Goal: Transaction & Acquisition: Purchase product/service

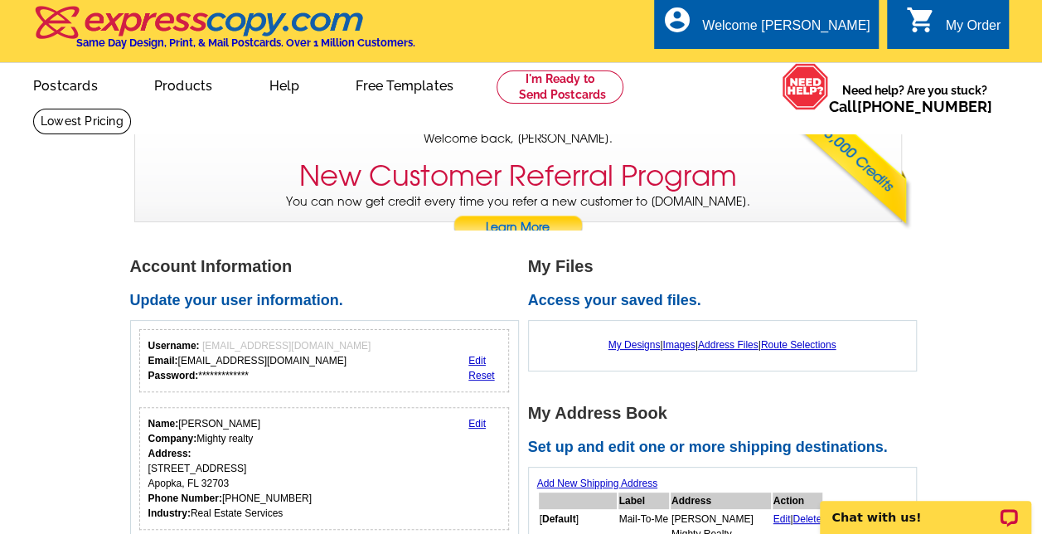
scroll to position [2, 0]
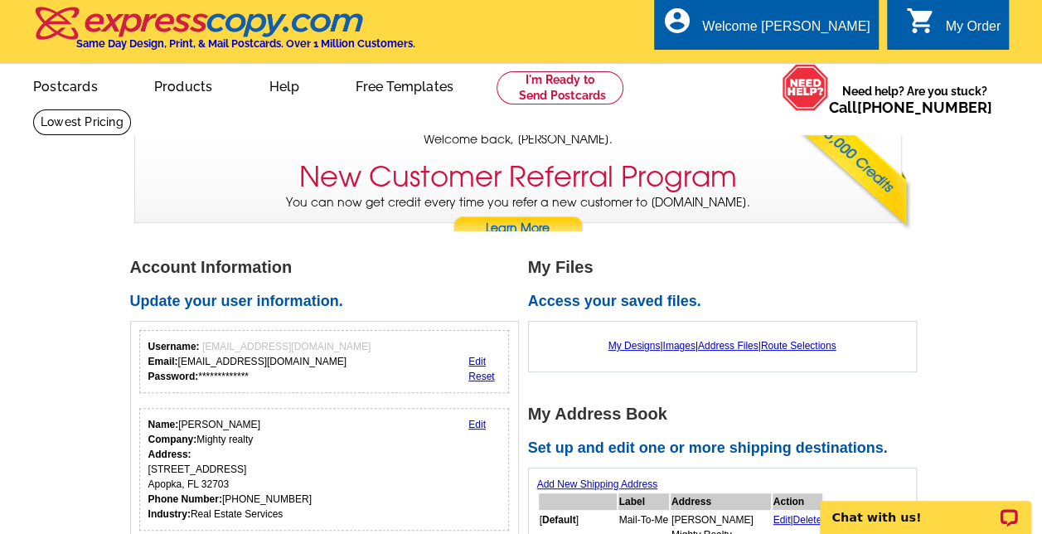
click at [522, 364] on div "**********" at bounding box center [329, 446] width 398 height 374
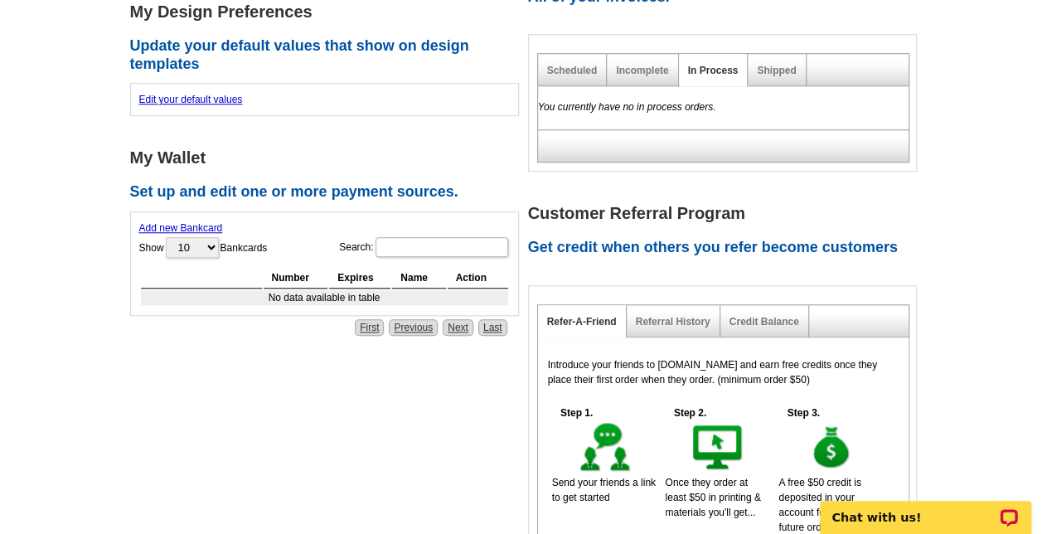
scroll to position [663, 0]
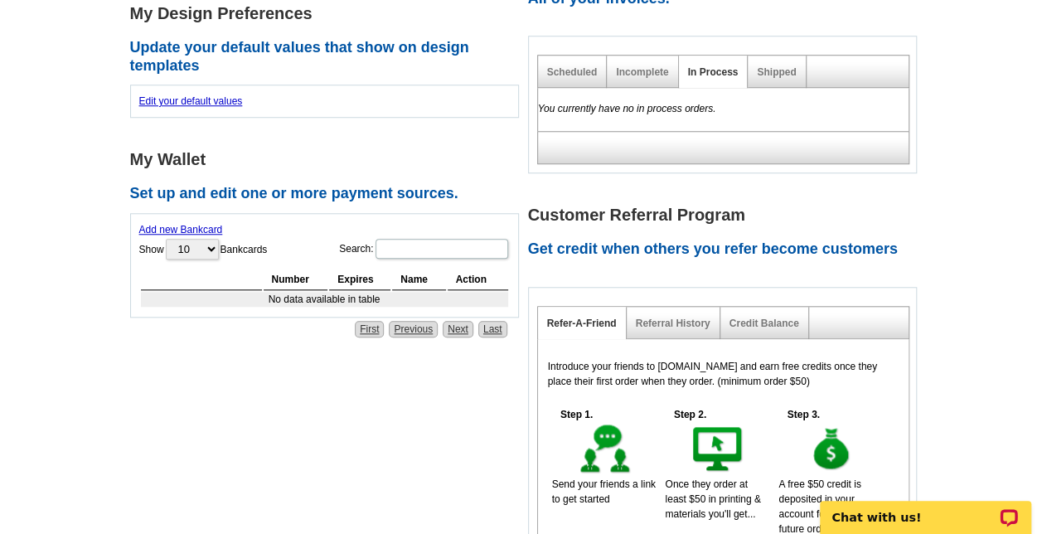
drag, startPoint x: 517, startPoint y: 337, endPoint x: 96, endPoint y: 189, distance: 446.4
click at [96, 189] on main "**********" at bounding box center [521, 127] width 1042 height 1115
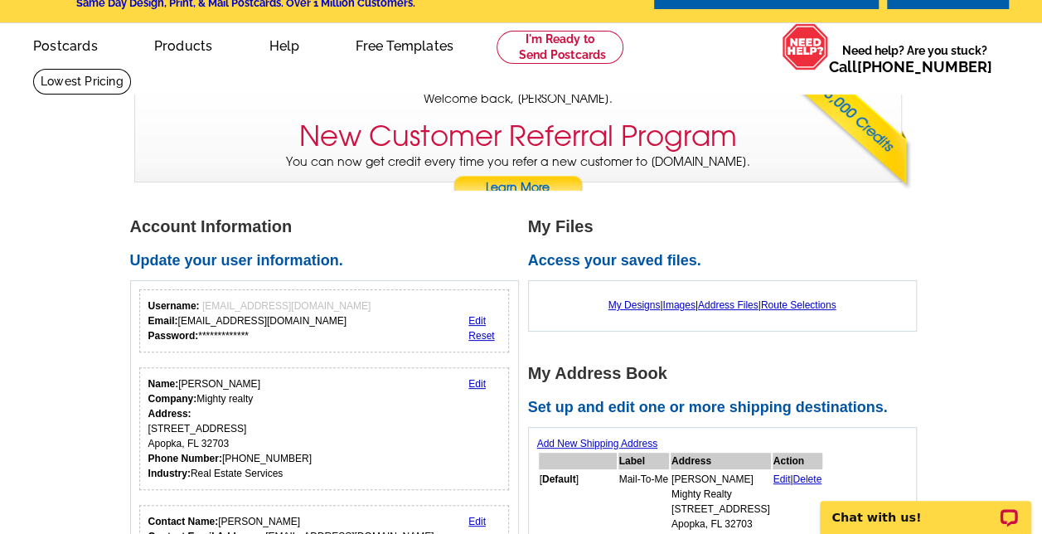
scroll to position [0, 0]
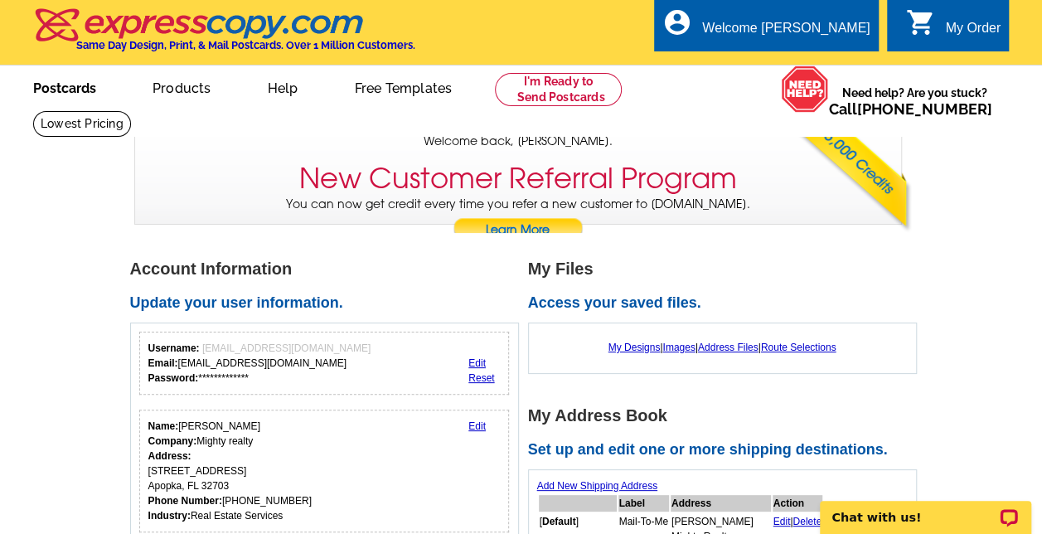
click at [71, 85] on link "Postcards" at bounding box center [65, 86] width 116 height 39
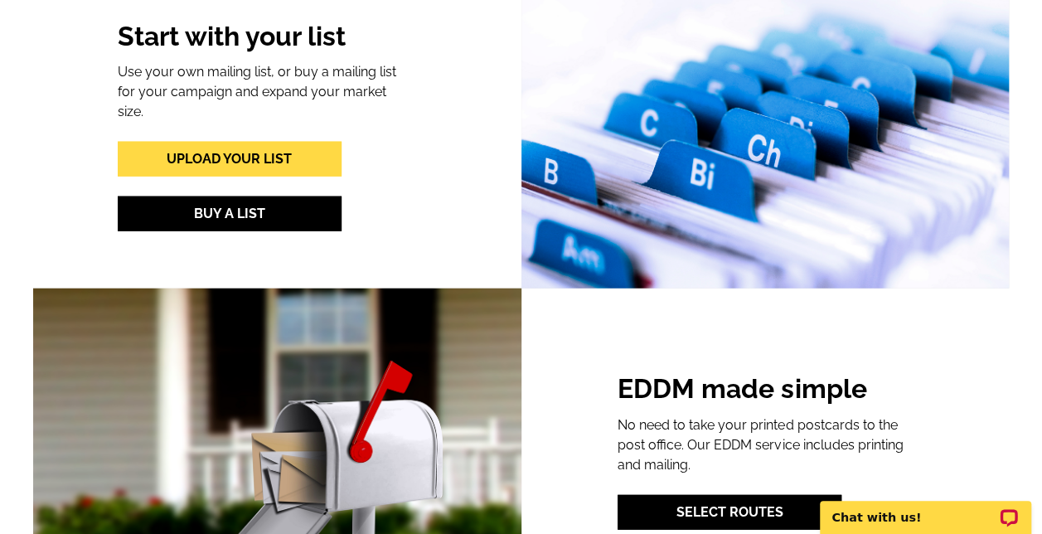
scroll to position [1911, 0]
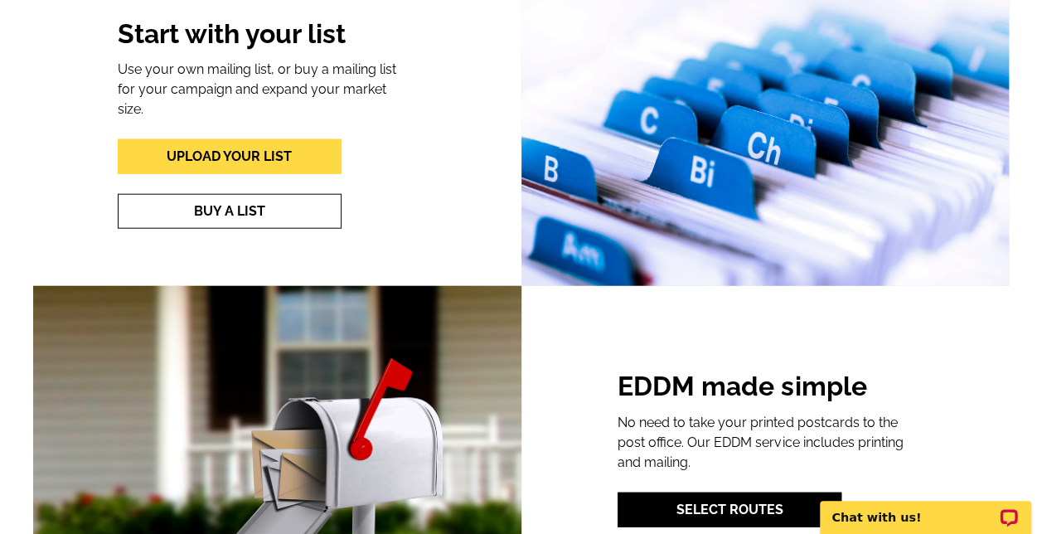
click at [220, 206] on link "Buy A List" at bounding box center [230, 211] width 224 height 35
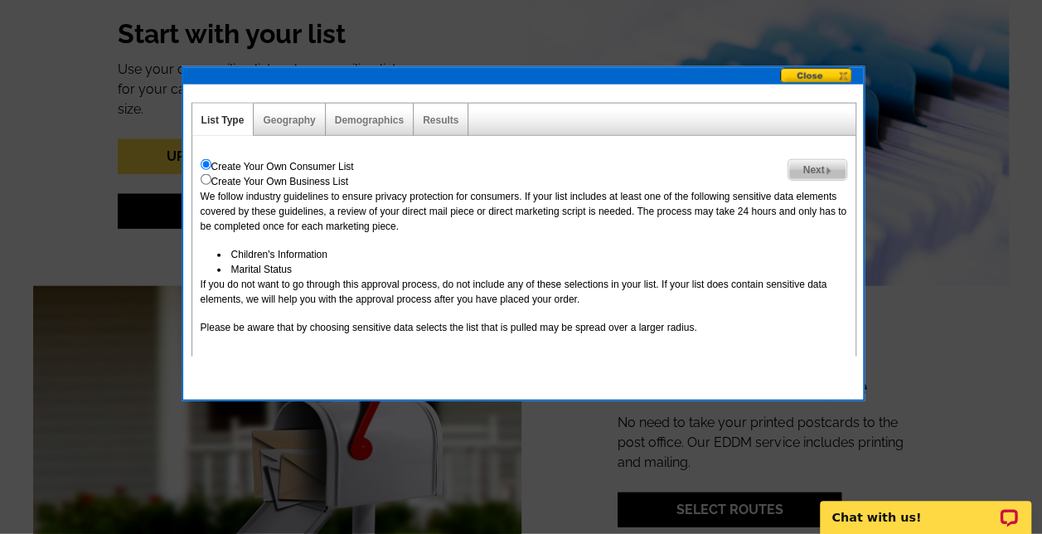
click at [808, 169] on span "Next" at bounding box center [817, 170] width 57 height 20
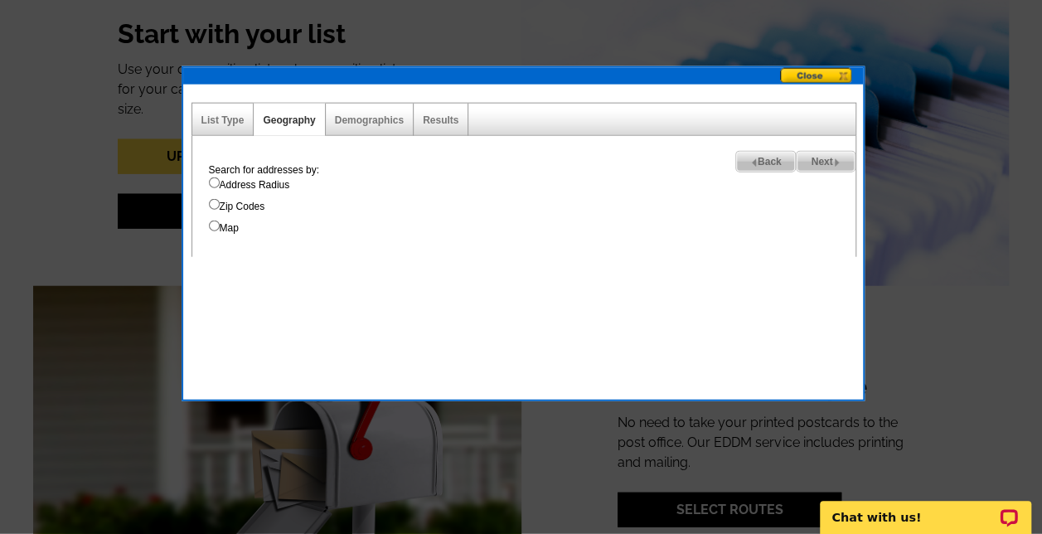
click at [212, 184] on input "Address Radius" at bounding box center [214, 182] width 11 height 11
radio input "true"
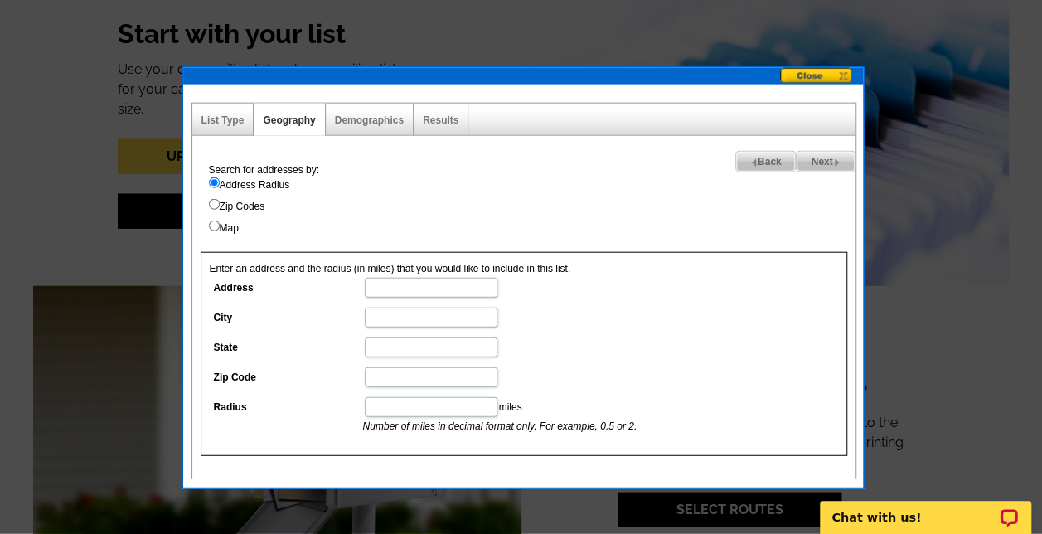
click at [408, 288] on input "Address" at bounding box center [431, 288] width 133 height 20
type input "16126 TRIVOLI CIRcle"
type input "Montverde"
type input "FL"
type input "34756"
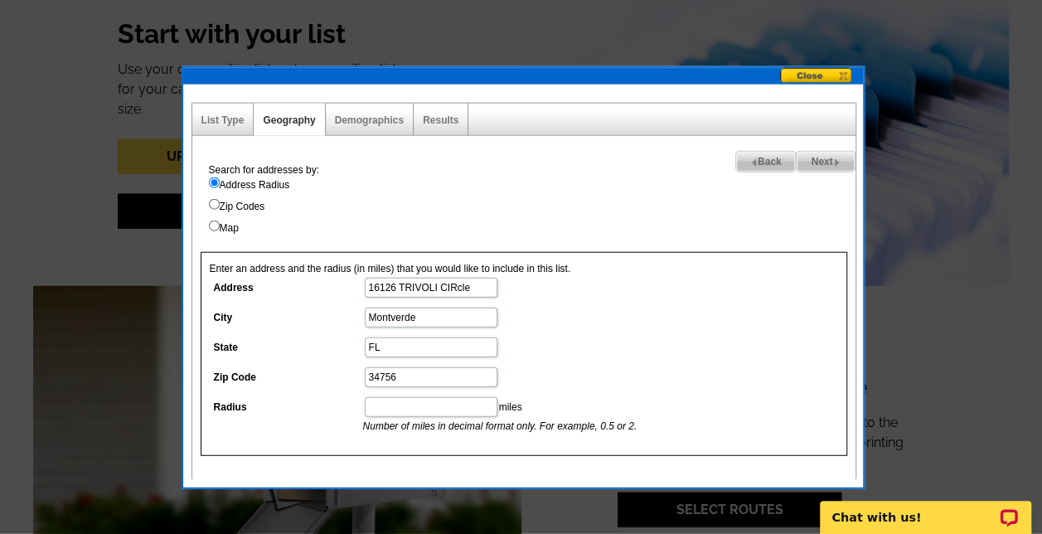
type input "5"
click at [817, 159] on span "Next" at bounding box center [825, 162] width 57 height 20
select select
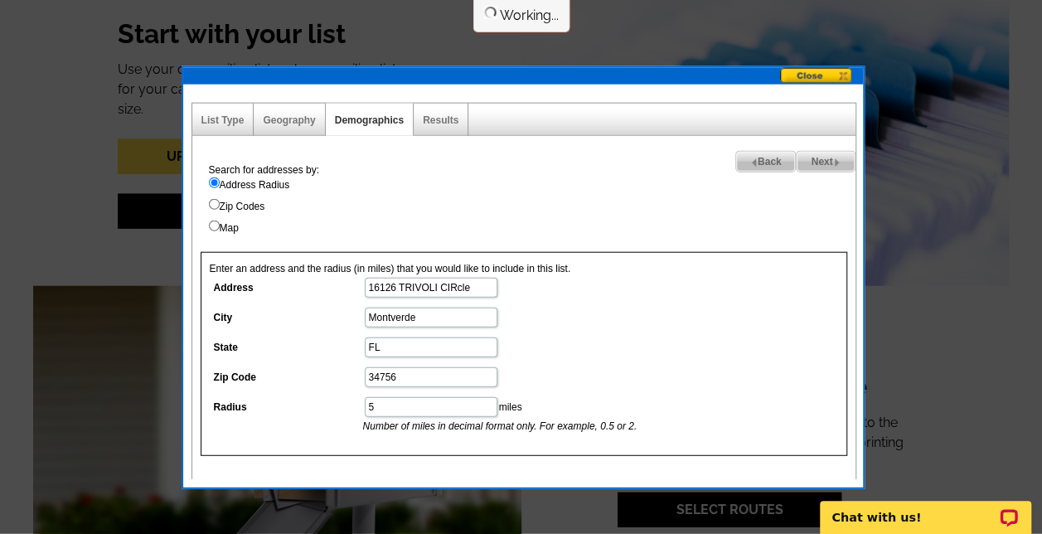
select select
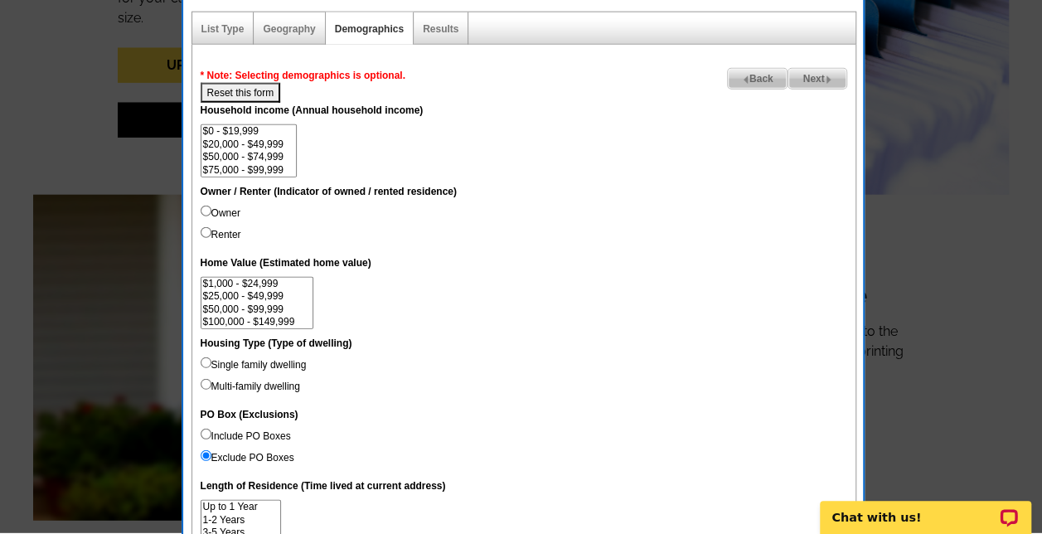
scroll to position [2004, 0]
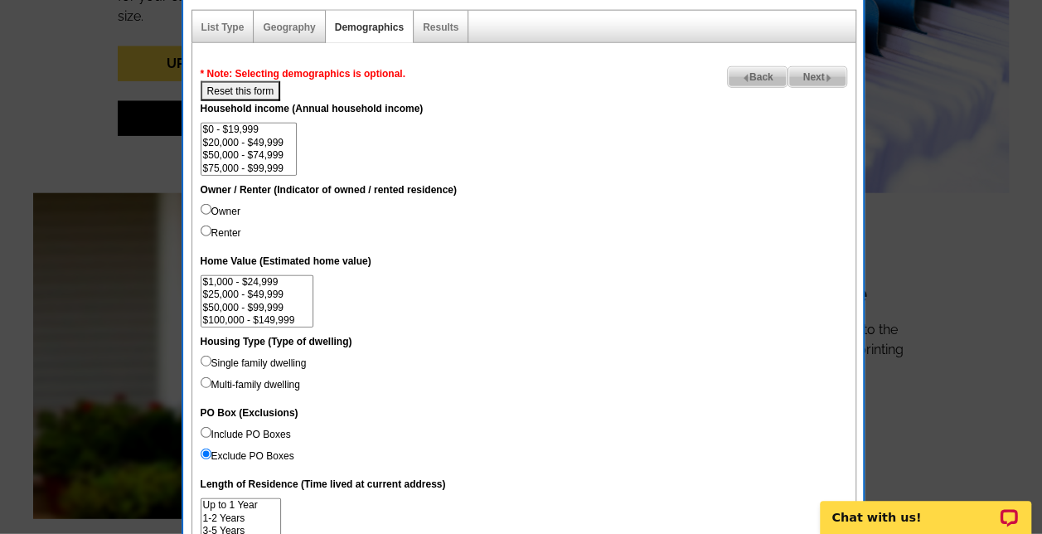
click at [202, 232] on input "Renter" at bounding box center [206, 231] width 11 height 11
radio input "true"
click at [801, 78] on span "Next" at bounding box center [817, 77] width 57 height 20
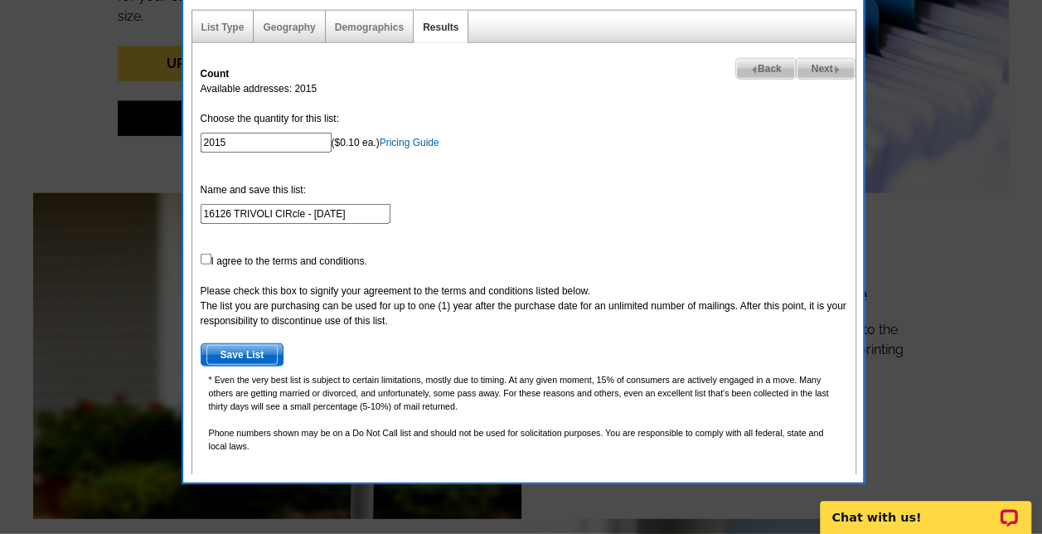
click at [766, 66] on span "Back" at bounding box center [766, 69] width 60 height 20
select select
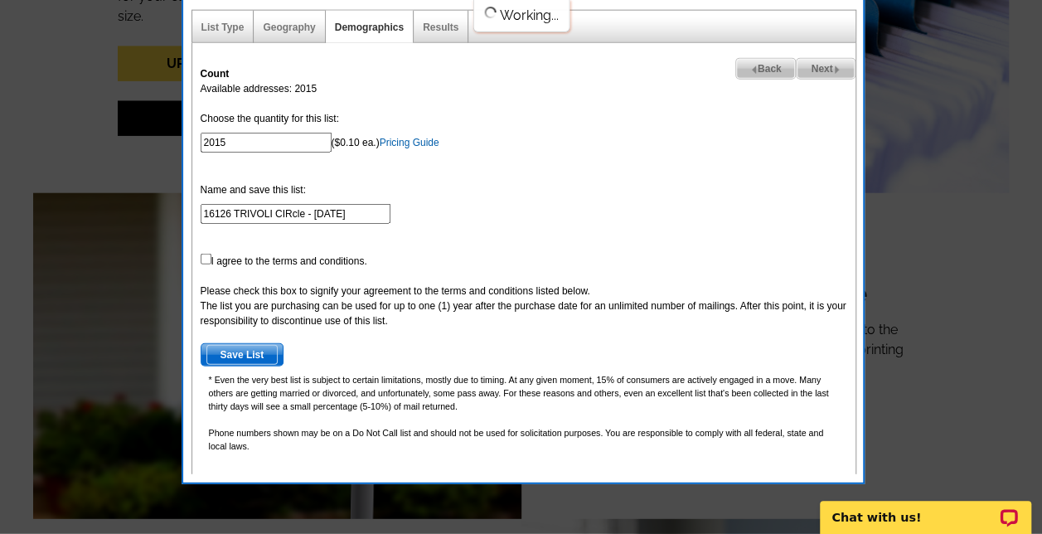
select select
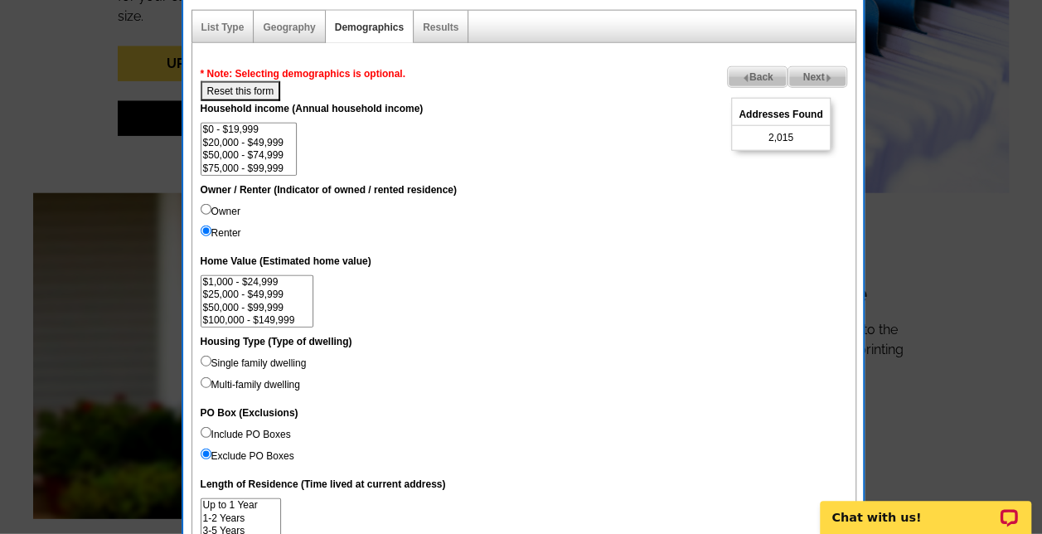
click at [439, 200] on dt "Owner / Renter (Indicator of owned / rented residence)" at bounding box center [524, 193] width 647 height 22
drag, startPoint x: 688, startPoint y: 109, endPoint x: 602, endPoint y: 132, distance: 89.1
click at [602, 132] on dd "$0 - $19,999 $20,000 - $49,999 $50,000 - $74,999 $75,000 - $99,999 $100,000 - $…" at bounding box center [524, 149] width 647 height 53
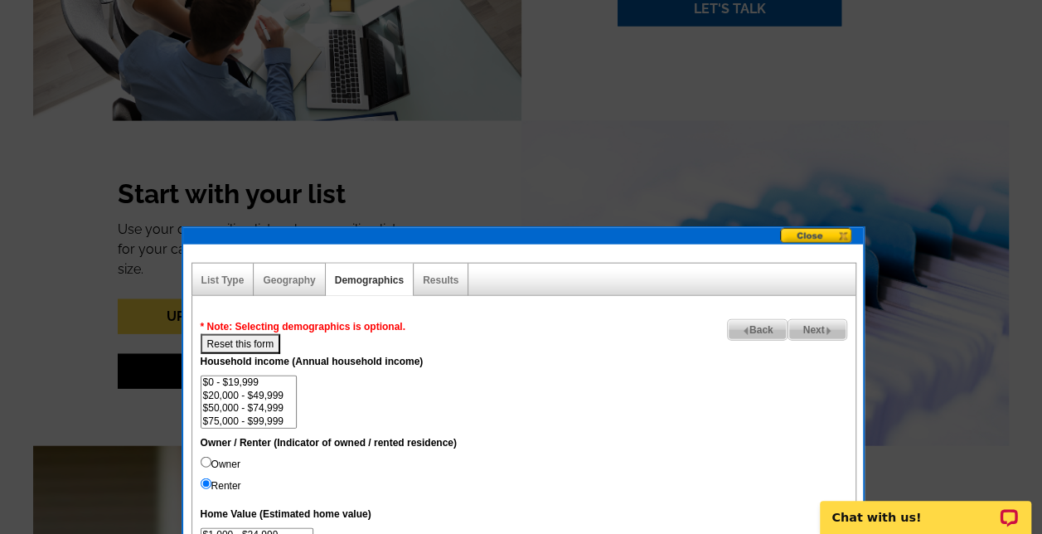
scroll to position [1746, 0]
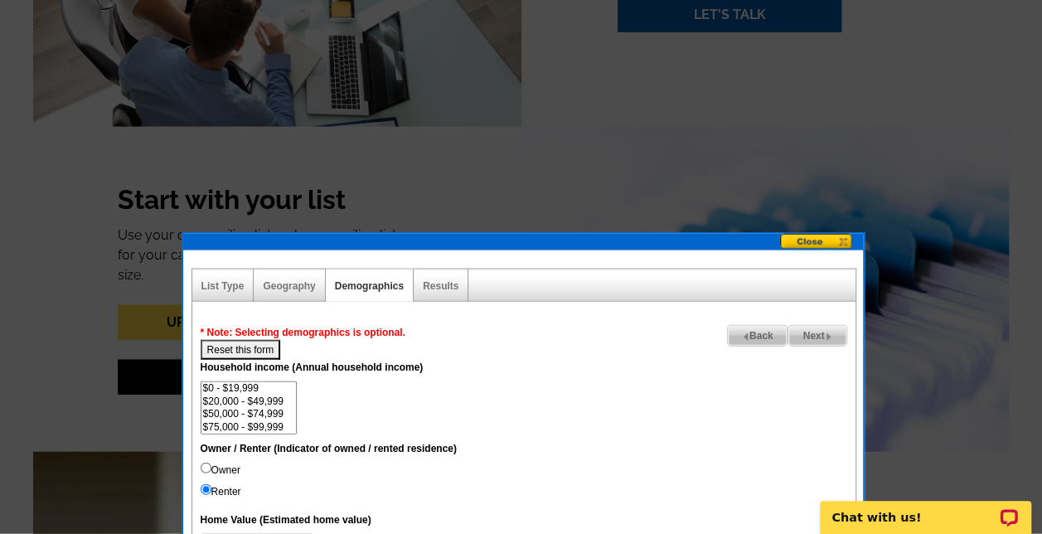
click at [814, 239] on button at bounding box center [821, 242] width 83 height 17
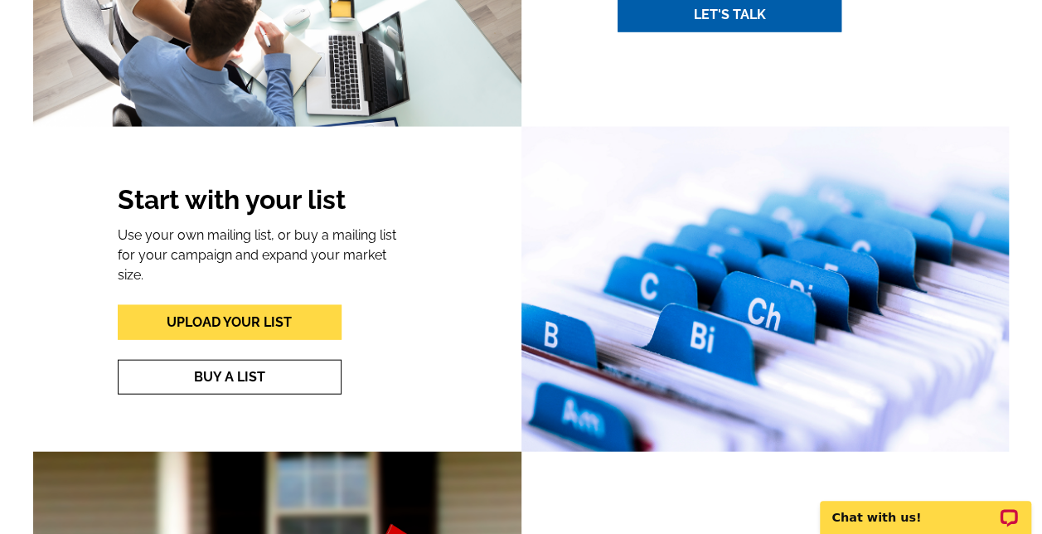
click at [227, 360] on link "Buy A List" at bounding box center [230, 377] width 224 height 35
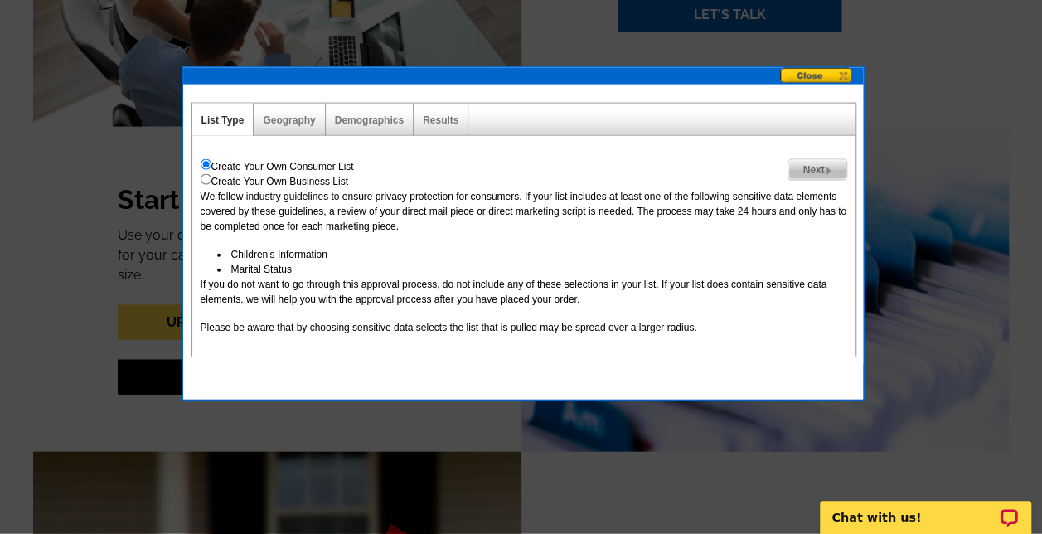
click at [813, 166] on span "Next" at bounding box center [817, 170] width 57 height 20
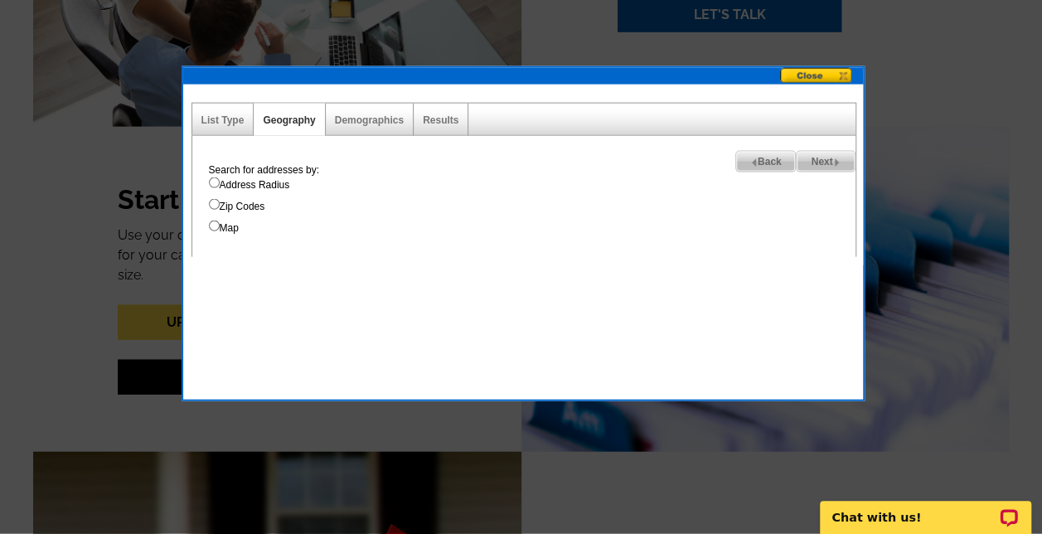
click at [216, 179] on input "Address Radius" at bounding box center [214, 182] width 11 height 11
radio input "true"
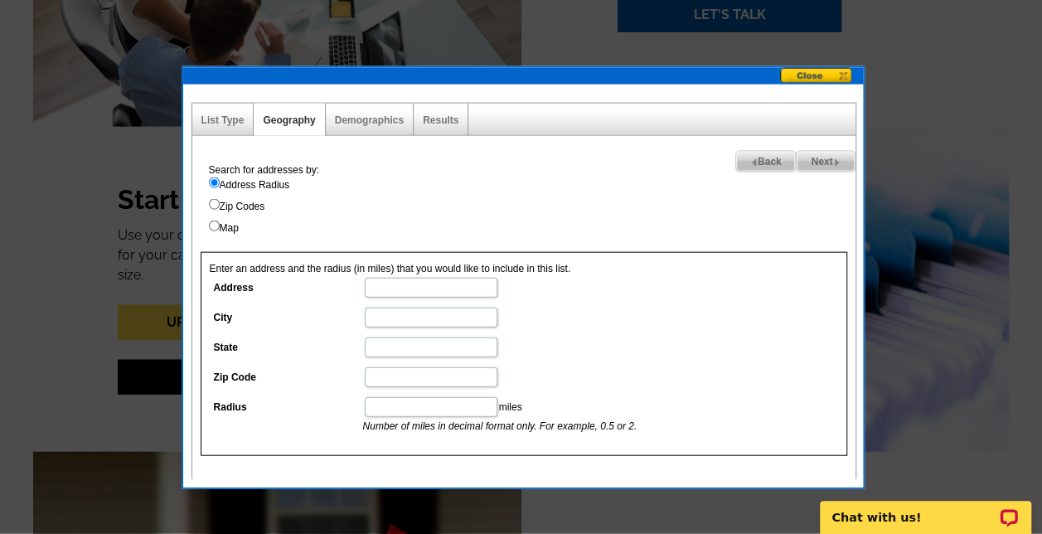
click at [391, 279] on input "Address" at bounding box center [431, 288] width 133 height 20
type input "16126 TRIVOLI CIRcle"
type input "Montverde"
type input "FL"
type input "34756"
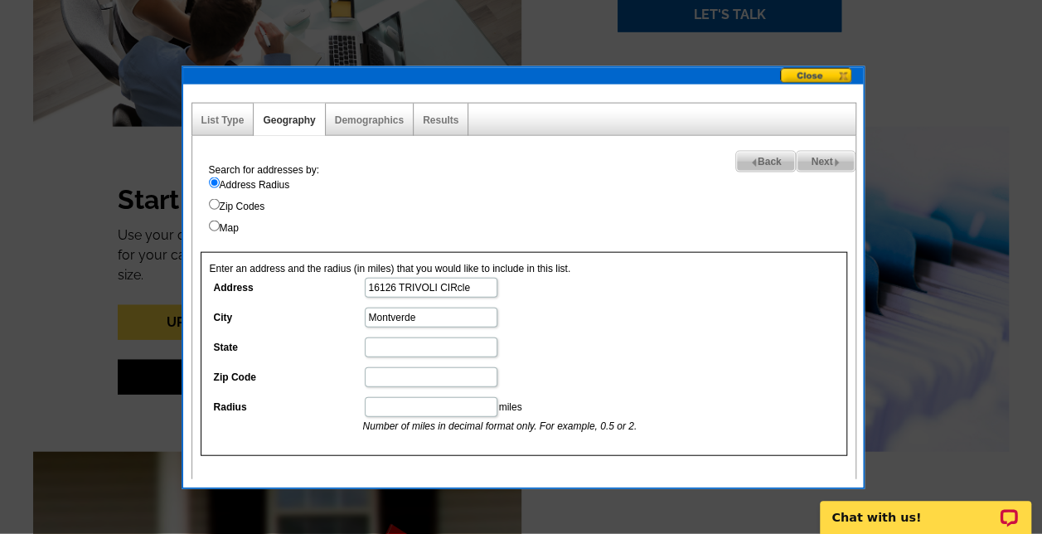
type input "5"
click at [821, 158] on span "Next" at bounding box center [825, 162] width 57 height 20
select select
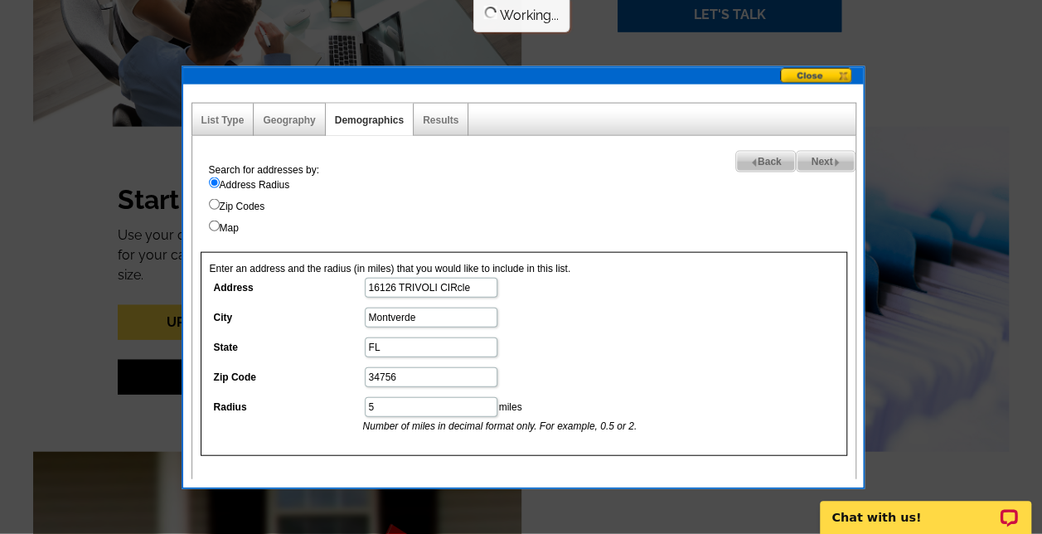
select select
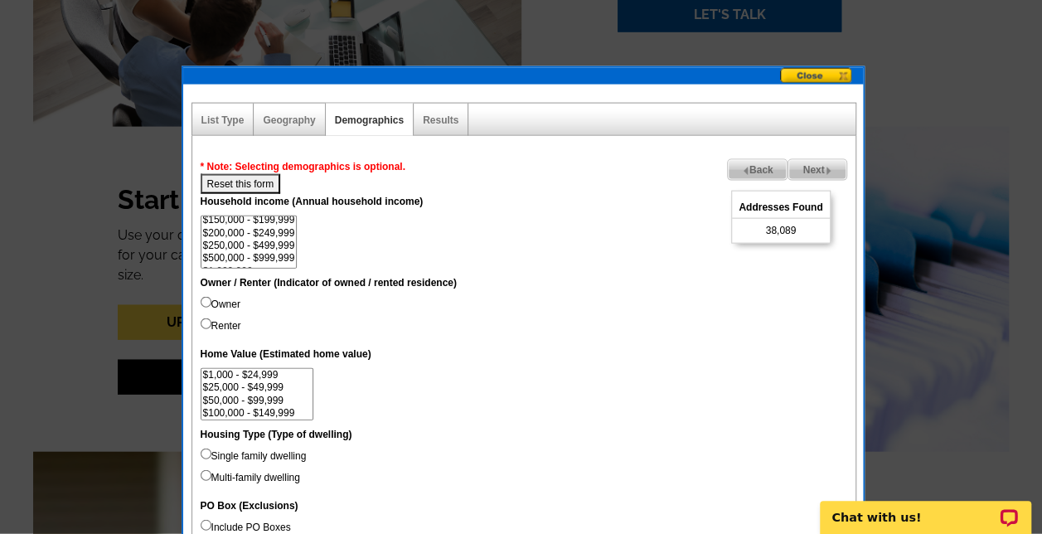
scroll to position [76, 0]
click at [270, 234] on option "$250,000 - $499,999" at bounding box center [249, 236] width 95 height 12
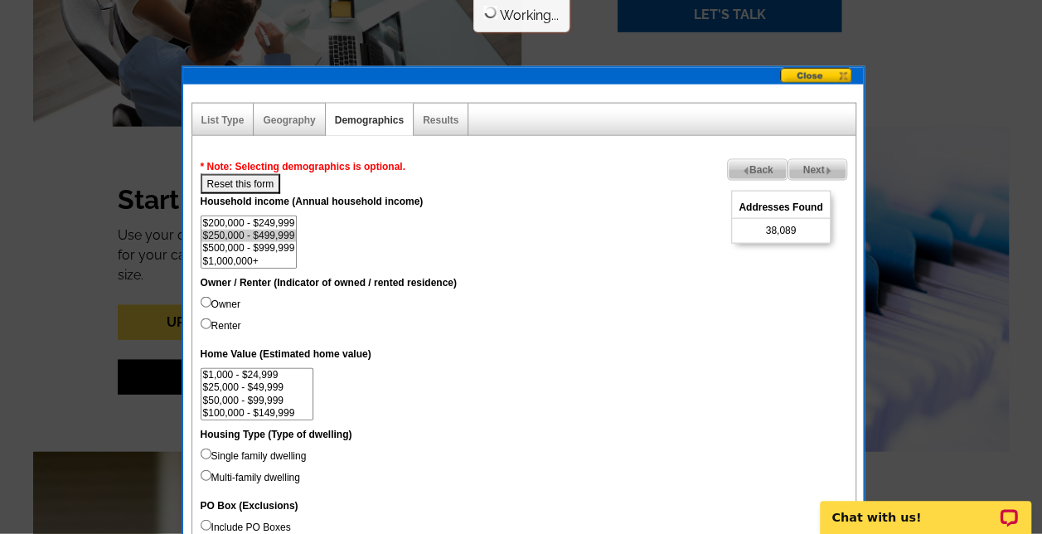
click at [248, 243] on option "$500,000 - $999,999" at bounding box center [249, 248] width 95 height 12
select select "250000-499999"
click at [221, 260] on option "$1,000,000+" at bounding box center [249, 261] width 95 height 12
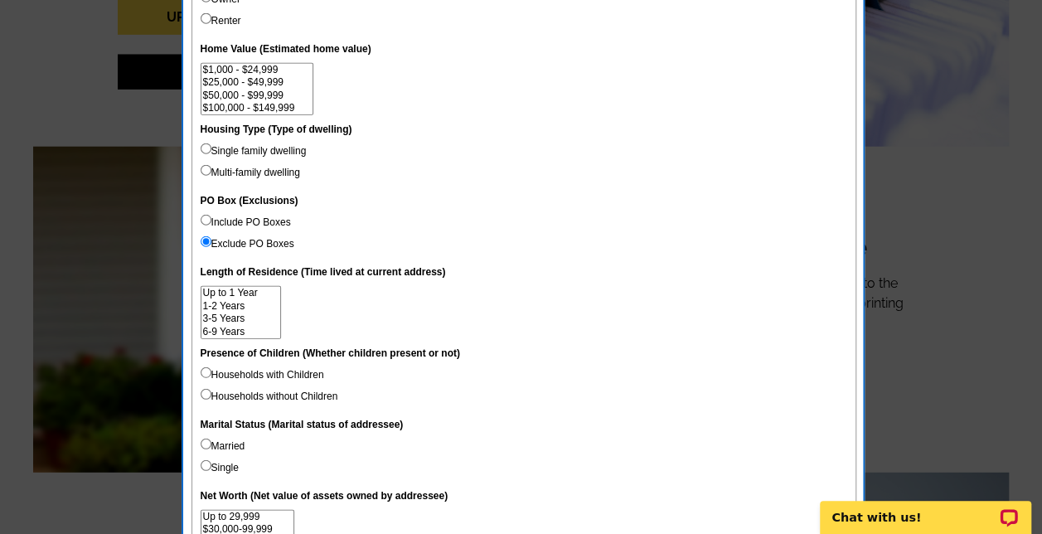
scroll to position [2062, 0]
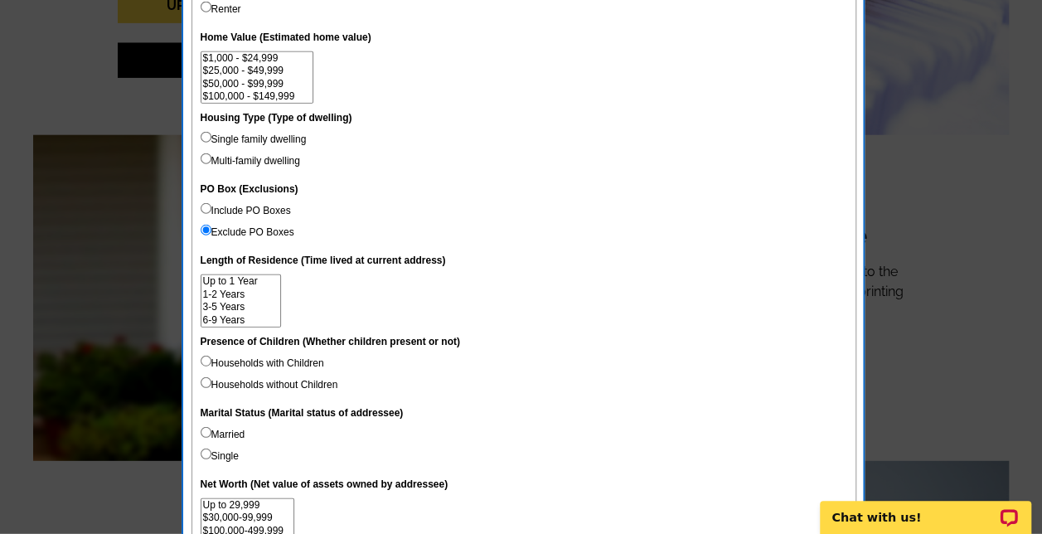
click at [202, 431] on input "Married" at bounding box center [206, 432] width 11 height 11
radio input "true"
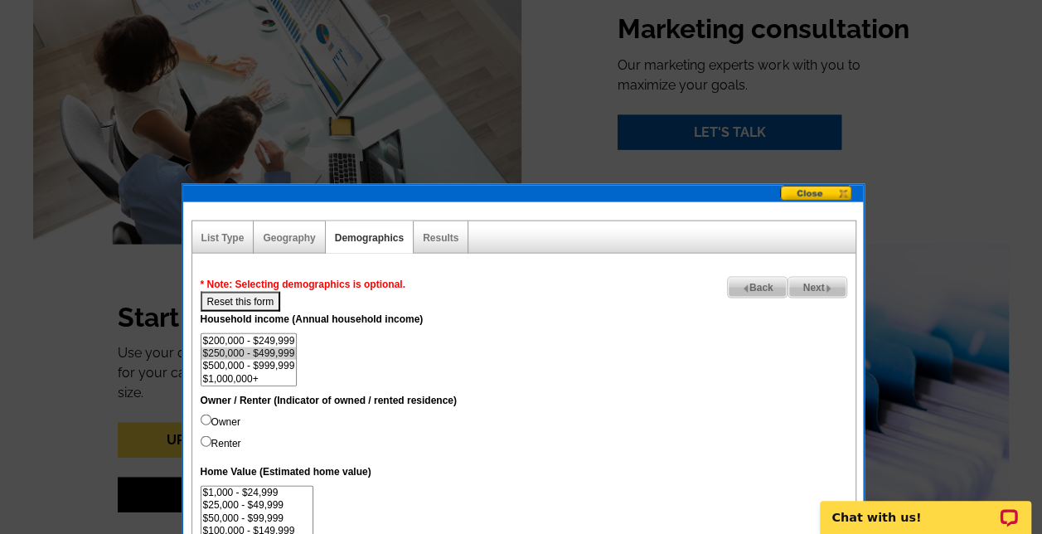
scroll to position [1633, 0]
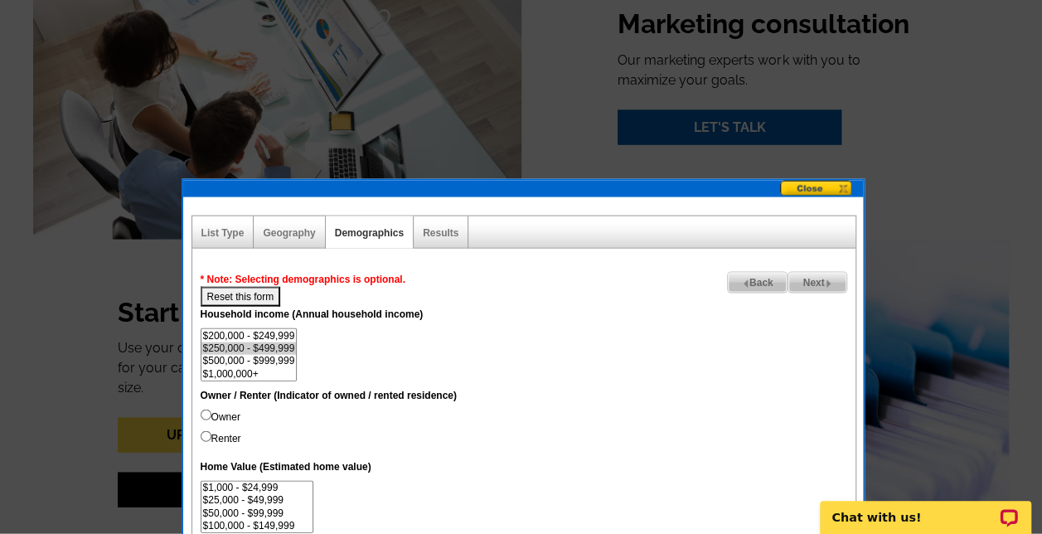
click at [808, 281] on span "Next" at bounding box center [817, 283] width 57 height 20
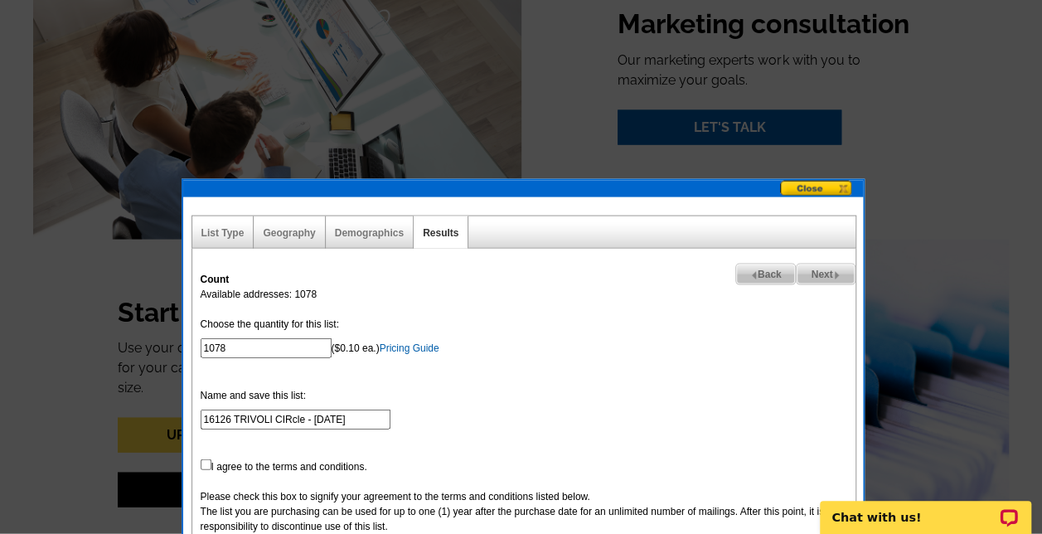
click at [763, 277] on span "Back" at bounding box center [766, 275] width 60 height 20
select select
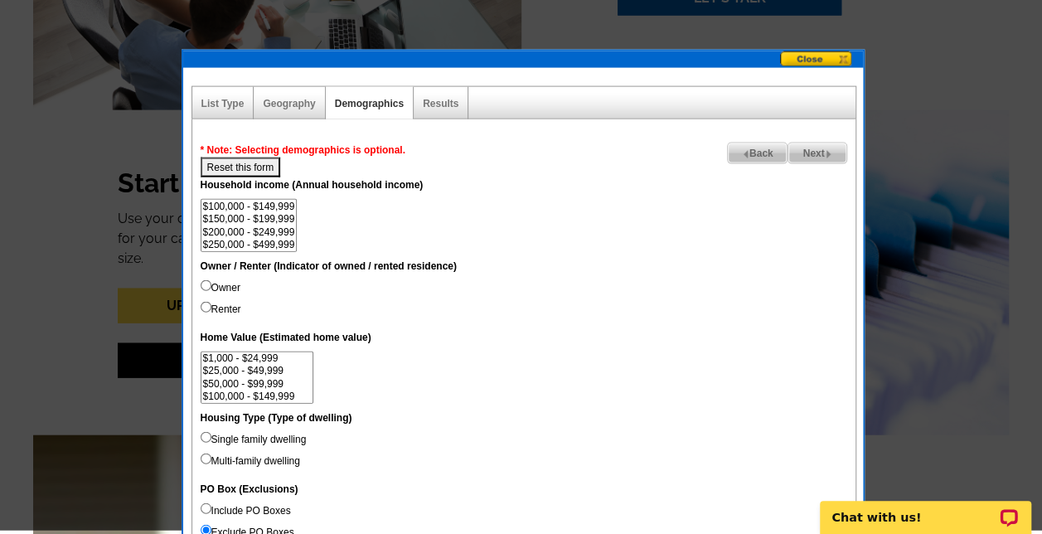
scroll to position [1758, 0]
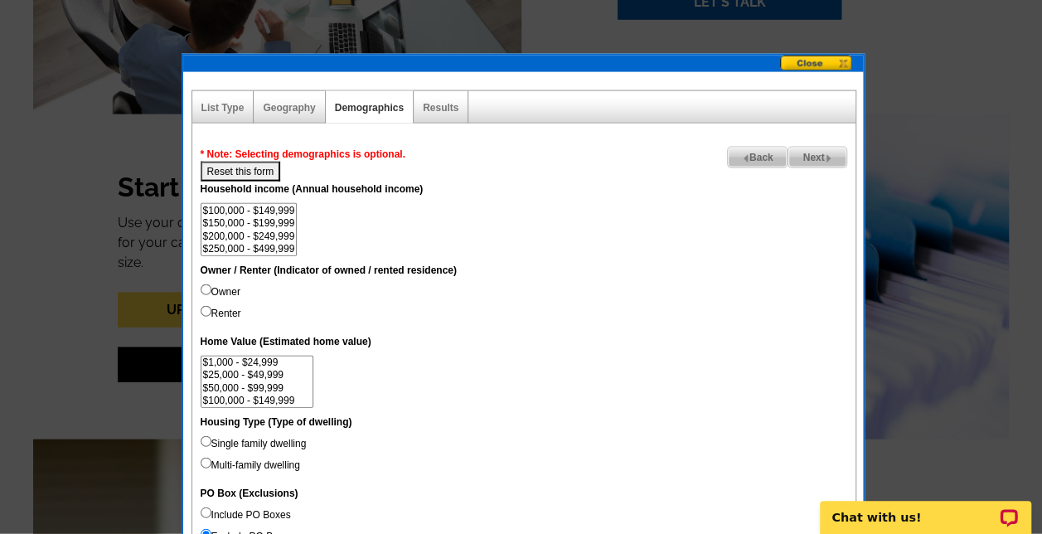
select select "500000-999999"
click at [286, 247] on option "$250,000 - $499,999" at bounding box center [249, 249] width 95 height 12
click at [815, 154] on span "Next" at bounding box center [817, 158] width 57 height 20
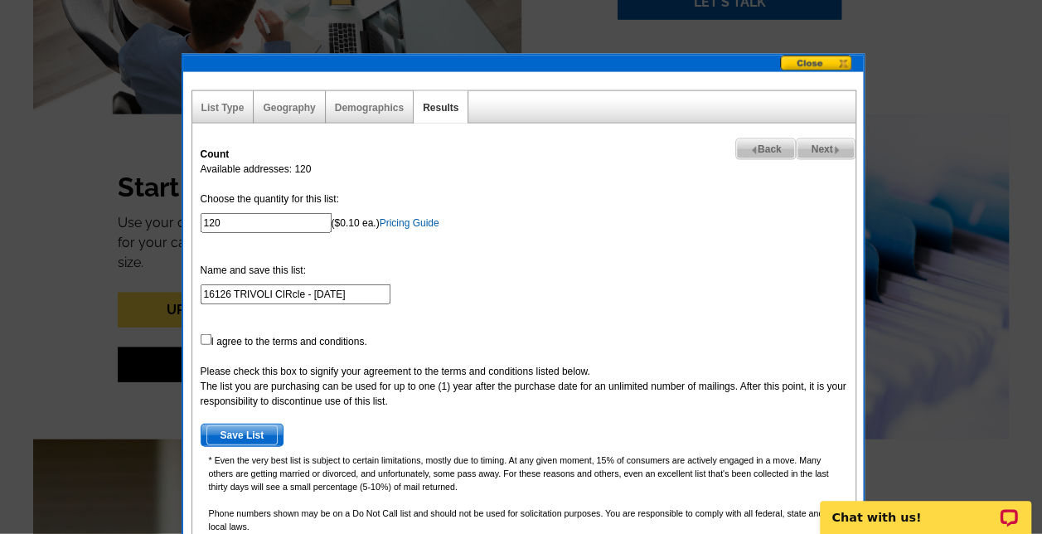
click at [763, 147] on span "Back" at bounding box center [766, 149] width 60 height 20
select select
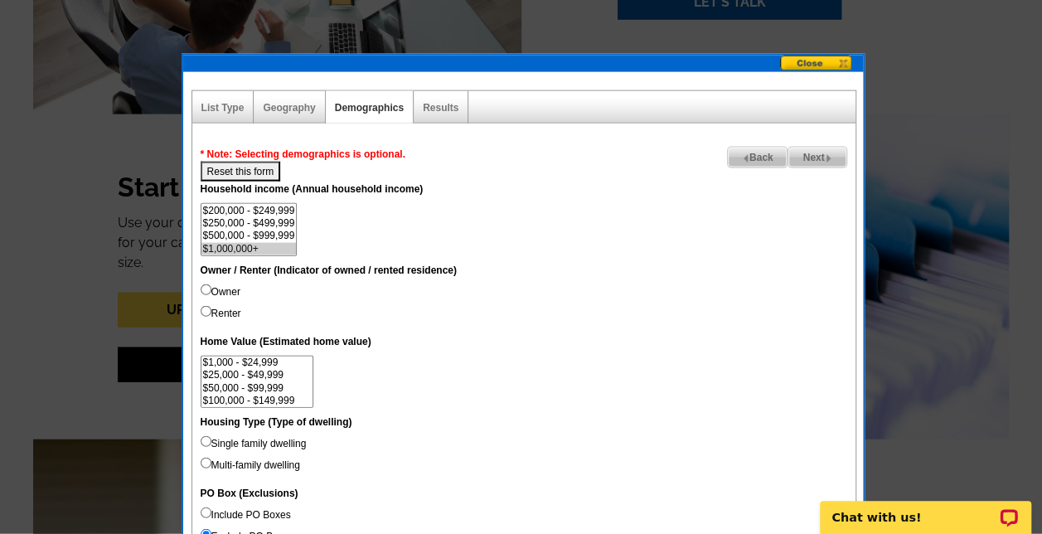
scroll to position [63, 0]
select select "250000-499999"
click at [281, 233] on option "$250,000 - $499,999" at bounding box center [249, 237] width 95 height 12
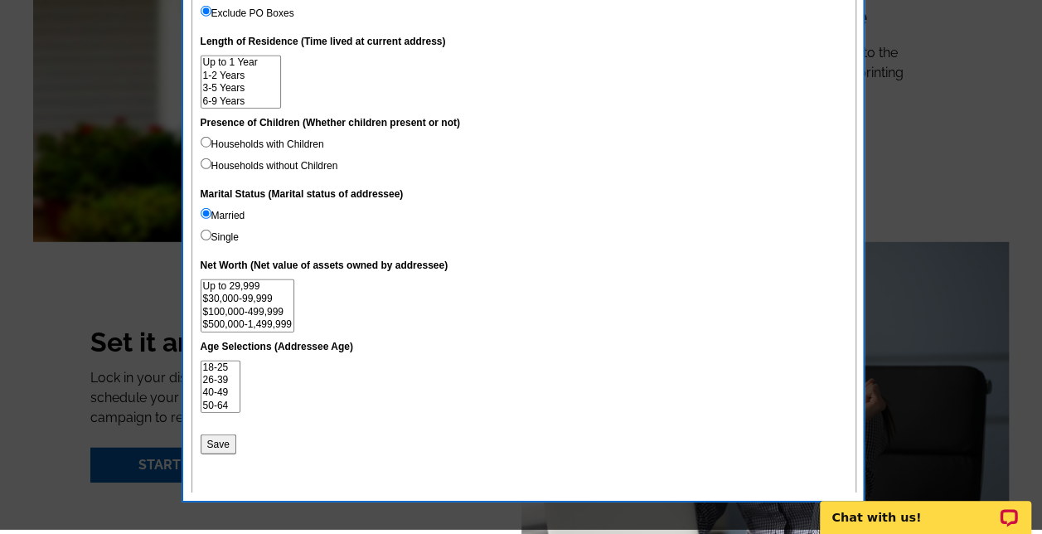
scroll to position [2282, 0]
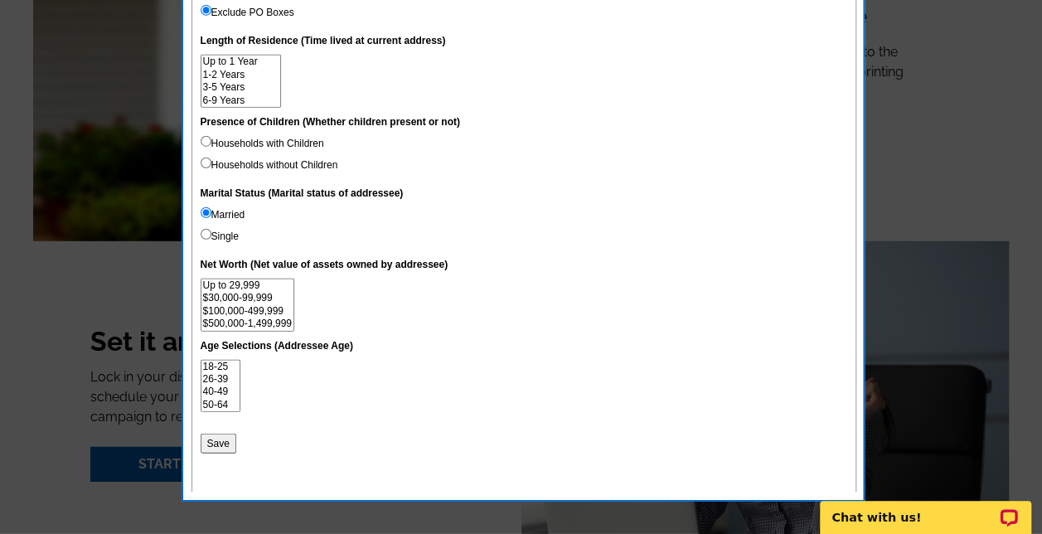
click at [502, 276] on dt "Net Worth (Net value of assets owned by addressee)" at bounding box center [524, 268] width 647 height 22
click at [270, 313] on option "$100,000-499,999" at bounding box center [248, 311] width 92 height 12
click at [247, 321] on option "$500,000-1,499,999" at bounding box center [248, 324] width 92 height 12
select select "100000-499999"
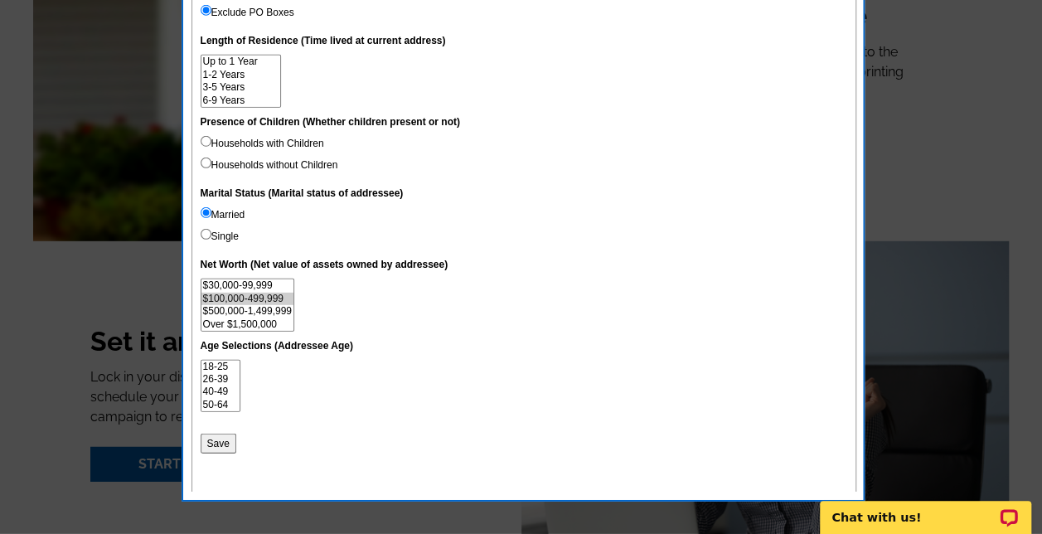
click at [272, 325] on option "Over $1,500,000" at bounding box center [248, 324] width 92 height 12
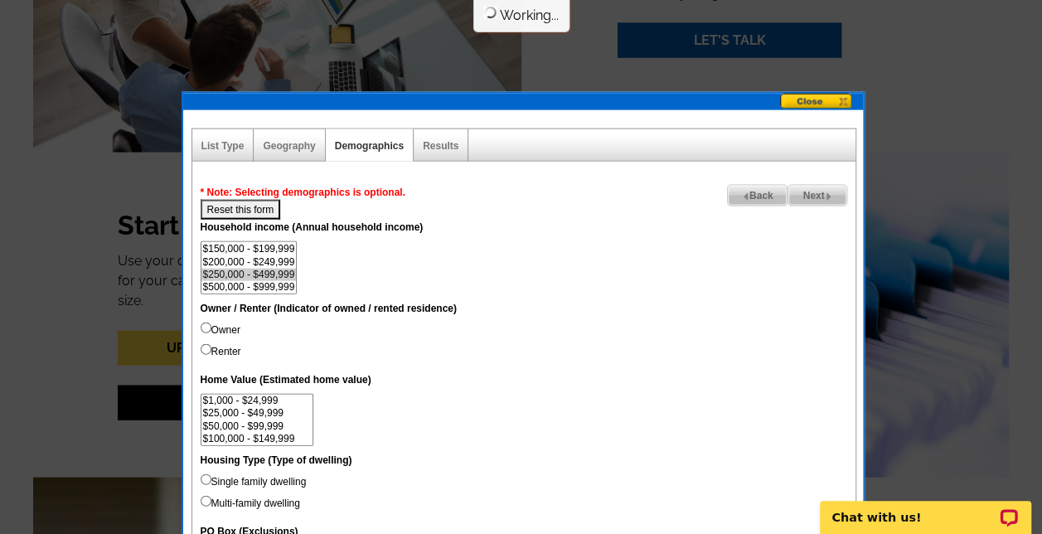
scroll to position [1711, 0]
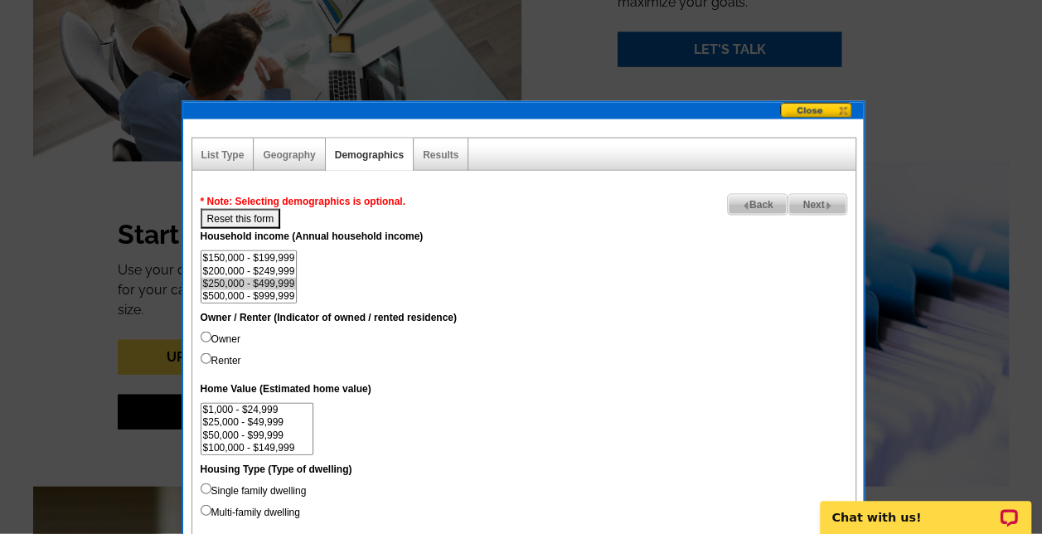
click at [814, 199] on span "Next" at bounding box center [817, 205] width 57 height 20
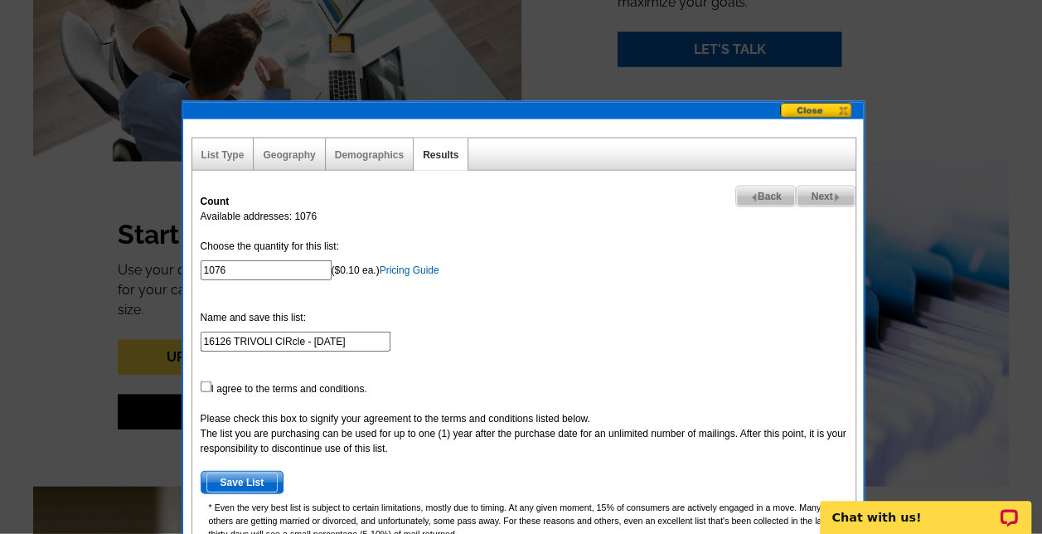
click at [765, 191] on span "Back" at bounding box center [766, 197] width 60 height 20
select select
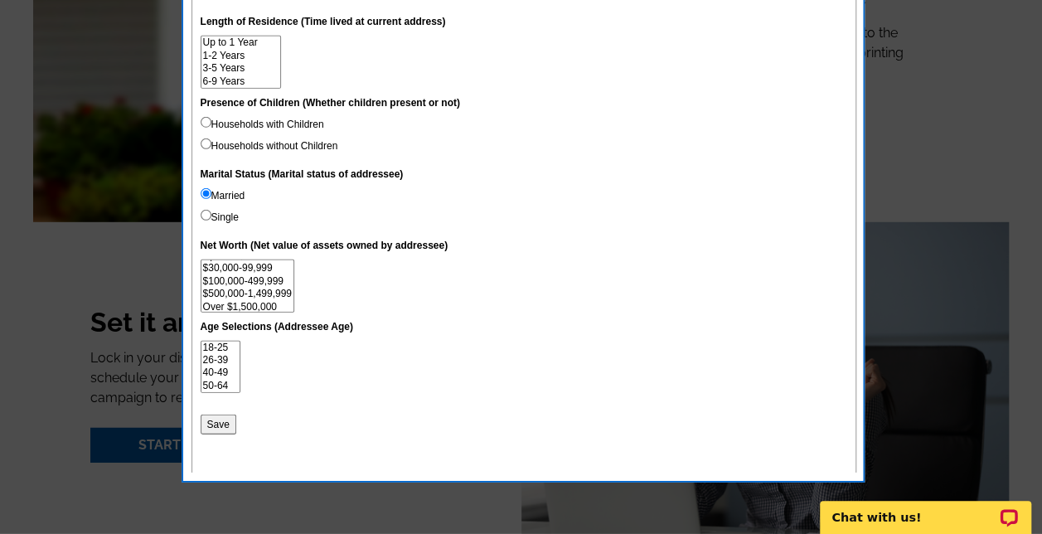
scroll to position [12, 0]
click at [272, 299] on option "Over $1,500,000" at bounding box center [248, 305] width 92 height 12
select select "500000-1499999"
click at [248, 294] on option "$500,000-1,499,999" at bounding box center [248, 292] width 92 height 12
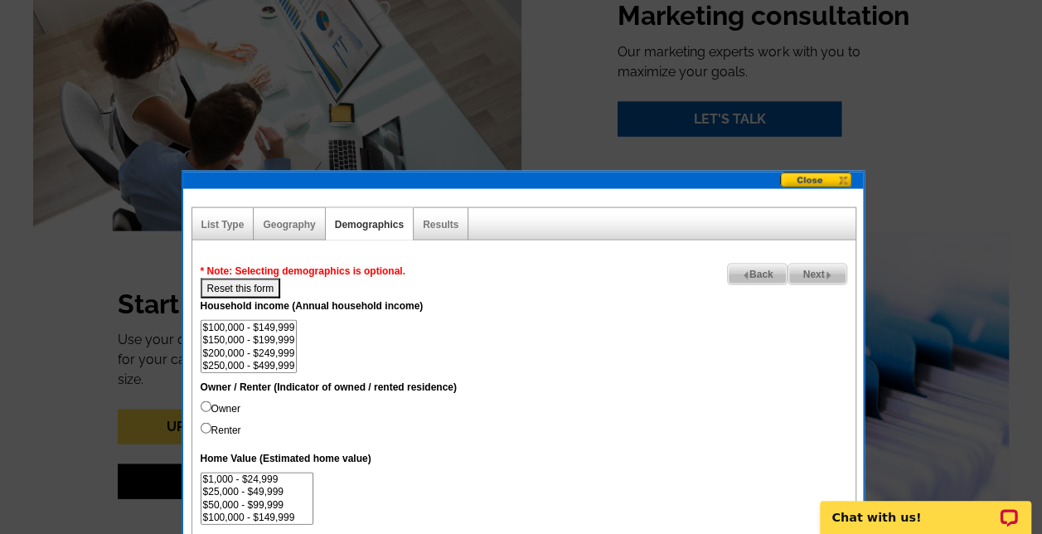
scroll to position [1615, 0]
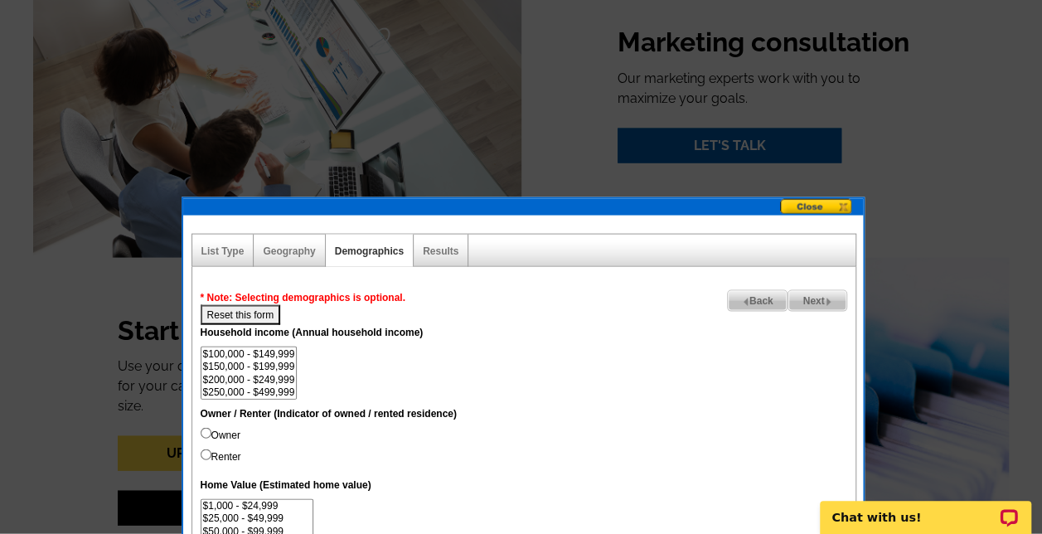
click at [814, 294] on span "Next" at bounding box center [817, 301] width 57 height 20
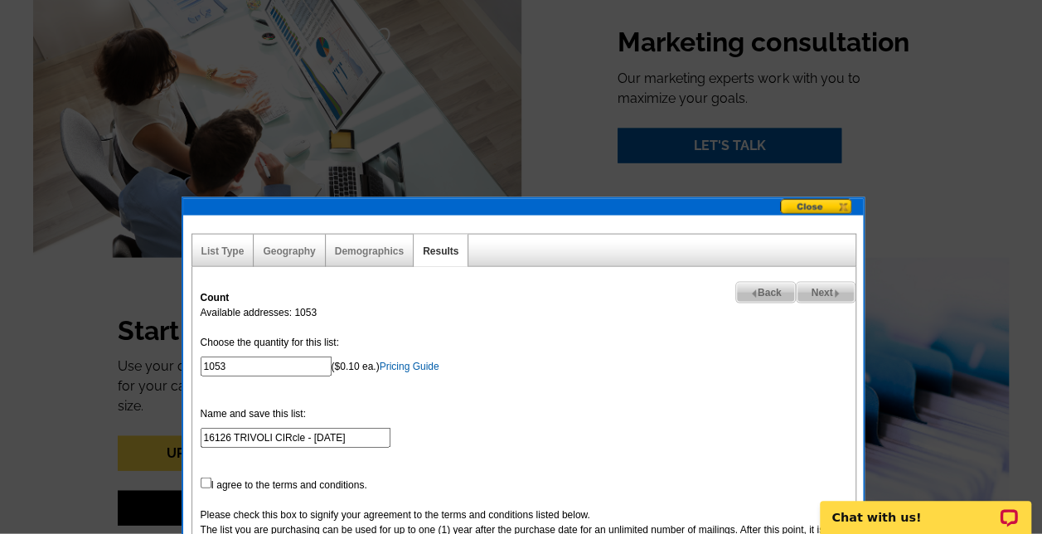
click at [814, 294] on span "Next" at bounding box center [825, 293] width 57 height 20
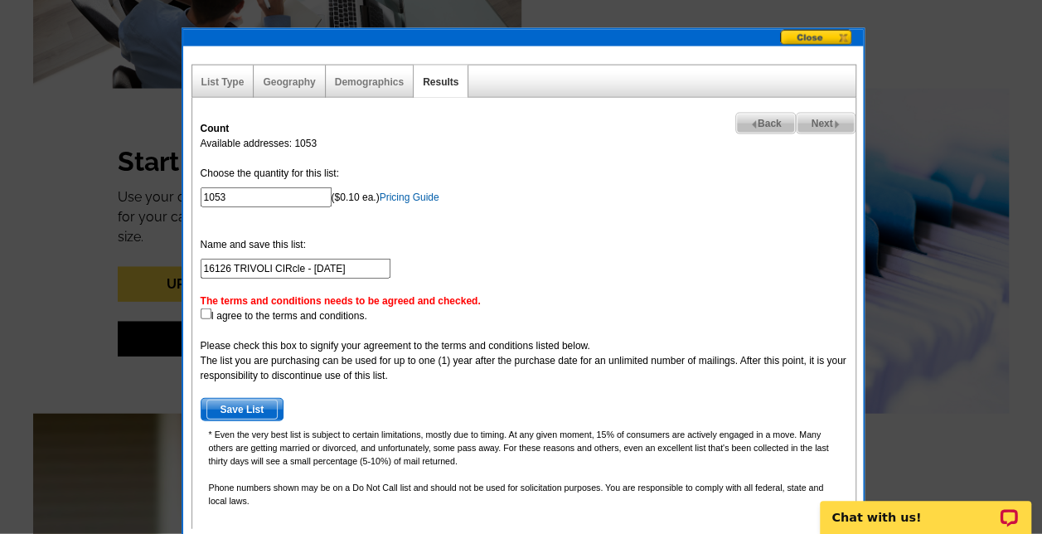
scroll to position [1816, 0]
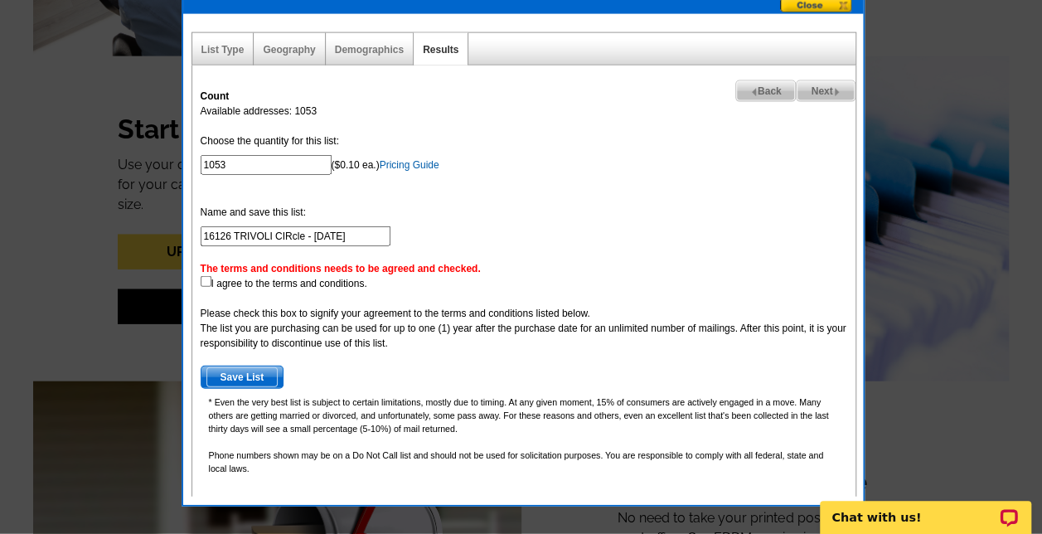
click at [206, 286] on input "checkbox" at bounding box center [206, 281] width 11 height 11
checkbox input "true"
click at [240, 375] on span "Save List" at bounding box center [242, 377] width 72 height 20
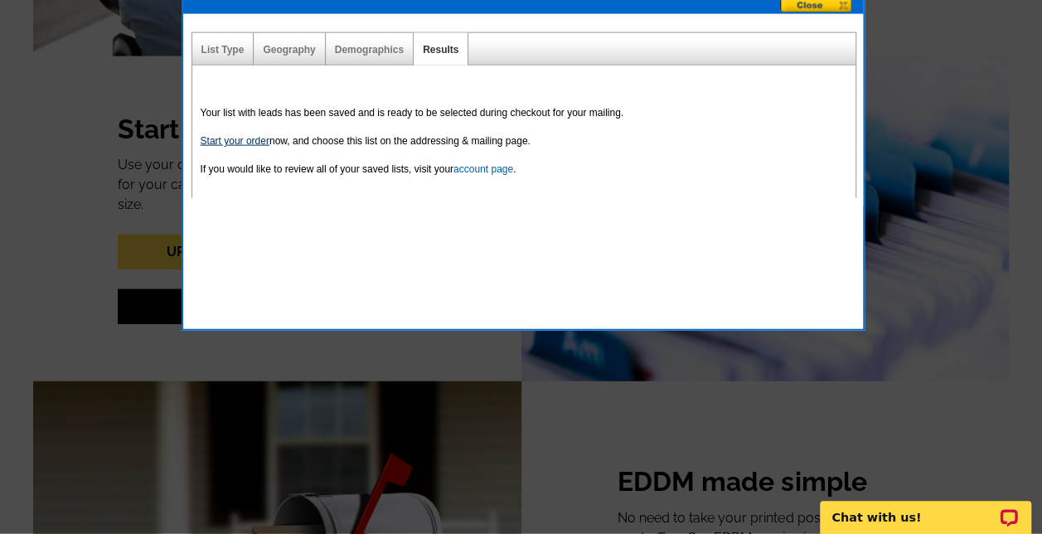
click at [252, 142] on link "Start your order" at bounding box center [235, 141] width 69 height 12
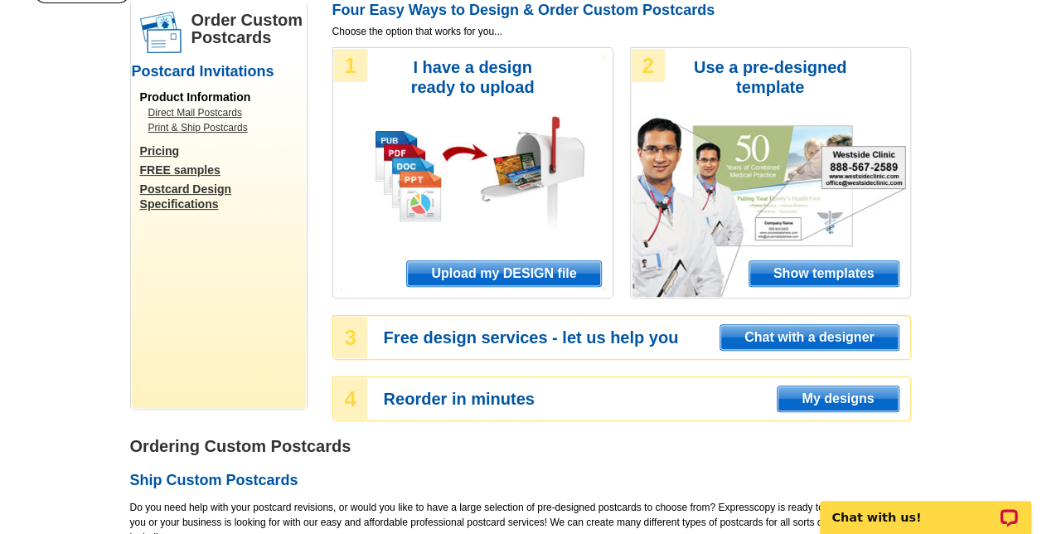
scroll to position [133, 0]
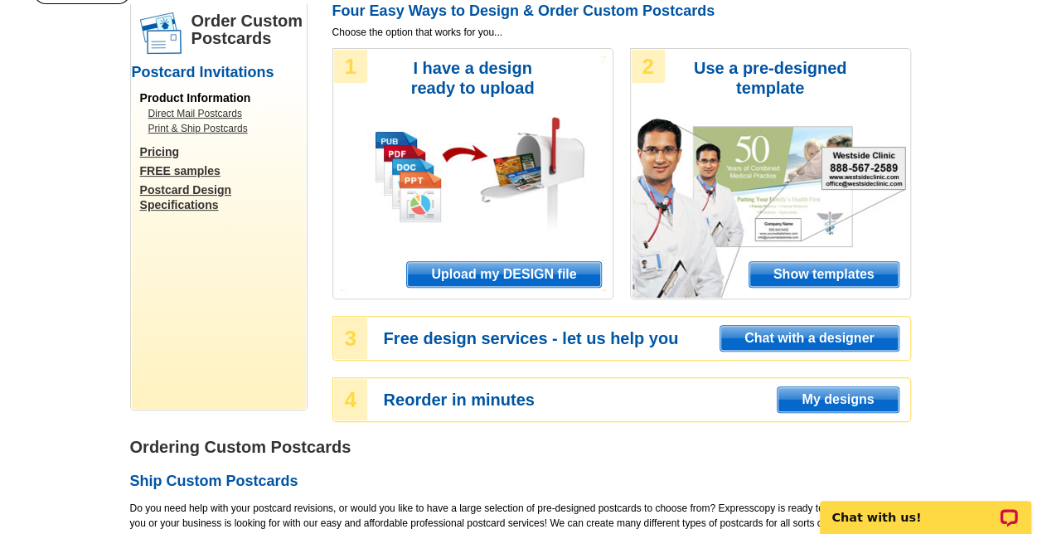
click at [838, 272] on span "Show templates" at bounding box center [824, 274] width 149 height 25
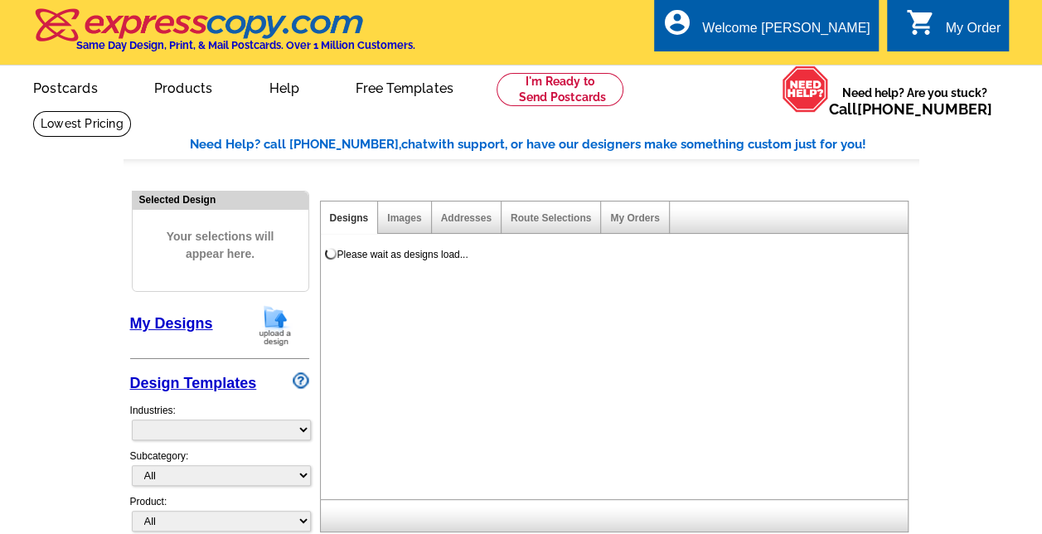
select select "971"
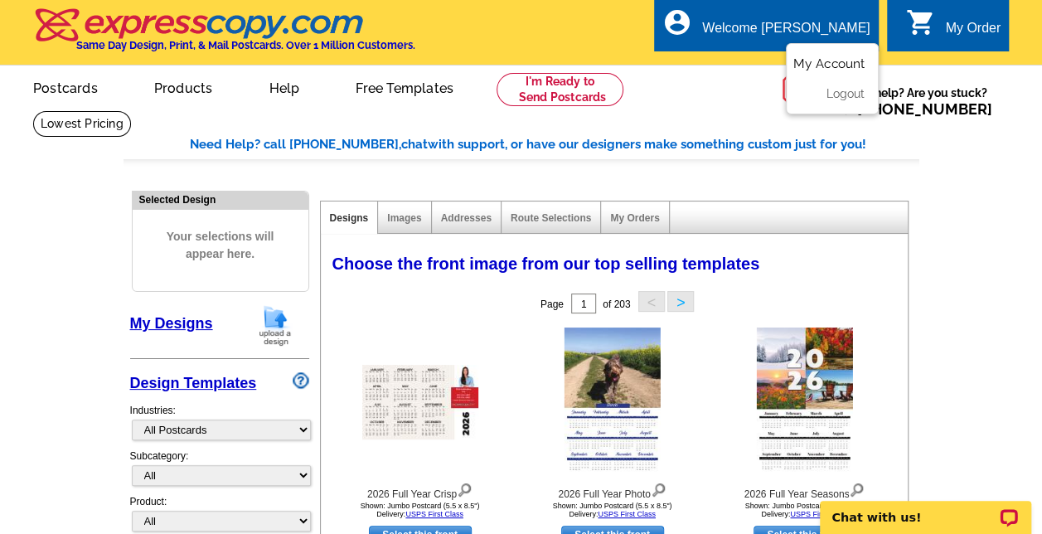
click at [833, 66] on link "My Account" at bounding box center [829, 63] width 71 height 15
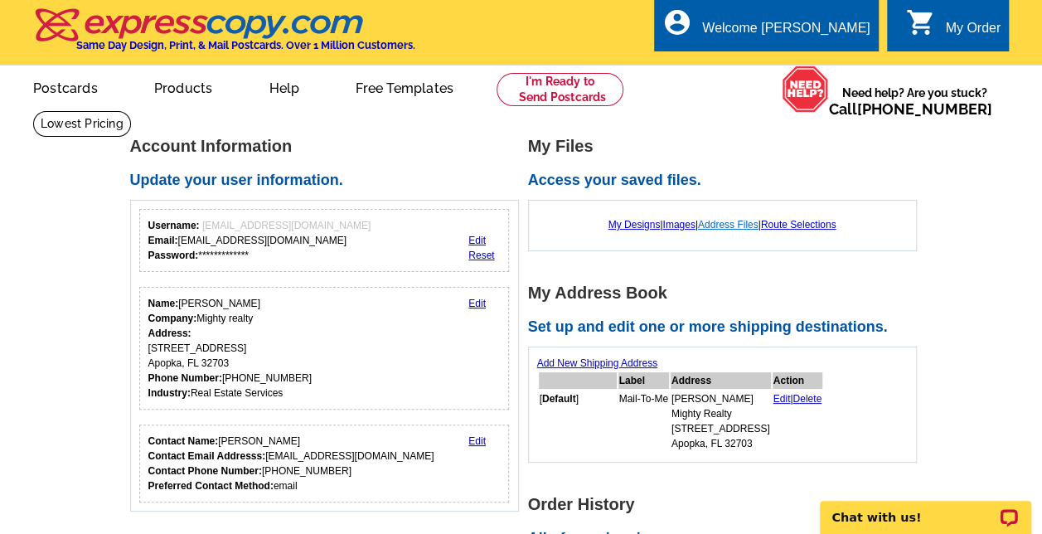
click at [725, 225] on link "Address Files" at bounding box center [728, 225] width 61 height 12
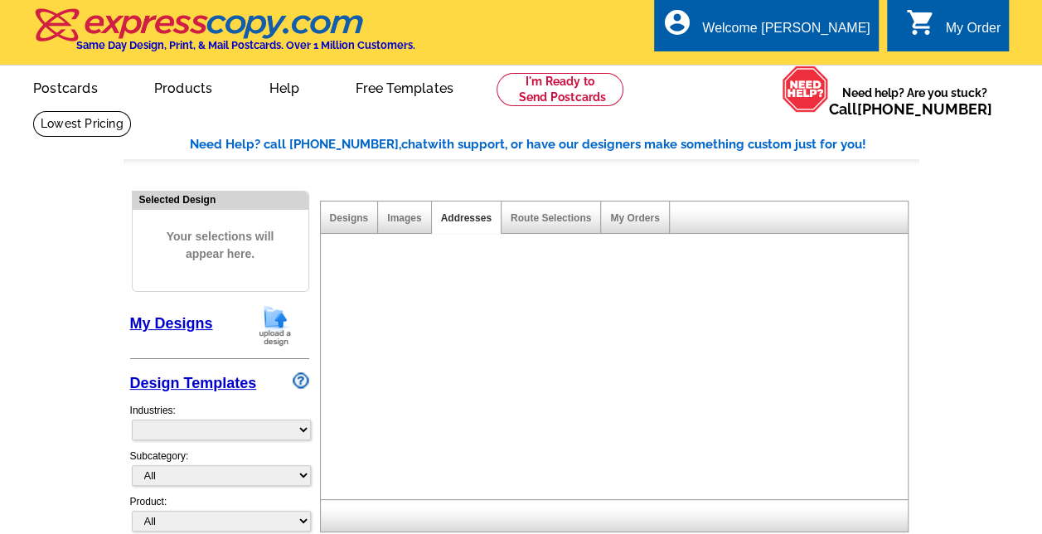
select select "785"
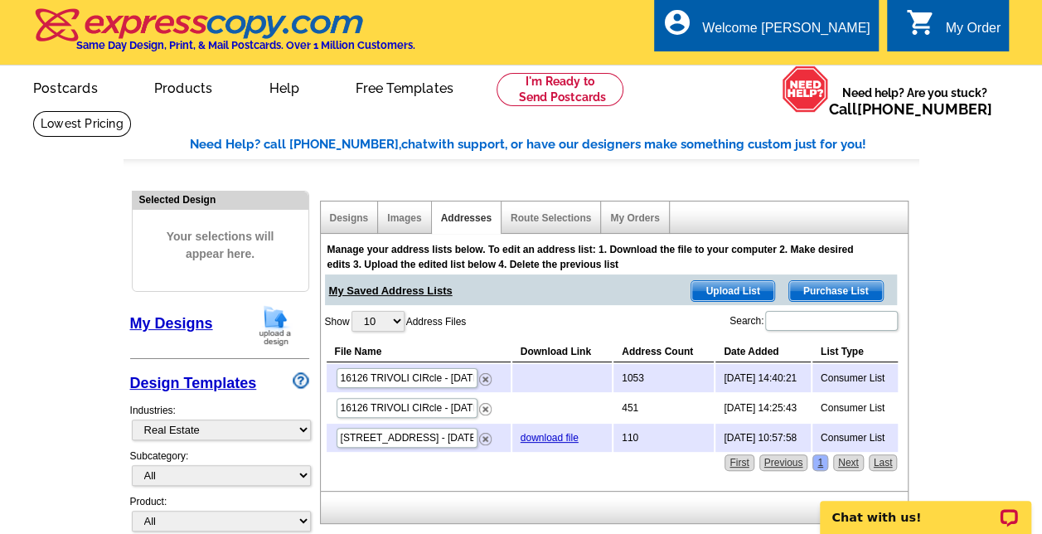
scroll to position [85, 0]
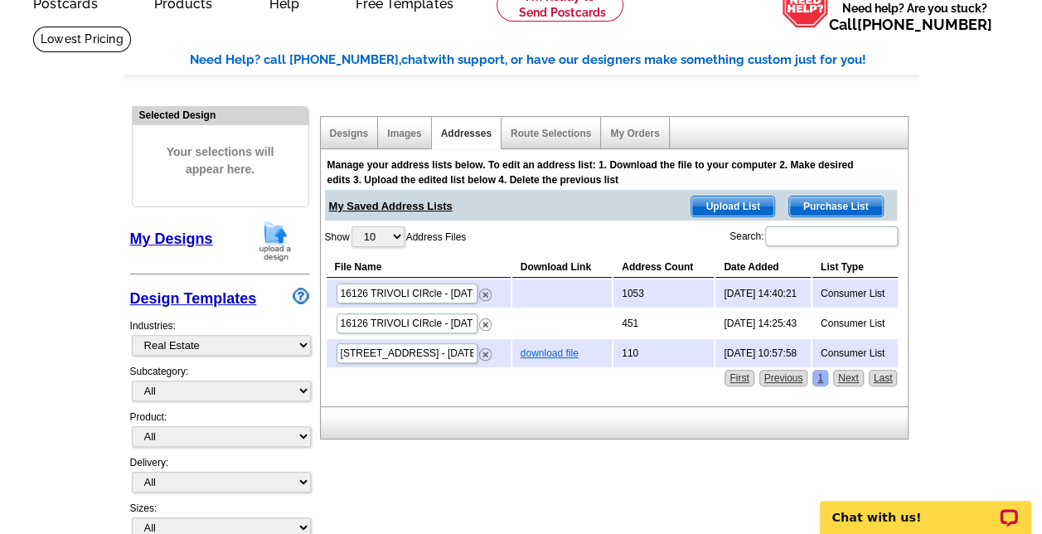
click at [527, 348] on link "download file" at bounding box center [550, 353] width 58 height 12
click at [823, 202] on span "Purchase List" at bounding box center [836, 207] width 94 height 20
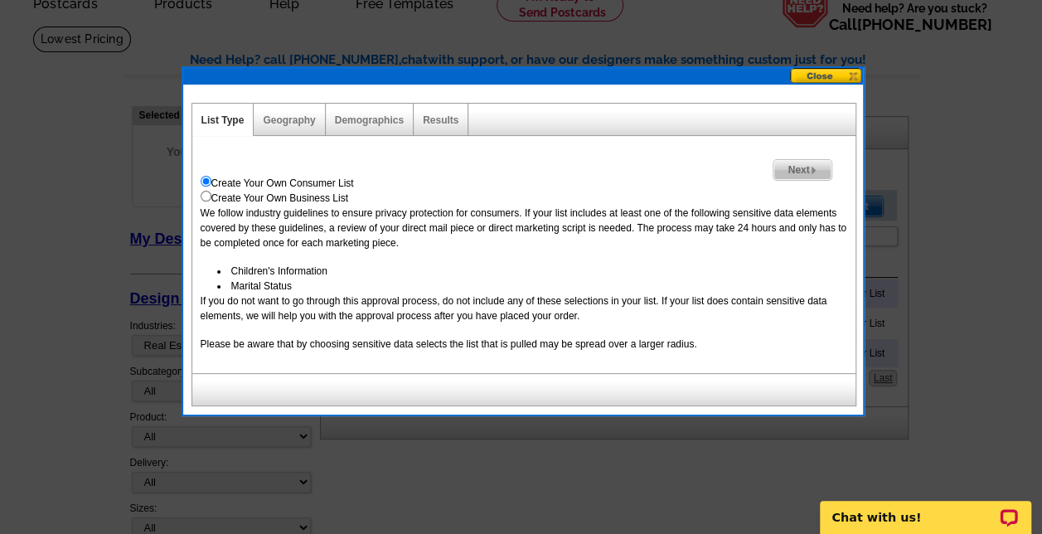
click at [823, 202] on div "Create Your Own Business List" at bounding box center [524, 198] width 647 height 15
click at [818, 76] on button at bounding box center [826, 76] width 73 height 16
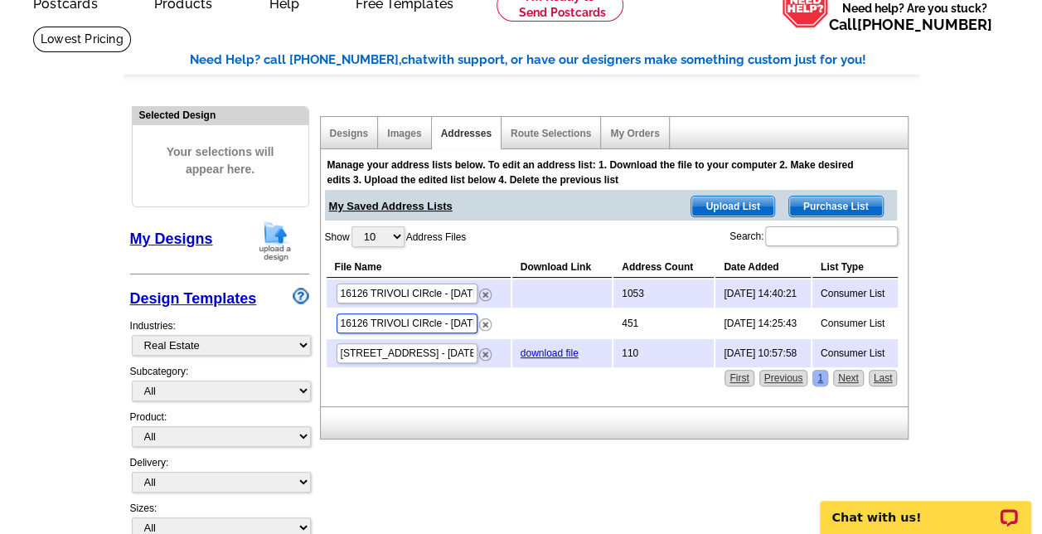
click at [411, 322] on input "16126 TRIVOLI CIRcle - Oct 13" at bounding box center [407, 323] width 141 height 20
click at [846, 323] on td "Consumer List" at bounding box center [856, 323] width 86 height 28
click at [834, 210] on span "Purchase List" at bounding box center [836, 207] width 94 height 20
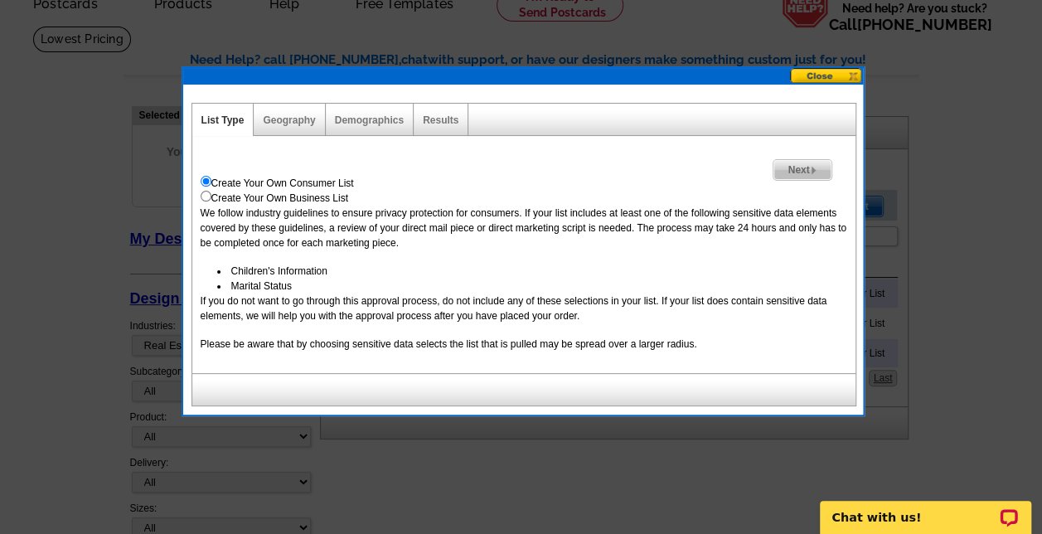
click at [813, 80] on button at bounding box center [826, 76] width 73 height 16
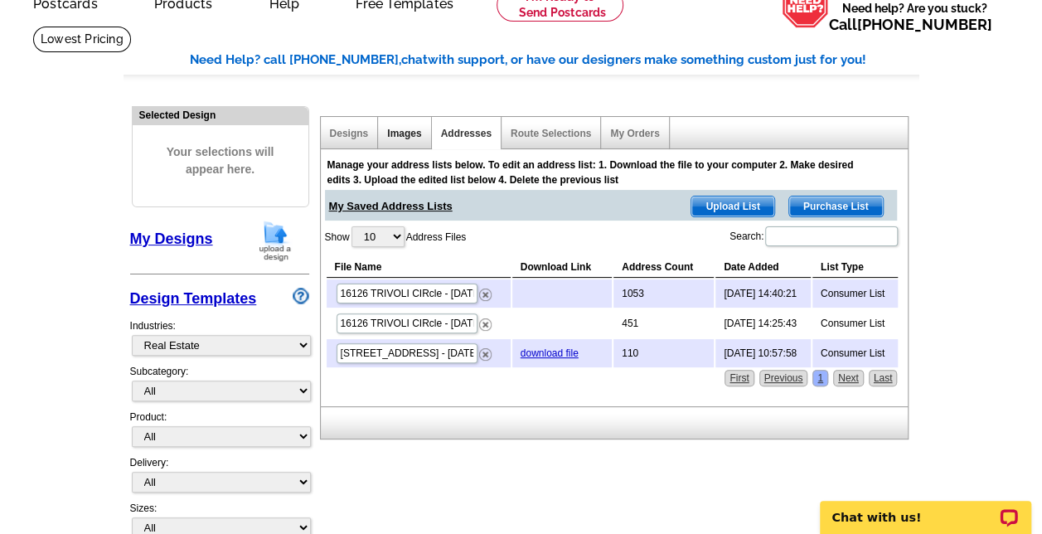
click at [398, 138] on link "Images" at bounding box center [404, 134] width 34 height 12
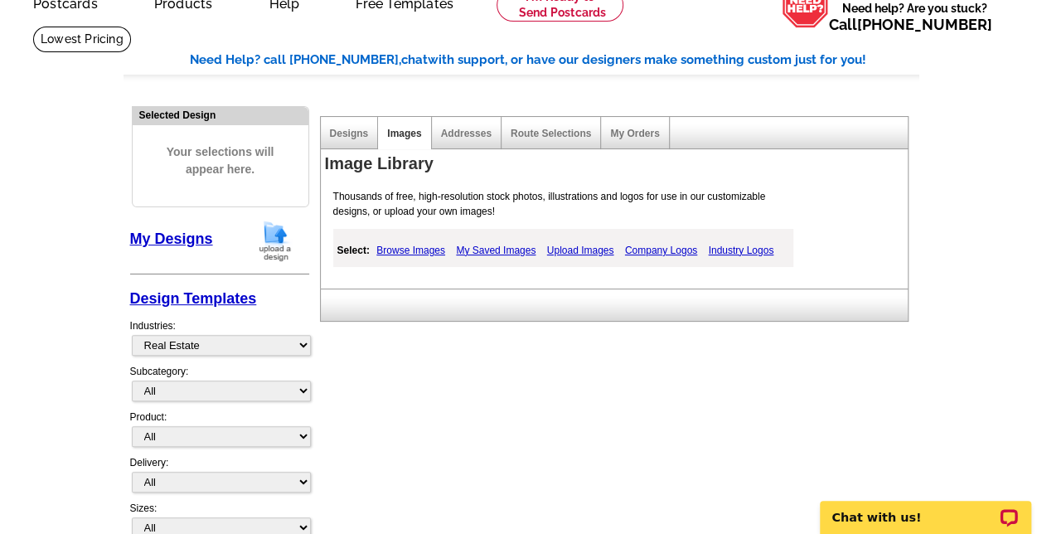
drag, startPoint x: 352, startPoint y: 136, endPoint x: 386, endPoint y: 86, distance: 60.7
click at [628, 135] on link "My Orders" at bounding box center [634, 134] width 49 height 12
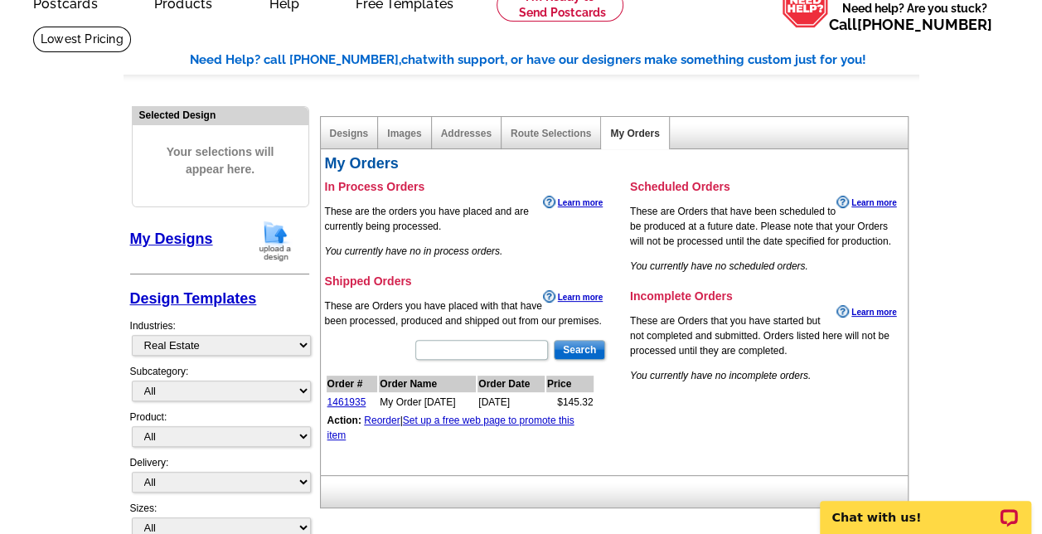
click at [553, 277] on h3 "Shipped Orders" at bounding box center [466, 281] width 283 height 15
click at [380, 420] on link "Reorder" at bounding box center [382, 421] width 36 height 12
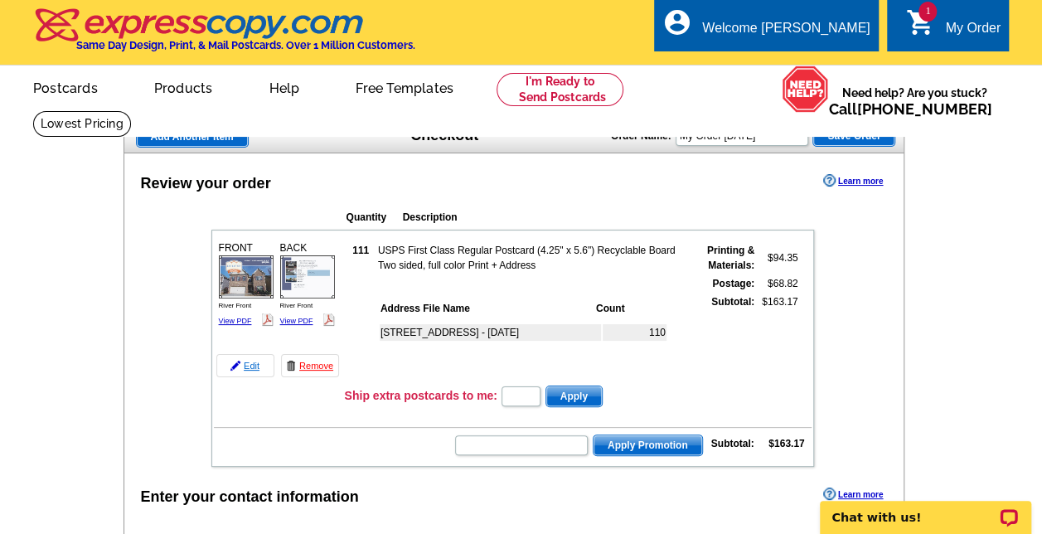
click at [249, 367] on link "Edit" at bounding box center [245, 365] width 58 height 23
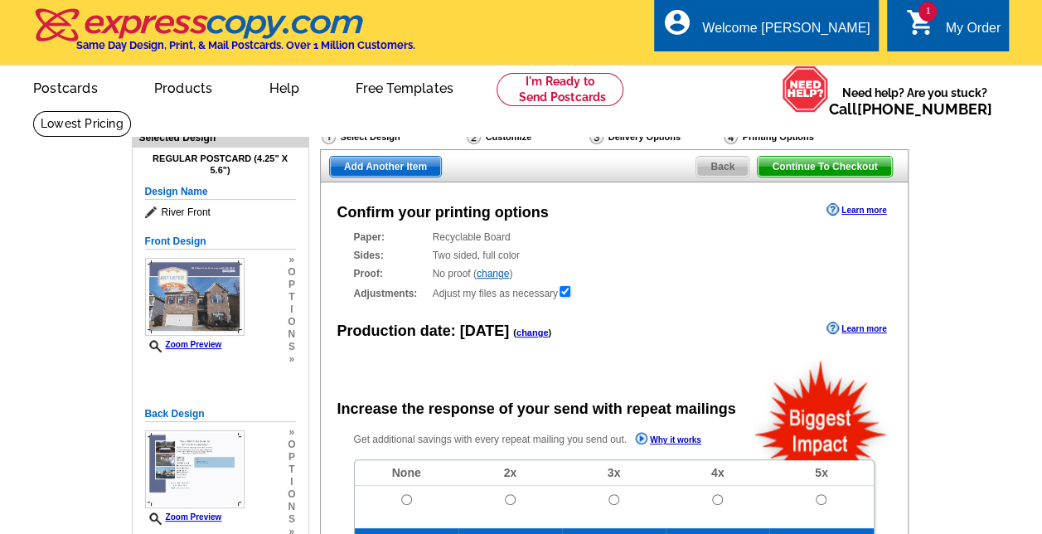
radio input "false"
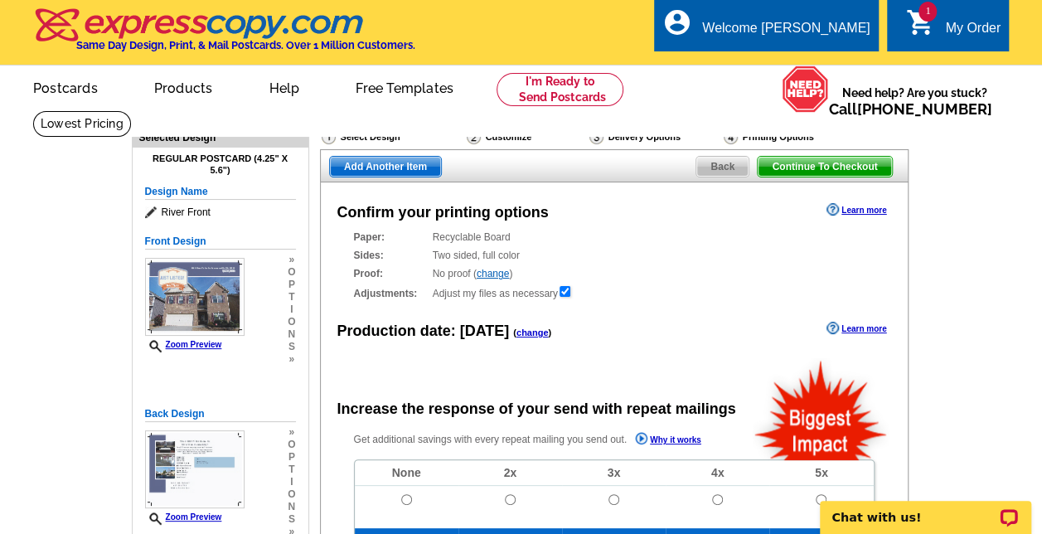
click at [249, 367] on div "Front Design Zoom Preview » o p t i o n s » Change Your Design Edit Design Copy…" at bounding box center [220, 300] width 151 height 150
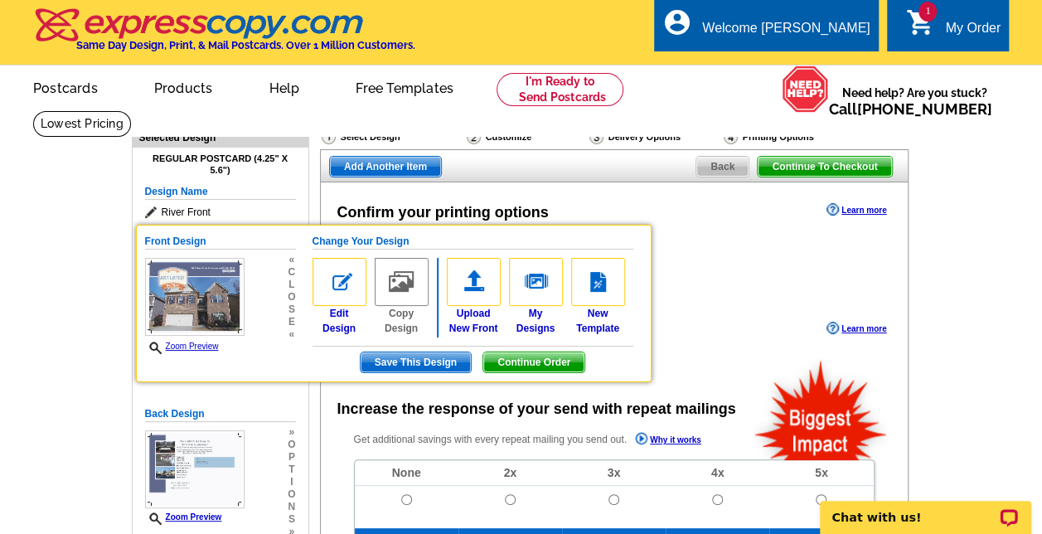
click at [337, 282] on img at bounding box center [340, 282] width 54 height 48
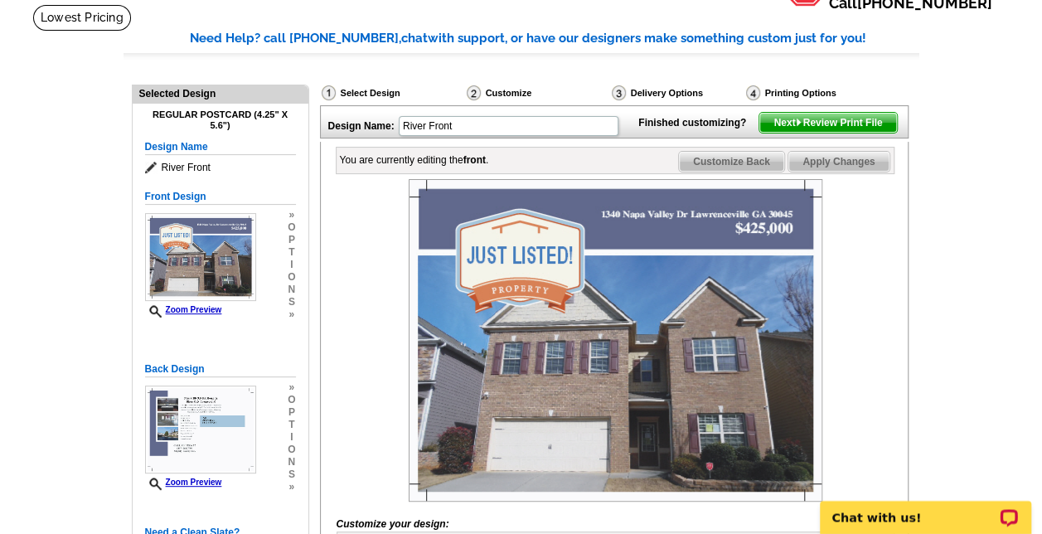
scroll to position [131, 0]
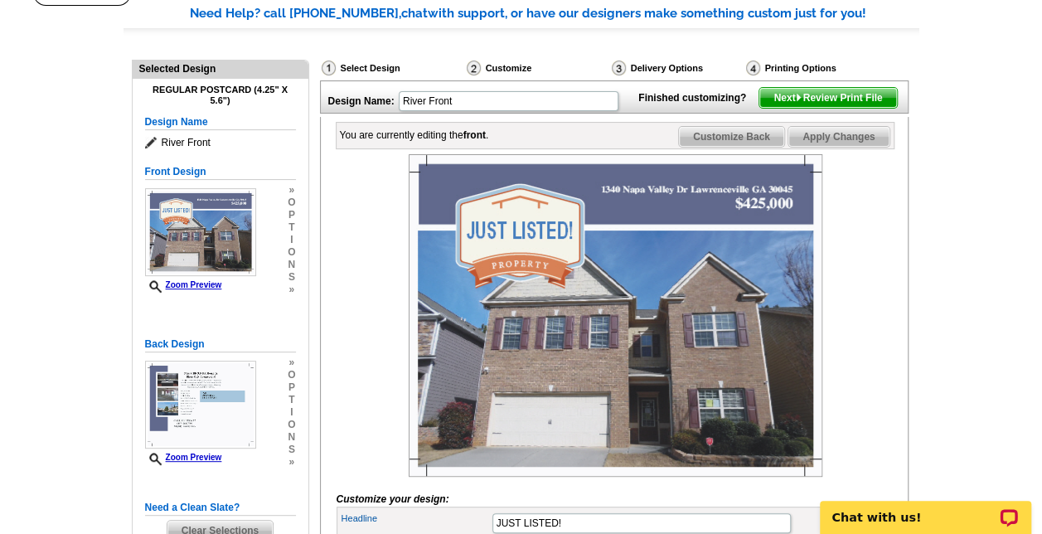
click at [506, 252] on img at bounding box center [616, 315] width 414 height 323
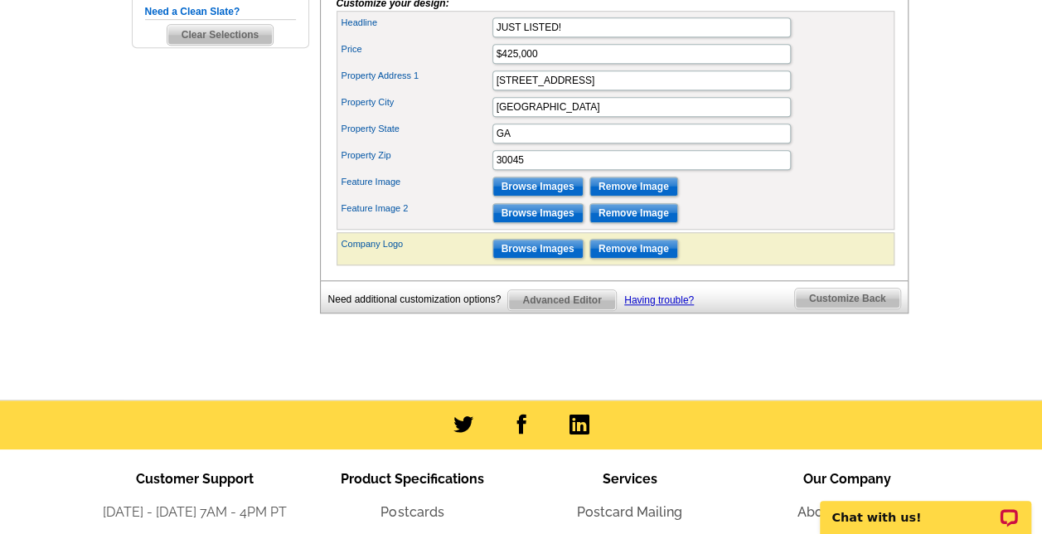
scroll to position [626, 0]
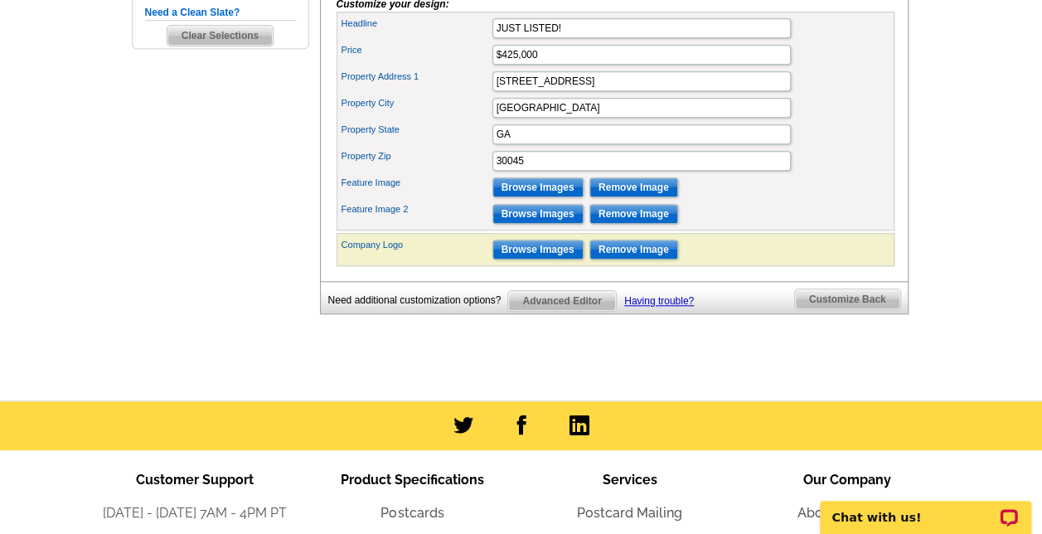
drag, startPoint x: 921, startPoint y: 207, endPoint x: 1022, endPoint y: 90, distance: 154.1
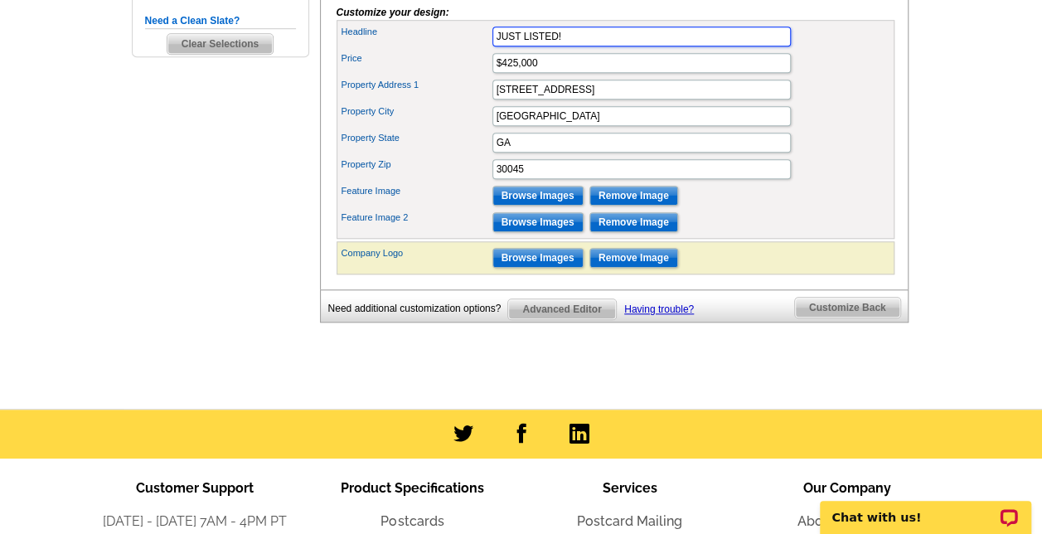
click at [571, 46] on input "JUST LISTED!" at bounding box center [642, 37] width 299 height 20
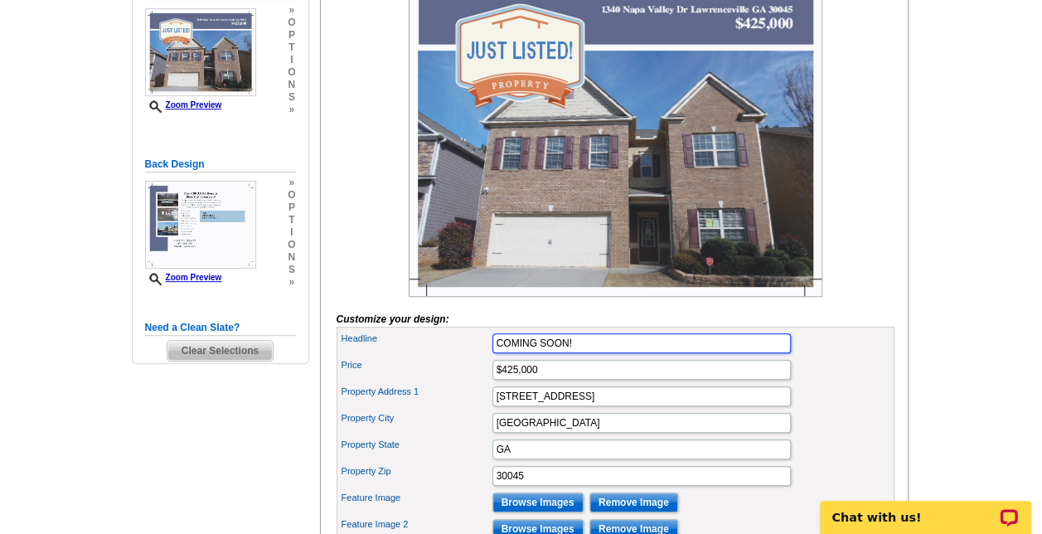
scroll to position [313, 0]
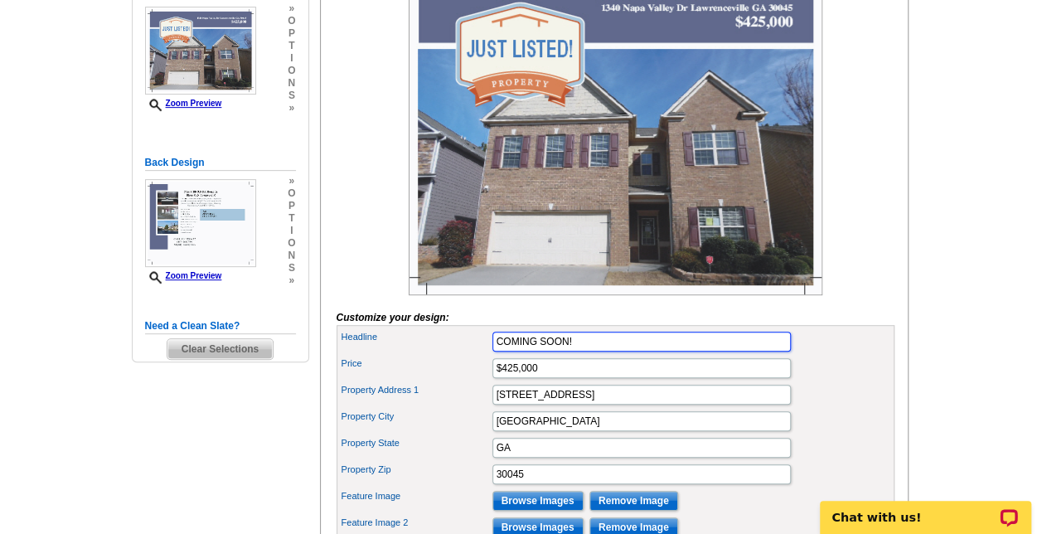
type input "COMING SOON!"
click at [924, 279] on main "Need Help? call [PHONE_NUMBER], chat with support, or have our designers make s…" at bounding box center [521, 256] width 1042 height 916
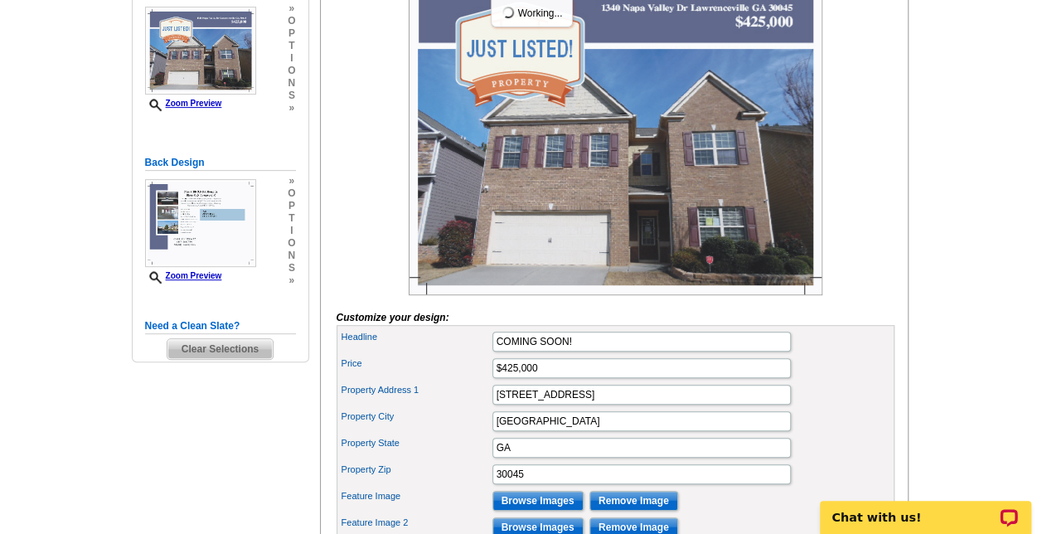
scroll to position [0, 0]
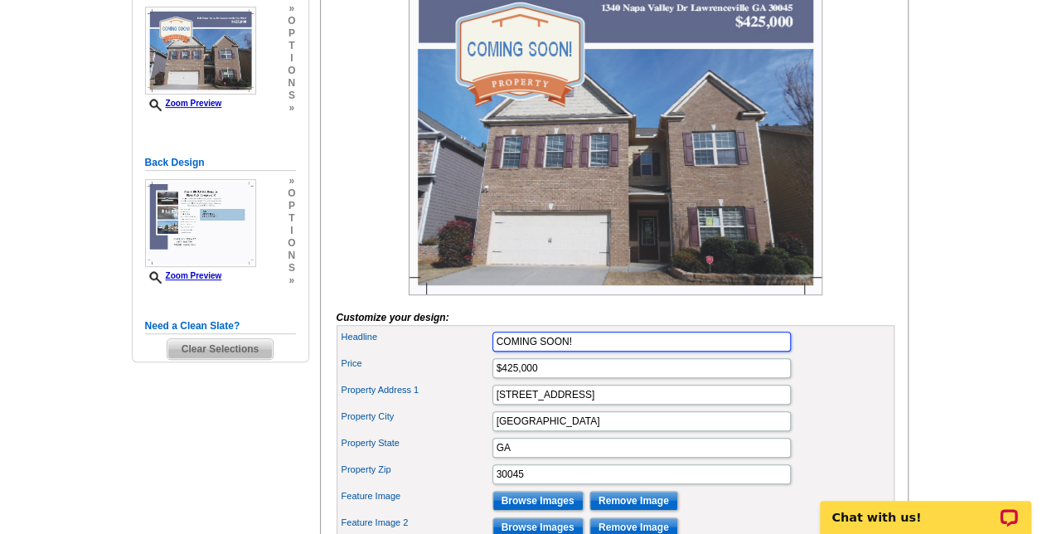
click at [788, 352] on input "COMING SOON!" at bounding box center [642, 342] width 299 height 20
click at [551, 378] on input "$425,000" at bounding box center [642, 368] width 299 height 20
click at [501, 378] on input "$425,000" at bounding box center [642, 368] width 299 height 20
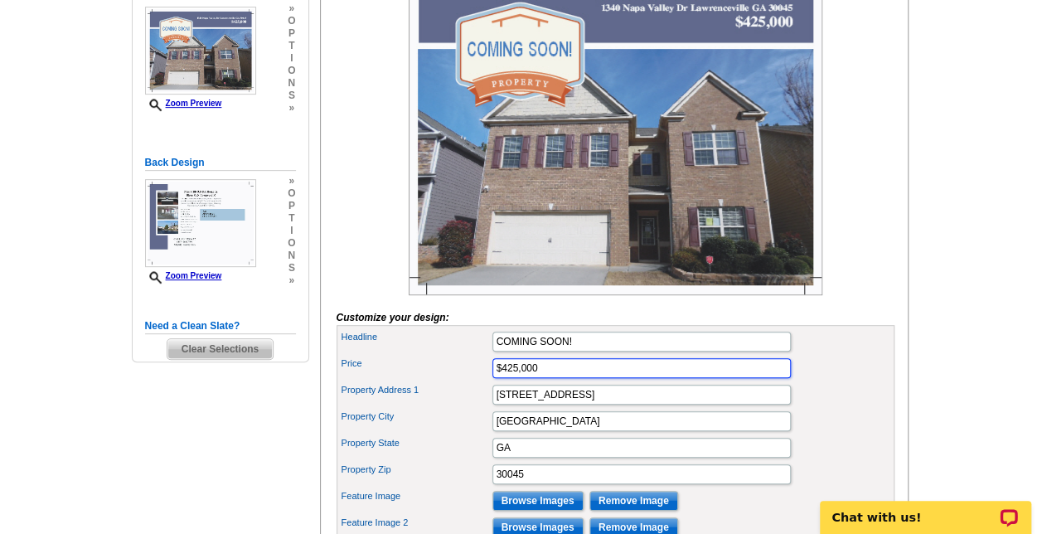
click at [501, 378] on input "$425,000" at bounding box center [642, 368] width 299 height 20
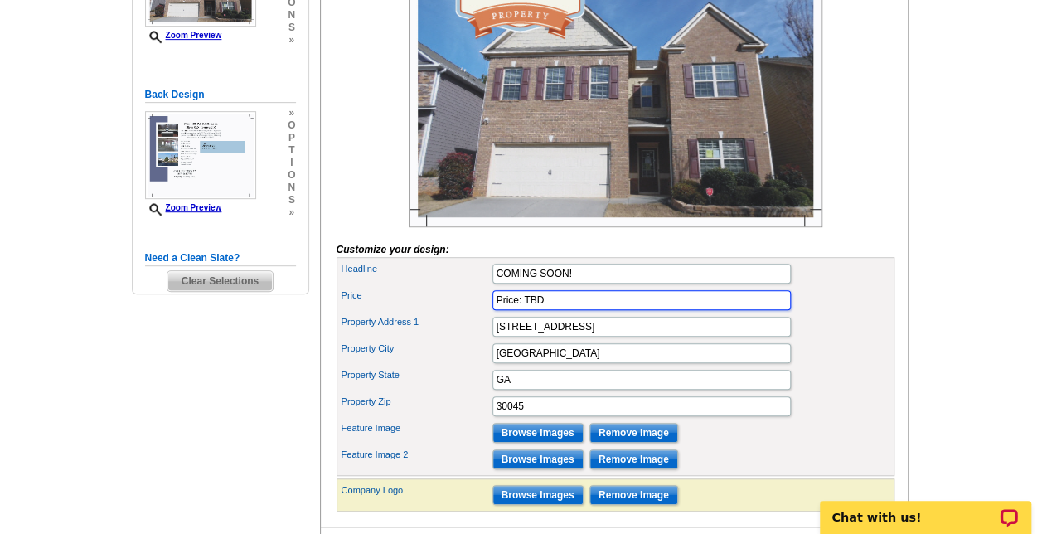
type input "Price: TBD"
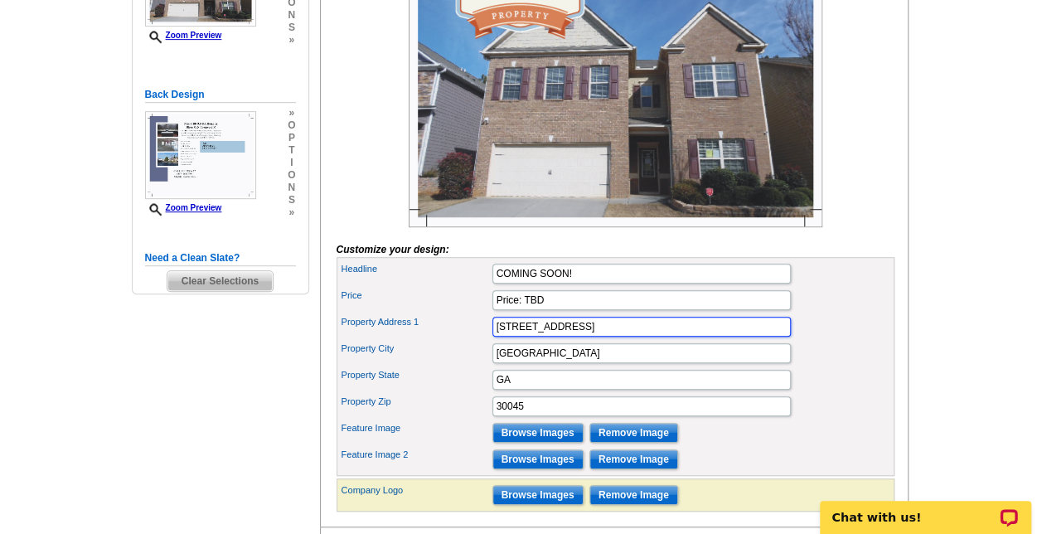
click at [532, 337] on input "[STREET_ADDRESS]" at bounding box center [642, 327] width 299 height 20
paste input "[STREET_ADDRESS][PERSON_NAME]"
click at [522, 337] on input "[STREET_ADDRESS][PERSON_NAME]" at bounding box center [642, 327] width 299 height 20
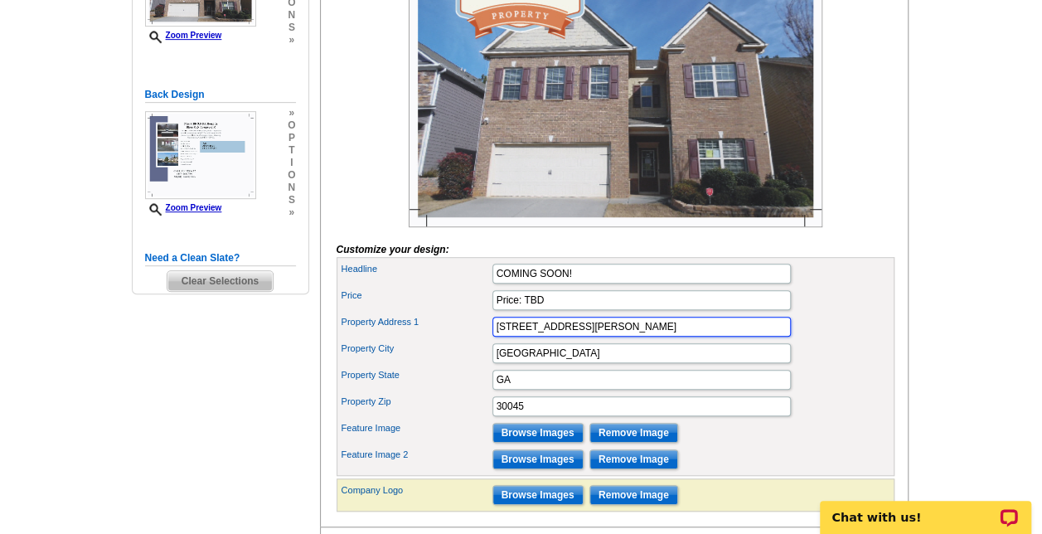
click at [533, 337] on input "[STREET_ADDRESS][PERSON_NAME]" at bounding box center [642, 327] width 299 height 20
type input "[STREET_ADDRESS]"
click at [534, 390] on input "GA" at bounding box center [642, 380] width 299 height 20
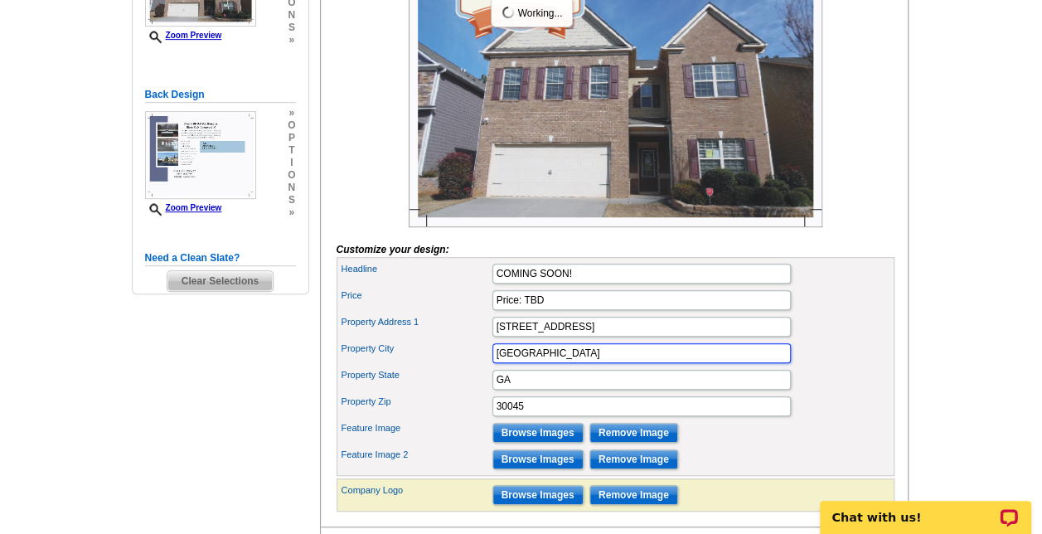
click at [513, 363] on input "[GEOGRAPHIC_DATA]" at bounding box center [642, 353] width 299 height 20
type input "[PERSON_NAME]"
drag, startPoint x: 555, startPoint y: 347, endPoint x: 678, endPoint y: 351, distance: 122.8
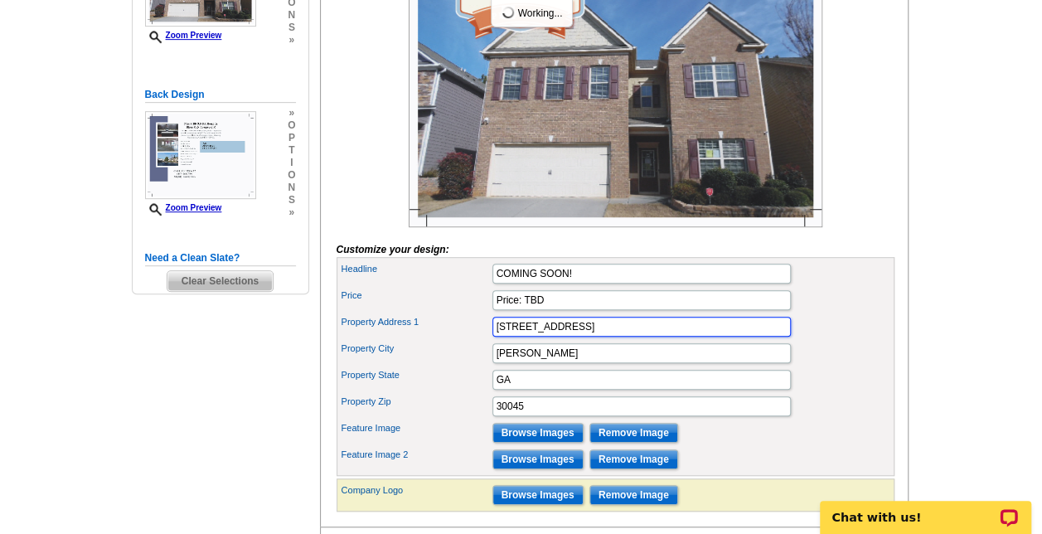
click at [678, 337] on input "[STREET_ADDRESS]" at bounding box center [642, 327] width 299 height 20
click at [693, 337] on input "[STREET_ADDRESS]" at bounding box center [642, 327] width 299 height 20
type input "[STREET_ADDRESS]"
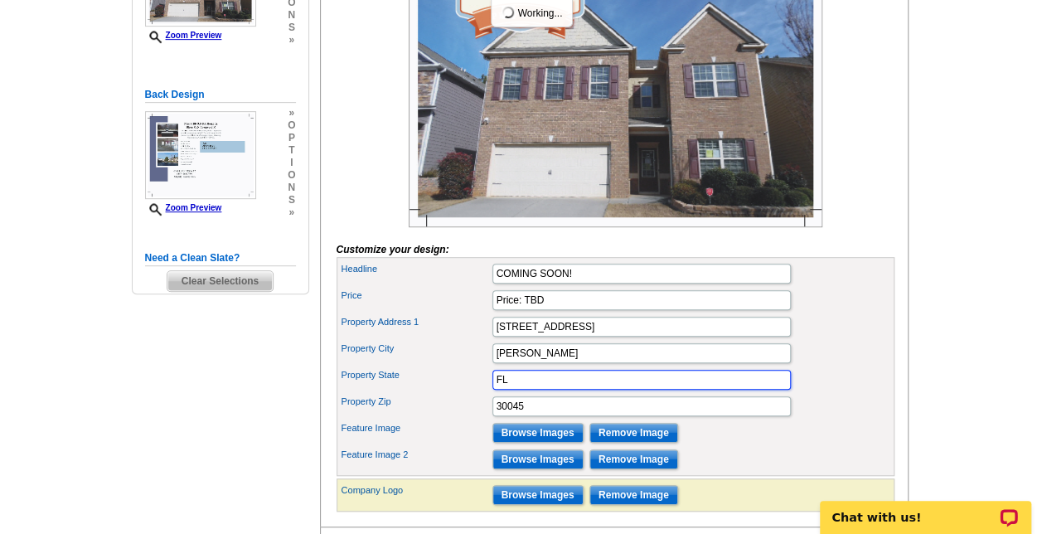
type input "FL"
paste input "4756"
type input "34756"
click at [956, 333] on main "Need Help? call [PHONE_NUMBER], chat with support, or have our designers make s…" at bounding box center [521, 188] width 1042 height 916
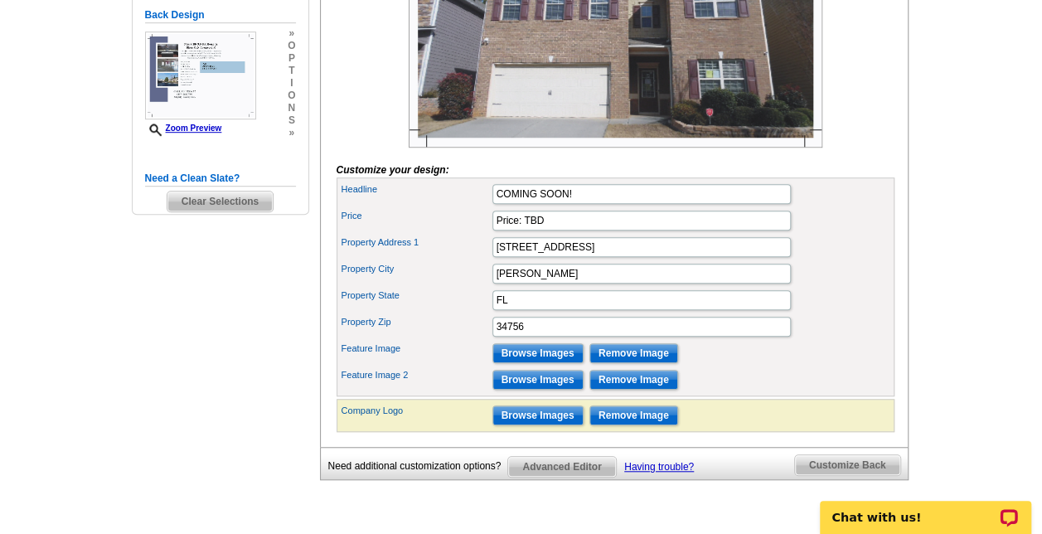
scroll to position [464, 0]
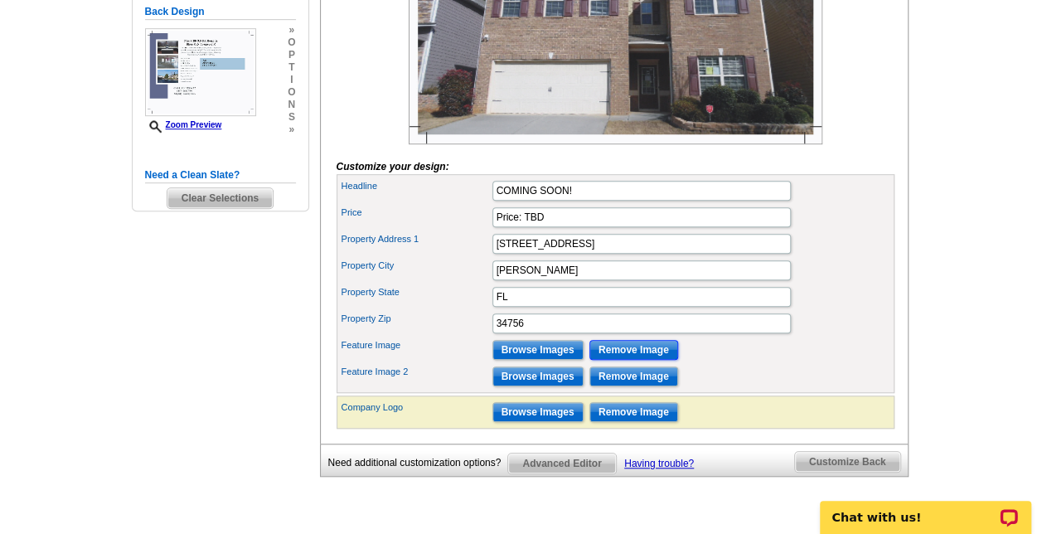
click at [614, 360] on input "Remove Image" at bounding box center [634, 350] width 89 height 20
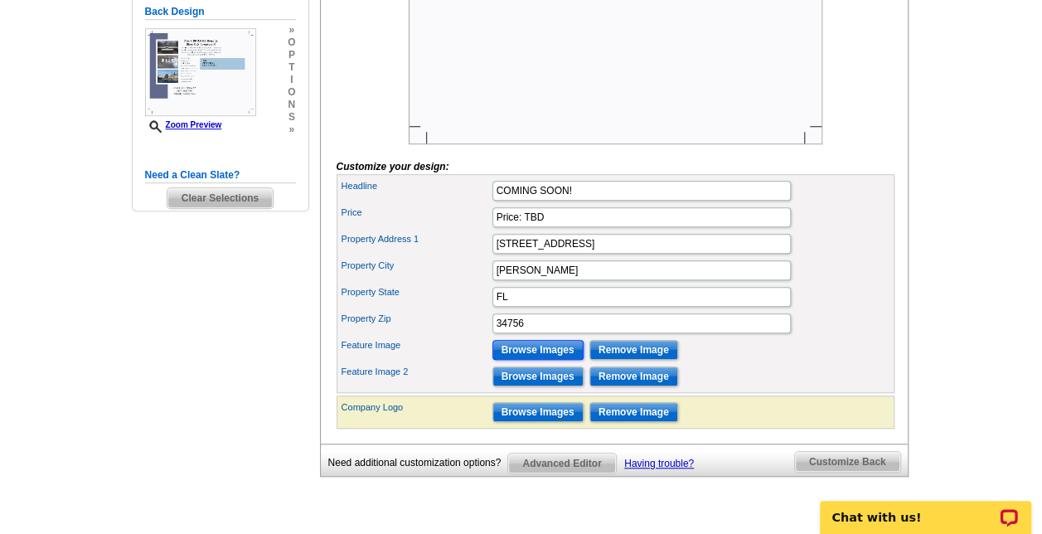
click at [531, 360] on input "Browse Images" at bounding box center [538, 350] width 91 height 20
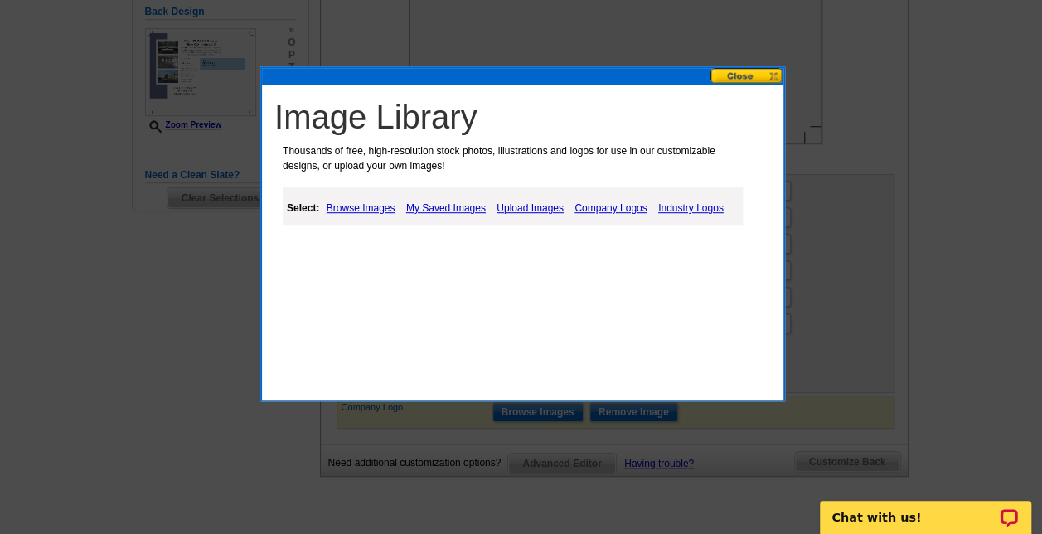
click at [531, 373] on div "Image Library Thousands of free, high-resolution stock photos, illustrations an…" at bounding box center [522, 233] width 525 height 335
click at [529, 206] on link "Upload Images" at bounding box center [530, 208] width 75 height 20
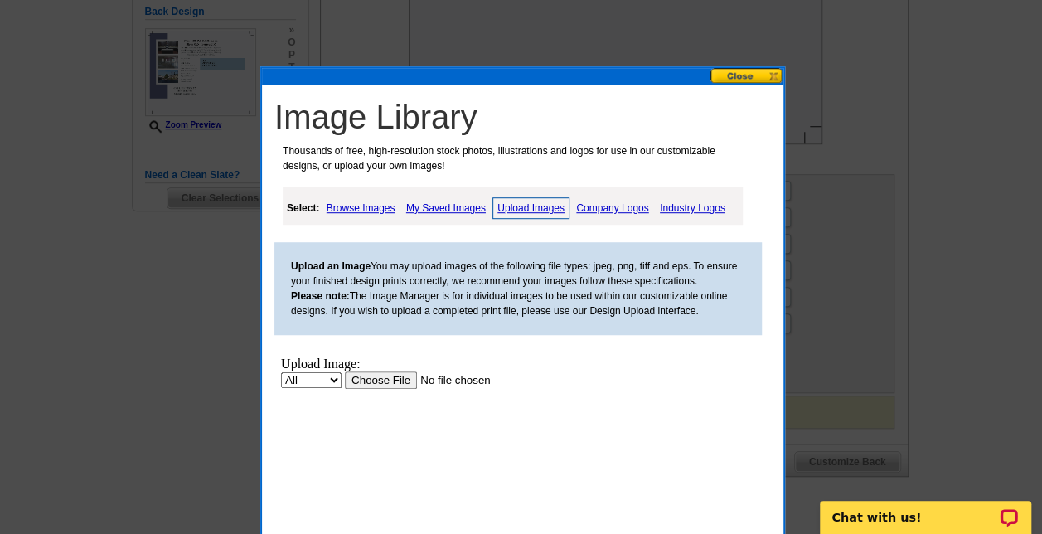
scroll to position [0, 0]
click at [373, 380] on input "file" at bounding box center [450, 380] width 210 height 17
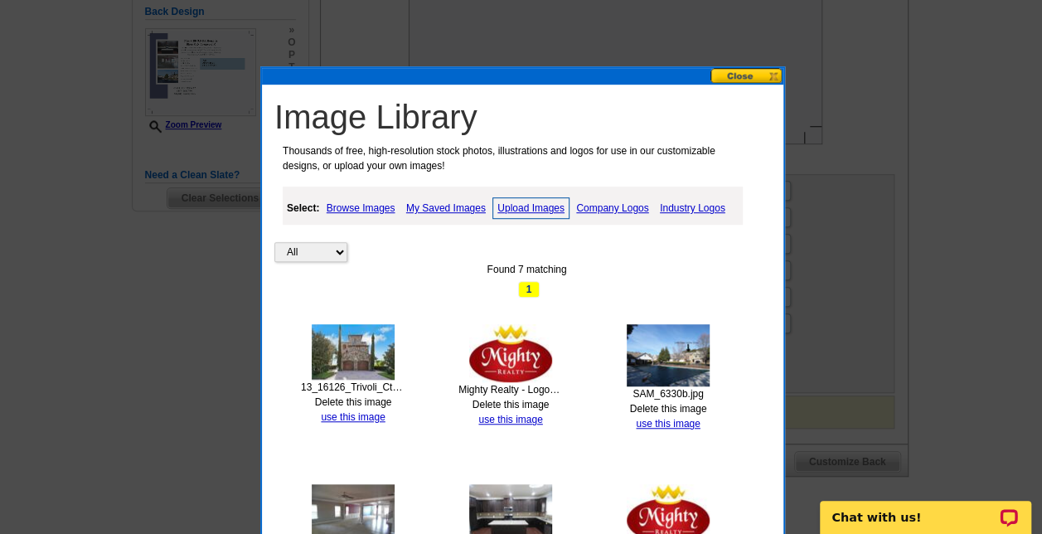
click at [753, 378] on div "All Property Found 7 matching 1 13_16126_Trivoli_Ct_Montverde_FL_34756_USA-Exte…" at bounding box center [526, 498] width 505 height 623
click at [338, 413] on link "use this image" at bounding box center [353, 417] width 64 height 12
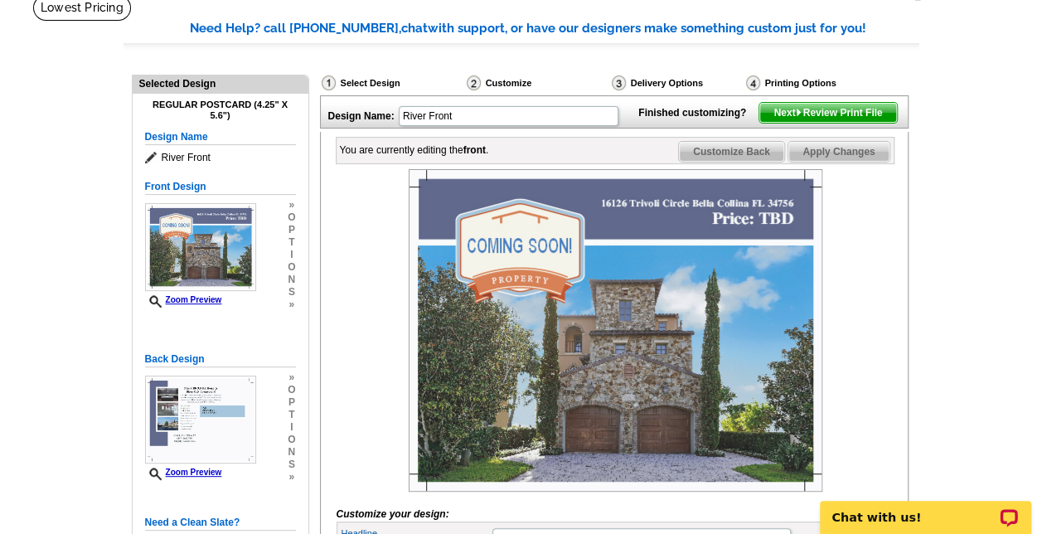
scroll to position [117, 0]
drag, startPoint x: 401, startPoint y: 405, endPoint x: 356, endPoint y: 385, distance: 49.0
click at [356, 385] on div at bounding box center [616, 329] width 558 height 323
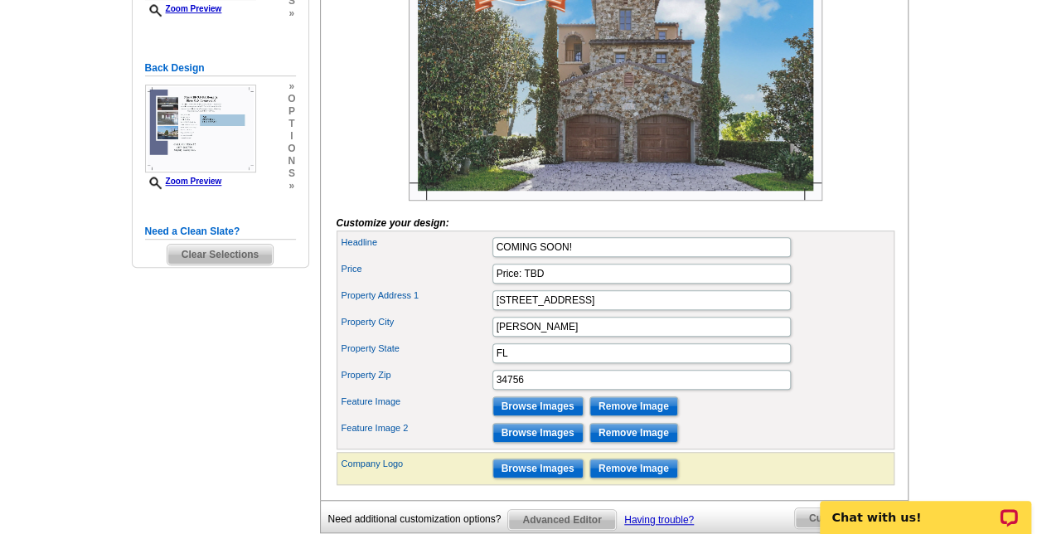
scroll to position [408, 0]
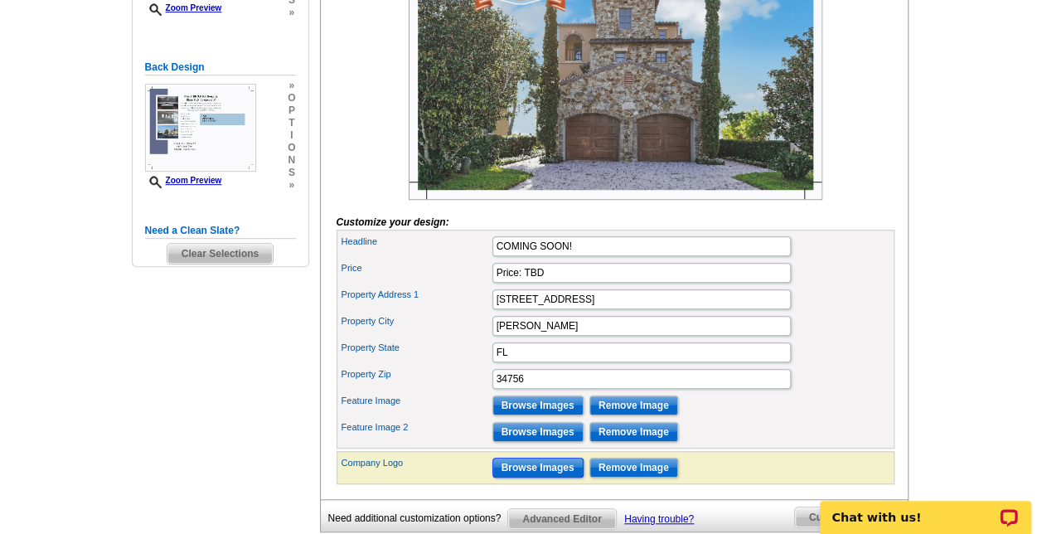
click at [526, 478] on input "Browse Images" at bounding box center [538, 468] width 91 height 20
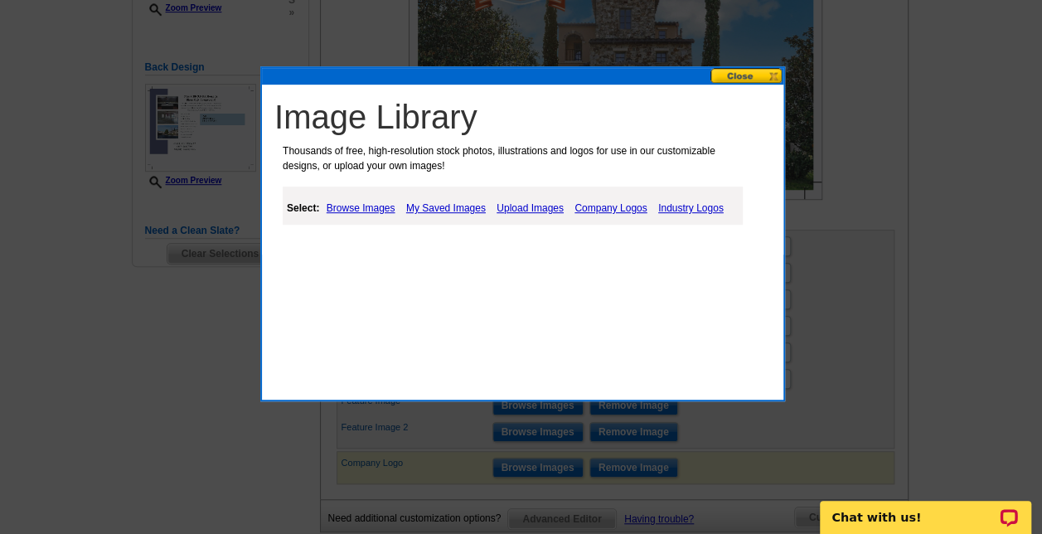
click at [364, 209] on link "Browse Images" at bounding box center [361, 208] width 77 height 20
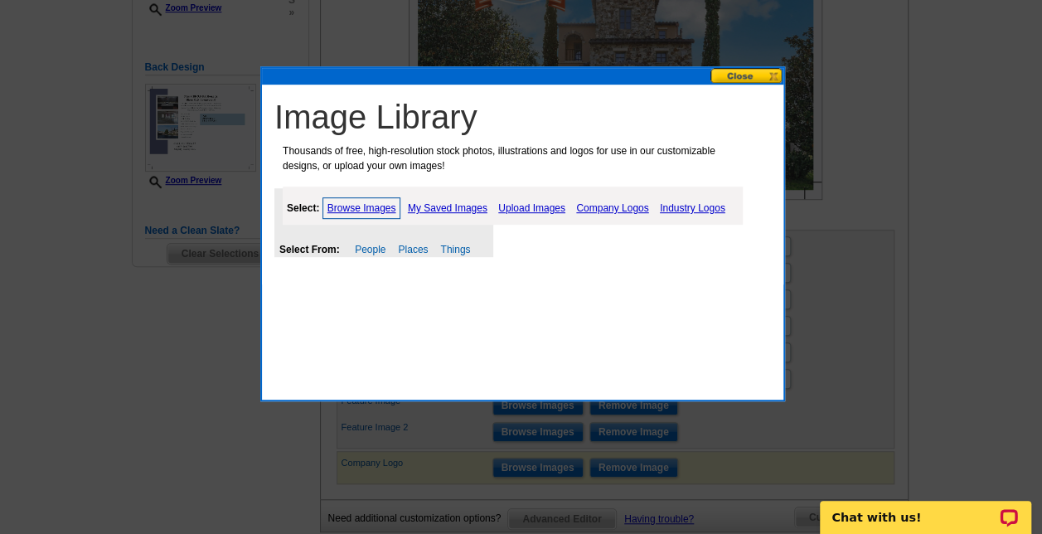
click at [441, 203] on link "My Saved Images" at bounding box center [448, 208] width 88 height 20
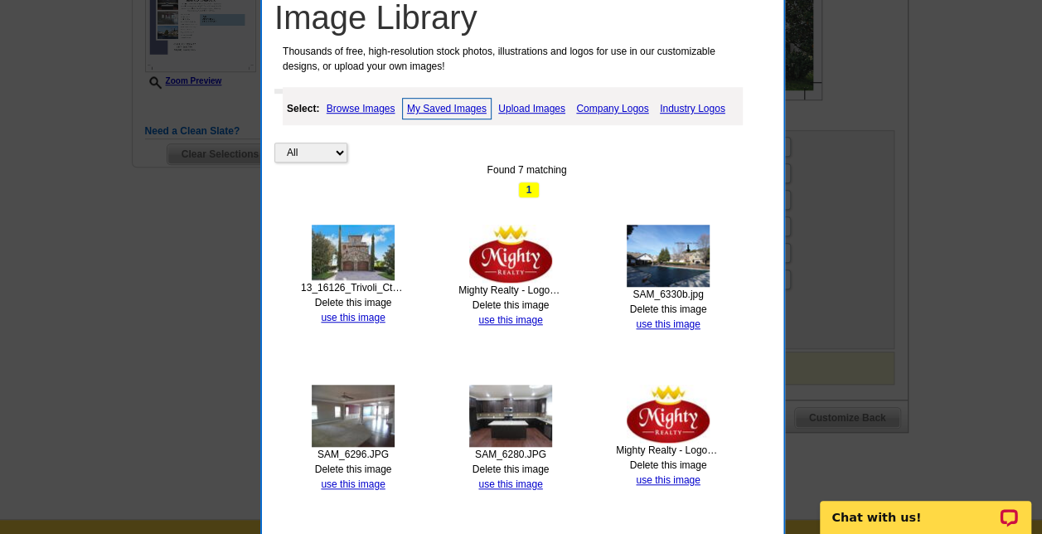
scroll to position [511, 0]
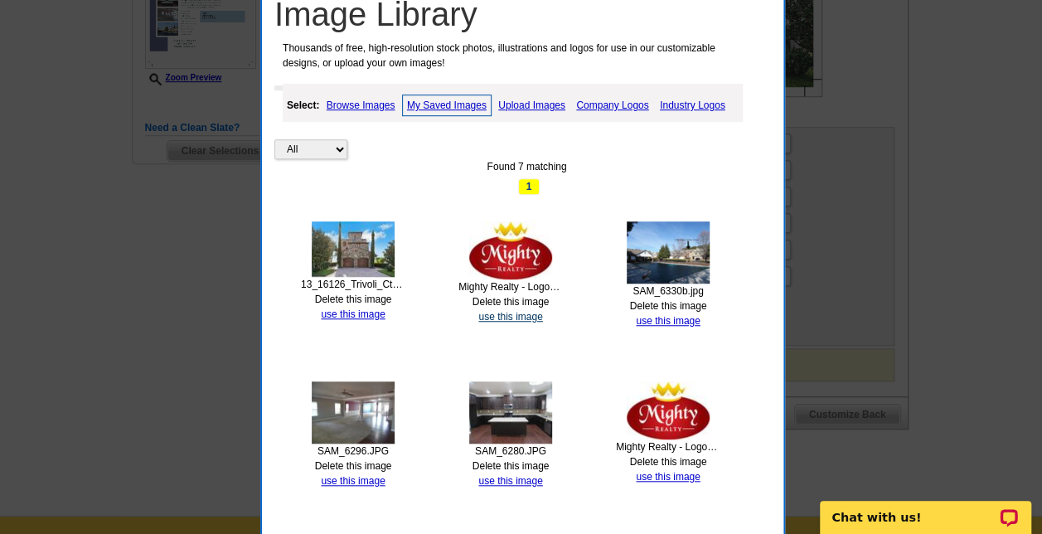
click at [491, 311] on link "use this image" at bounding box center [510, 317] width 64 height 12
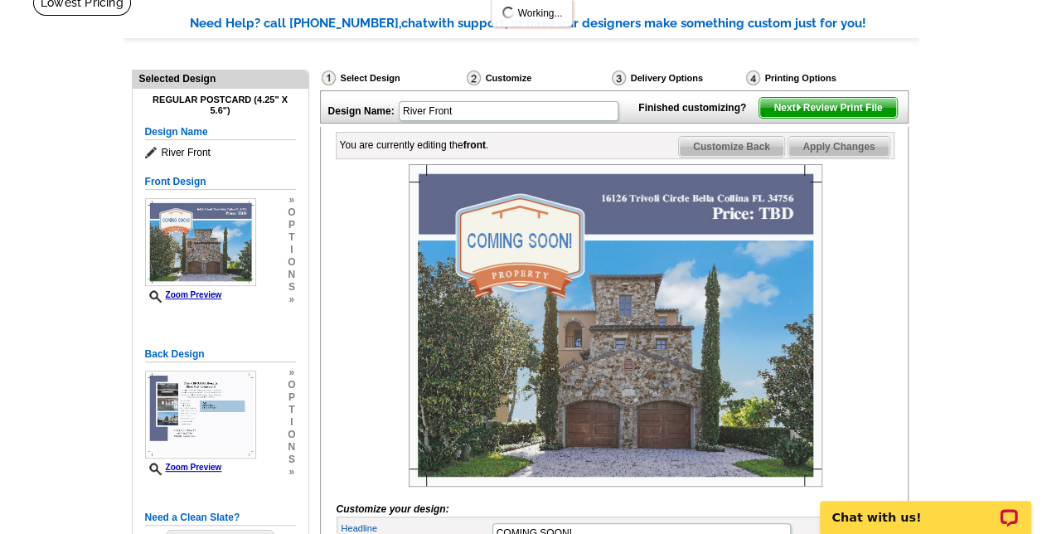
scroll to position [122, 0]
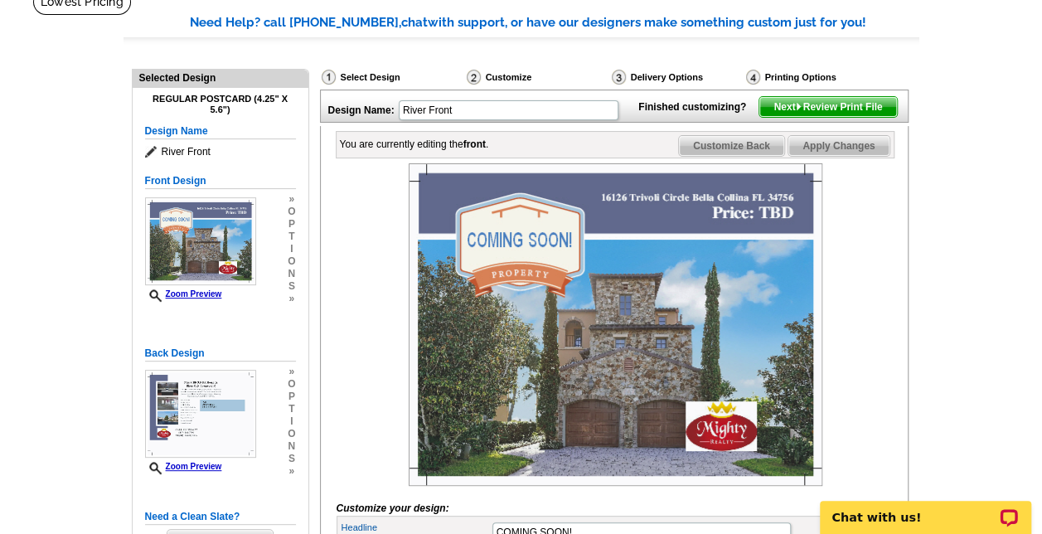
drag, startPoint x: 918, startPoint y: 280, endPoint x: 964, endPoint y: 255, distance: 52.0
click at [964, 255] on main "Need Help? call [PHONE_NUMBER], chat with support, or have our designers make s…" at bounding box center [521, 446] width 1042 height 916
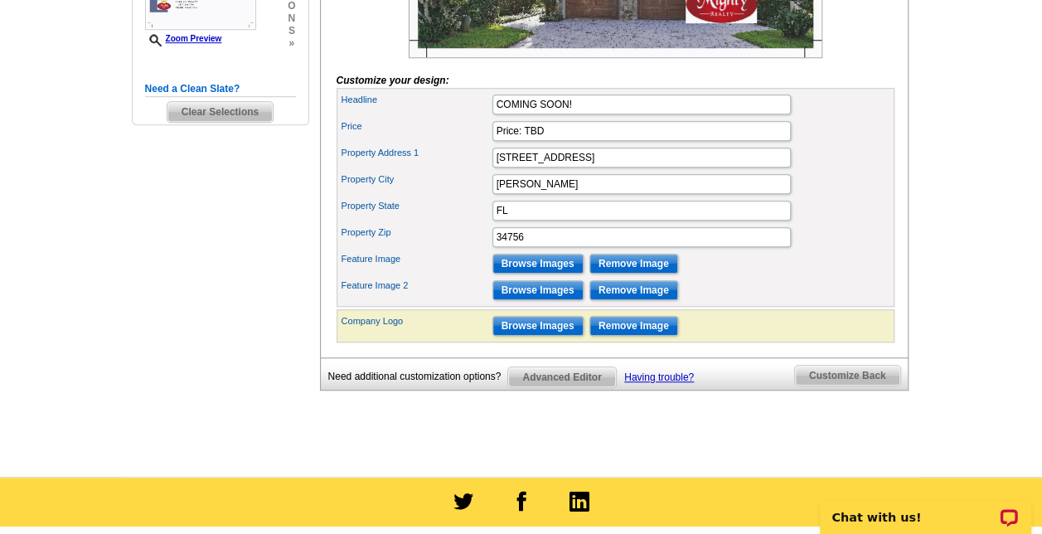
scroll to position [551, 0]
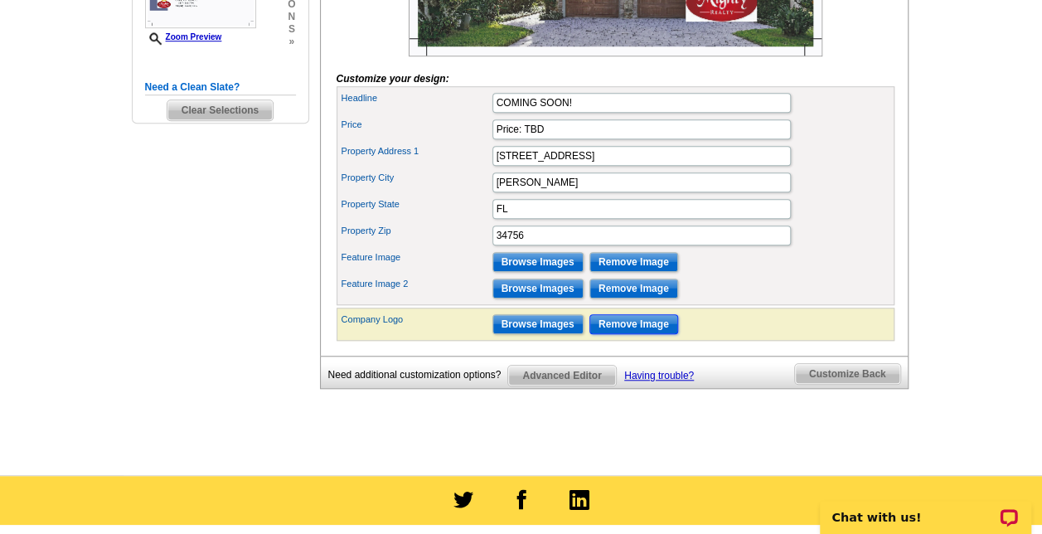
click at [611, 334] on input "Remove Image" at bounding box center [634, 324] width 89 height 20
click at [927, 267] on main "Need Help? call [PHONE_NUMBER], chat with support, or have our designers make s…" at bounding box center [521, 17] width 1042 height 916
click at [856, 384] on span "Customize Back" at bounding box center [847, 374] width 105 height 20
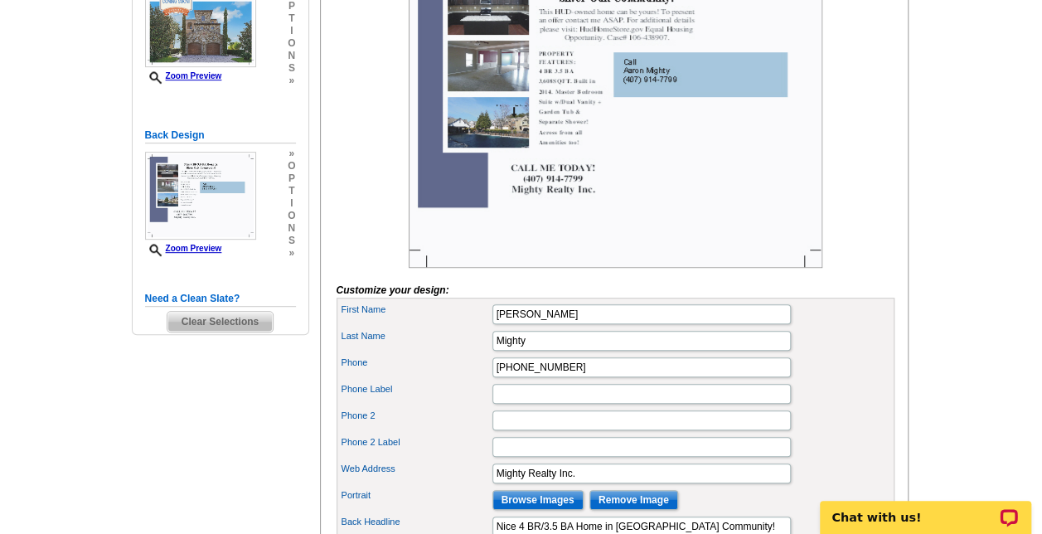
scroll to position [343, 0]
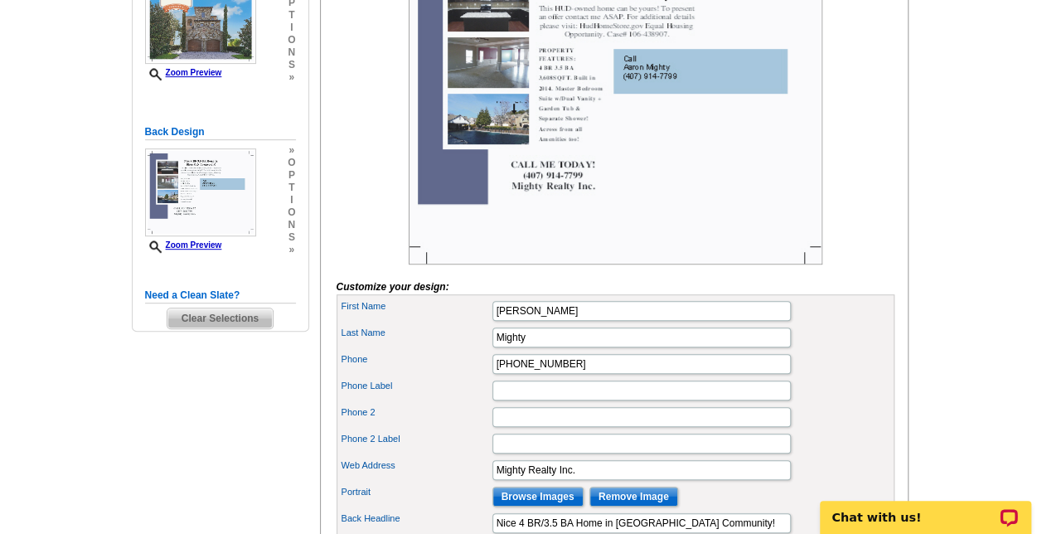
click at [901, 202] on div "You are currently editing the back . Customize Front Customize Back Apply Chang…" at bounding box center [614, 434] width 589 height 1059
click at [511, 321] on input "[PERSON_NAME]" at bounding box center [642, 311] width 299 height 20
type input "[PERSON_NAME]"
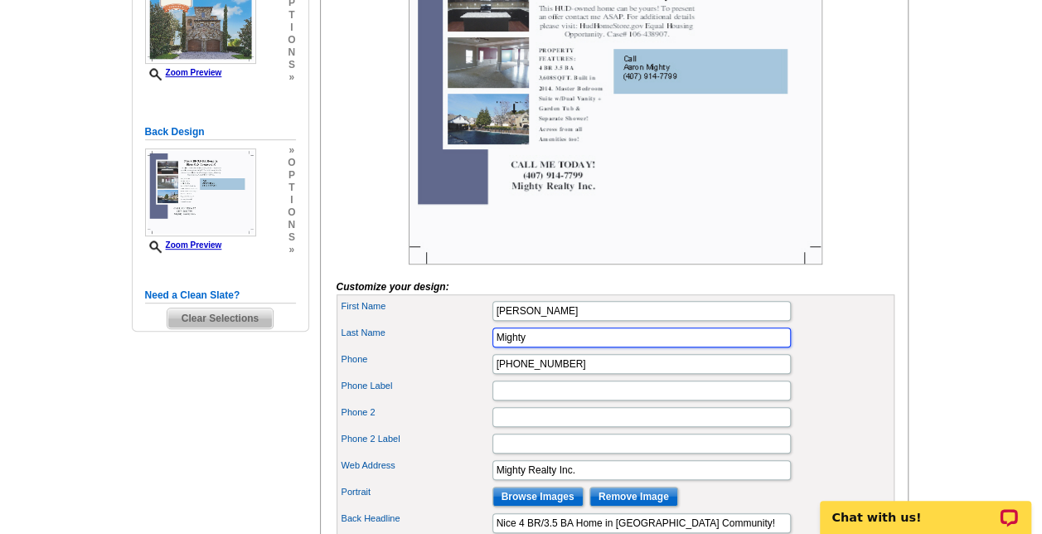
click at [517, 347] on input "Mighty" at bounding box center [642, 338] width 299 height 20
click at [509, 347] on input "Mighty" at bounding box center [642, 338] width 299 height 20
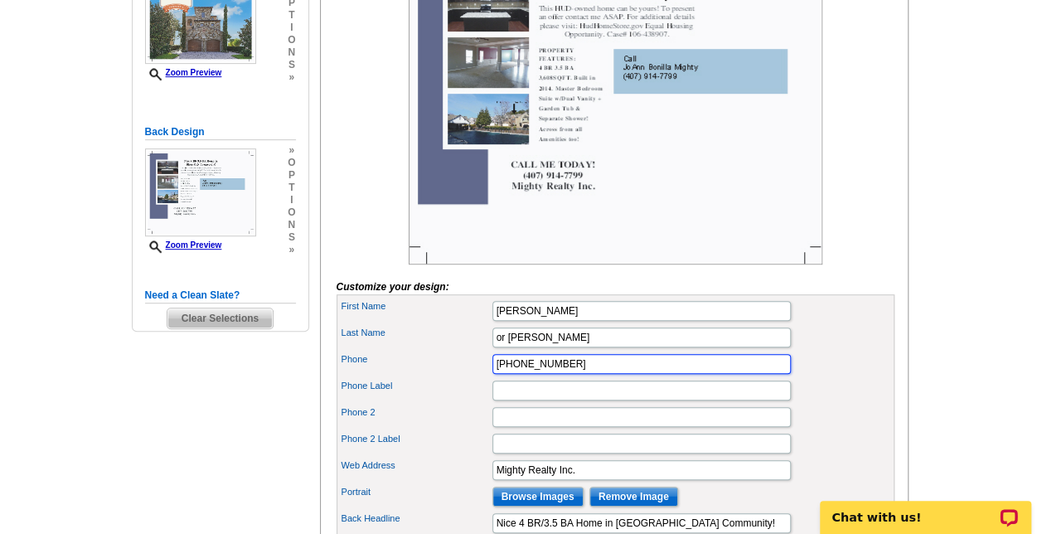
click at [584, 374] on input "[PHONE_NUMBER]" at bounding box center [642, 364] width 299 height 20
click at [508, 347] on input "or [PERSON_NAME]" at bounding box center [642, 338] width 299 height 20
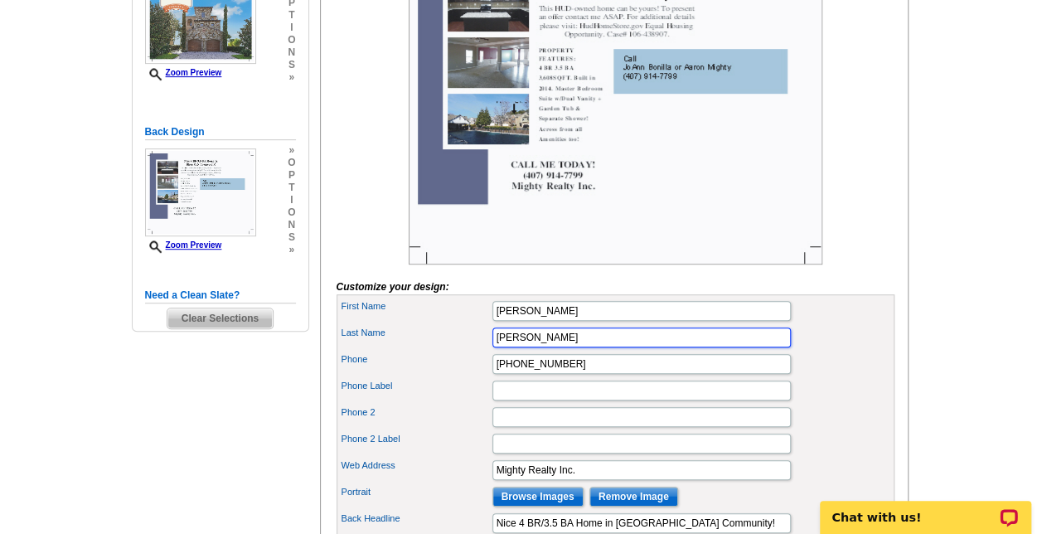
type input "[PERSON_NAME]"
click at [497, 374] on input "[PHONE_NUMBER]" at bounding box center [642, 364] width 299 height 20
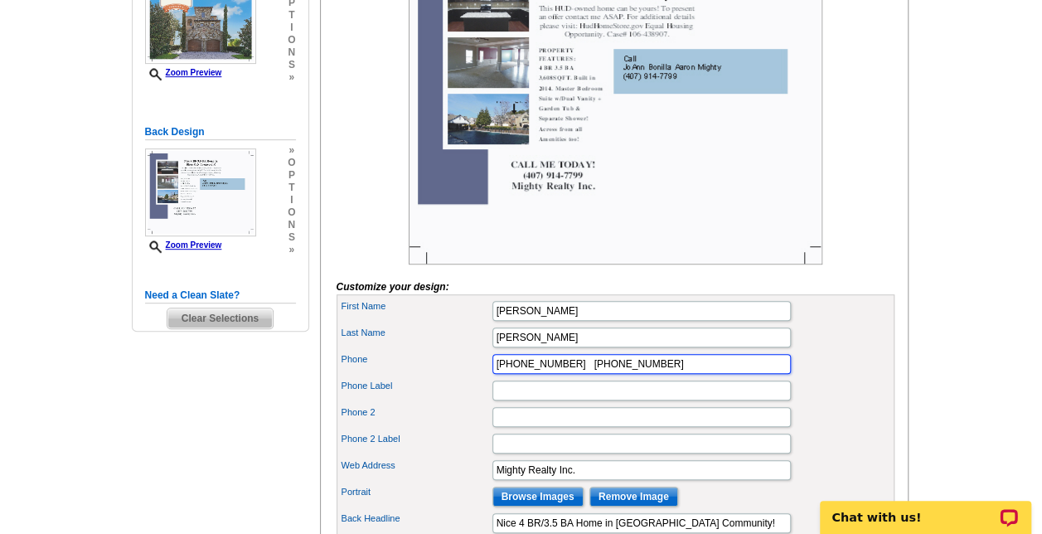
type input "[PHONE_NUMBER] [PHONE_NUMBER]"
click at [398, 340] on label "Last Name" at bounding box center [416, 333] width 149 height 14
click at [493, 347] on input "[PERSON_NAME]" at bounding box center [642, 338] width 299 height 20
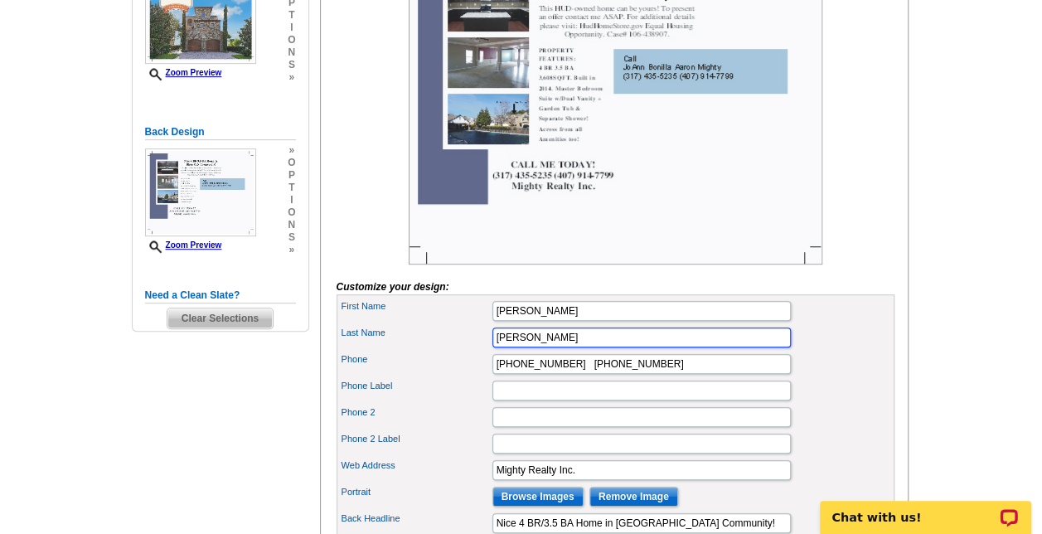
type input "[PERSON_NAME]"
click at [569, 374] on input "[PHONE_NUMBER] [PHONE_NUMBER]" at bounding box center [642, 364] width 299 height 20
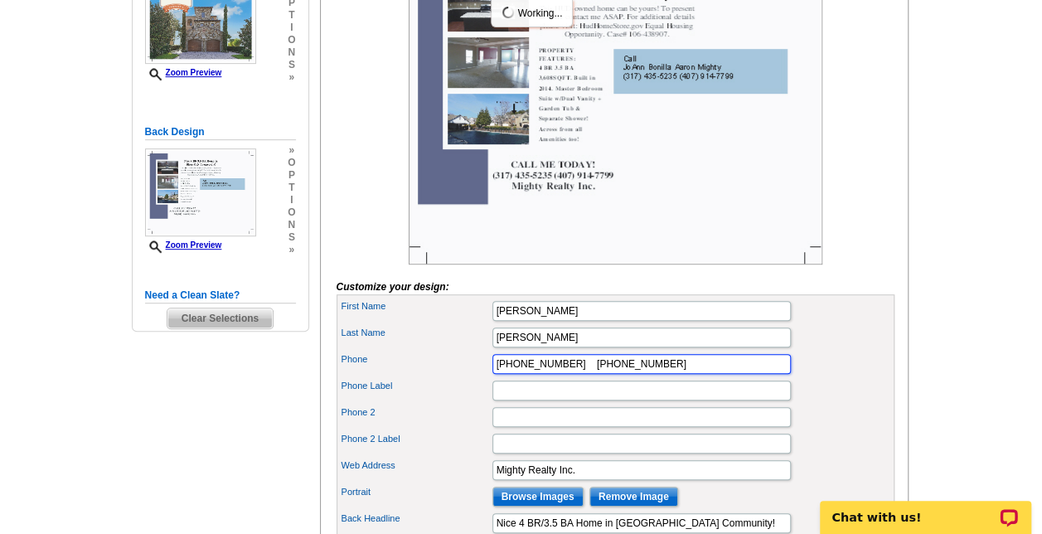
type input "[PHONE_NUMBER] [PHONE_NUMBER]"
click at [415, 351] on div "Last Name [PERSON_NAME]" at bounding box center [615, 337] width 551 height 27
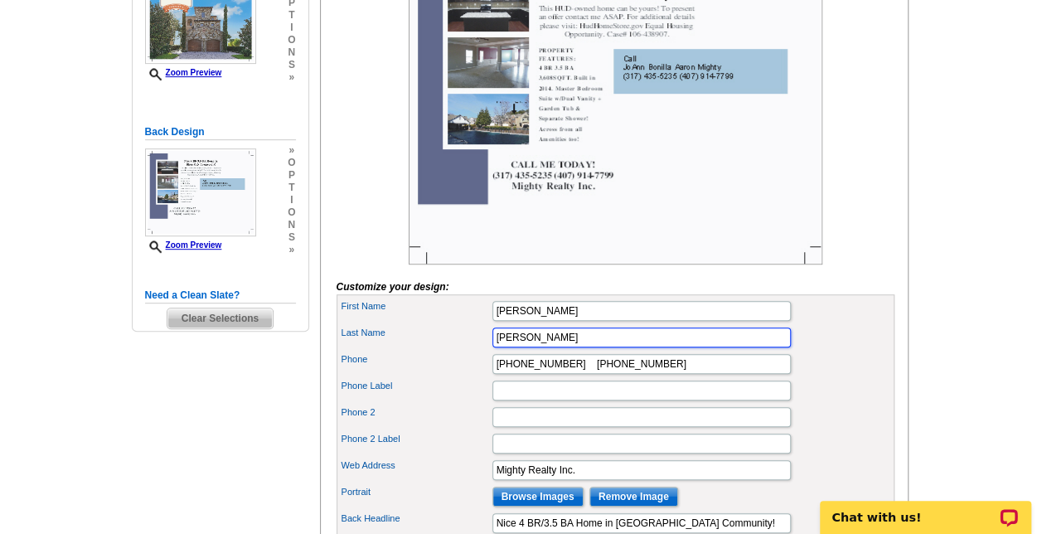
click at [522, 347] on input "[PERSON_NAME]" at bounding box center [642, 338] width 299 height 20
click at [448, 367] on label "Phone" at bounding box center [416, 359] width 149 height 14
click at [493, 374] on input "[PHONE_NUMBER] [PHONE_NUMBER]" at bounding box center [642, 364] width 299 height 20
click at [527, 347] on input "[PERSON_NAME]" at bounding box center [642, 338] width 299 height 20
type input "[PERSON_NAME]"
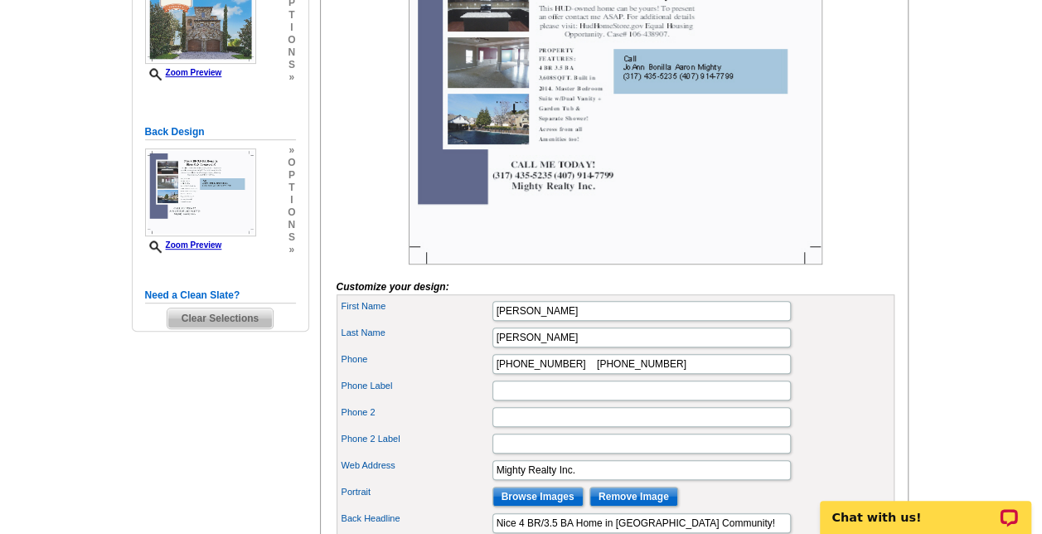
click at [405, 393] on label "Phone Label" at bounding box center [416, 386] width 149 height 14
click at [493, 401] on input "Phone Label" at bounding box center [642, 391] width 299 height 20
click at [571, 374] on input "[PHONE_NUMBER] [PHONE_NUMBER]" at bounding box center [642, 364] width 299 height 20
type input "[PHONE_NUMBER] [PHONE_NUMBER]"
click at [449, 430] on div "Phone 2" at bounding box center [615, 417] width 551 height 27
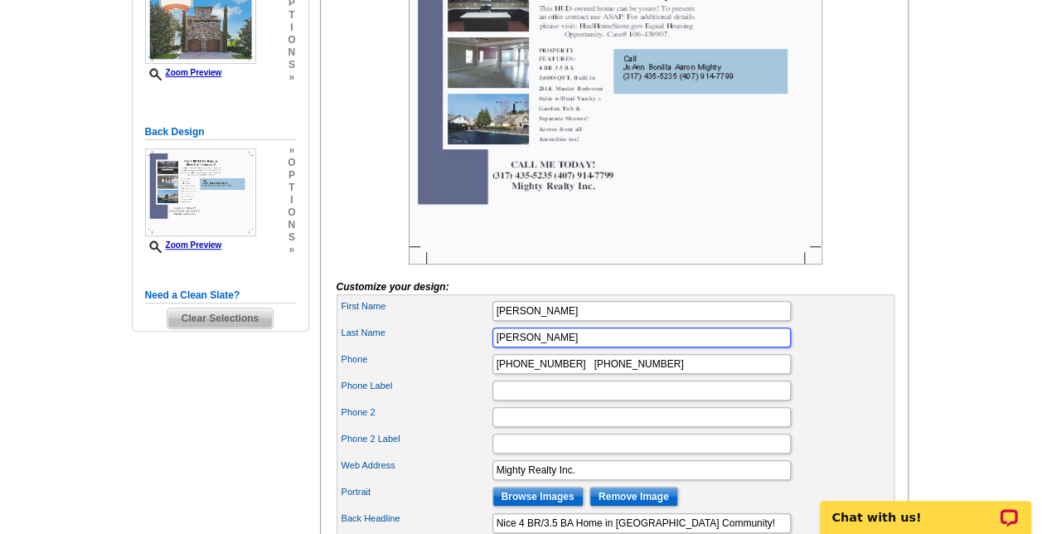
click at [518, 347] on input "[PERSON_NAME]" at bounding box center [642, 338] width 299 height 20
type input "or [PERSON_NAME]"
click at [453, 377] on div "Phone [PHONE_NUMBER] [PHONE_NUMBER]" at bounding box center [615, 364] width 551 height 27
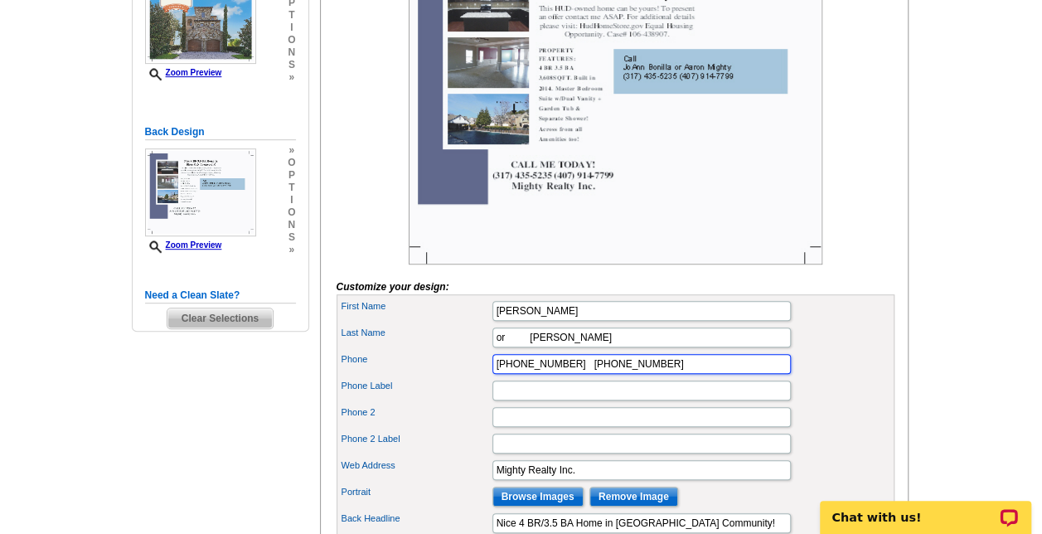
click at [570, 374] on input "[PHONE_NUMBER] [PHONE_NUMBER]" at bounding box center [642, 364] width 299 height 20
type input "[PHONE_NUMBER] [PHONE_NUMBER]"
click at [449, 420] on label "Phone 2" at bounding box center [416, 413] width 149 height 14
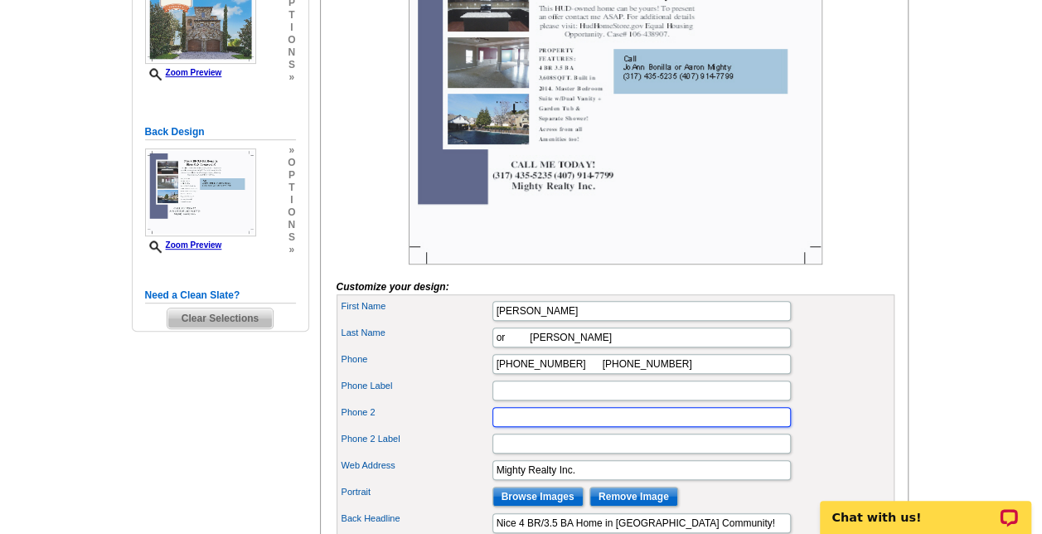
click at [493, 427] on input "Phone 2" at bounding box center [642, 417] width 299 height 20
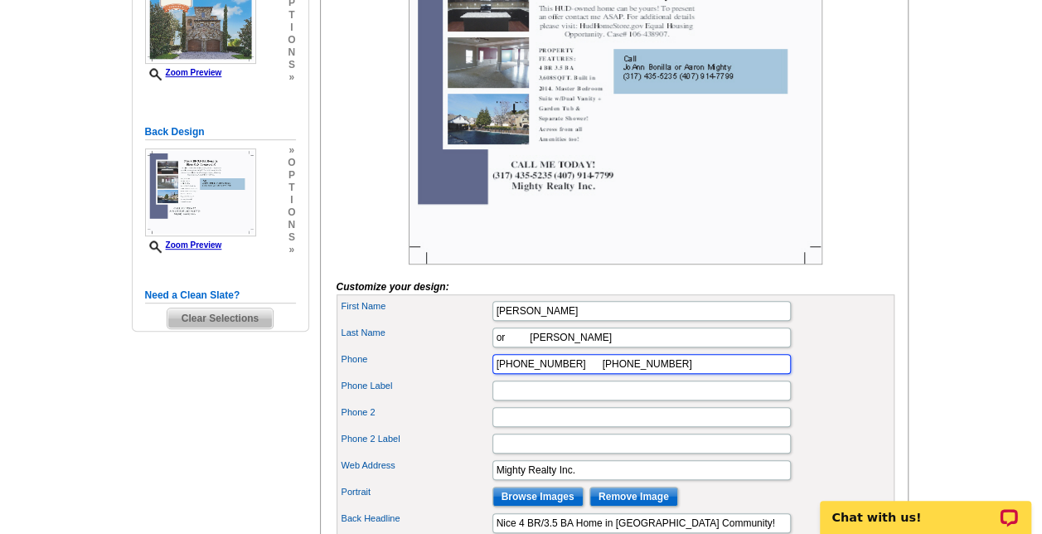
click at [578, 374] on input "[PHONE_NUMBER] [PHONE_NUMBER]" at bounding box center [642, 364] width 299 height 20
click at [500, 347] on input "or [PERSON_NAME]" at bounding box center [642, 338] width 299 height 20
type input "or [PERSON_NAME]"
click at [576, 374] on input "[PHONE_NUMBER] [PHONE_NUMBER]" at bounding box center [642, 364] width 299 height 20
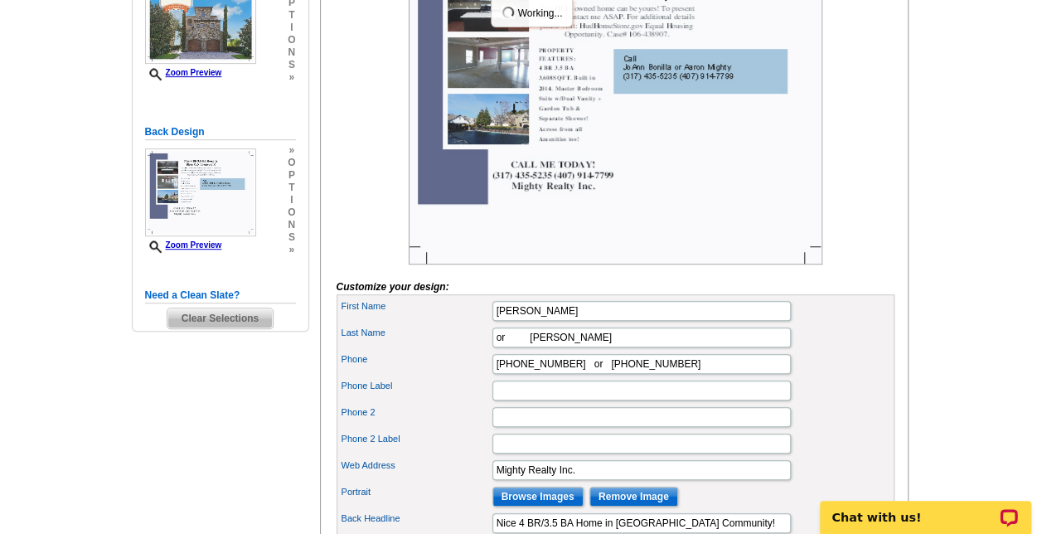
click at [453, 393] on label "Phone Label" at bounding box center [416, 386] width 149 height 14
click at [493, 401] on input "Phone Label" at bounding box center [642, 391] width 299 height 20
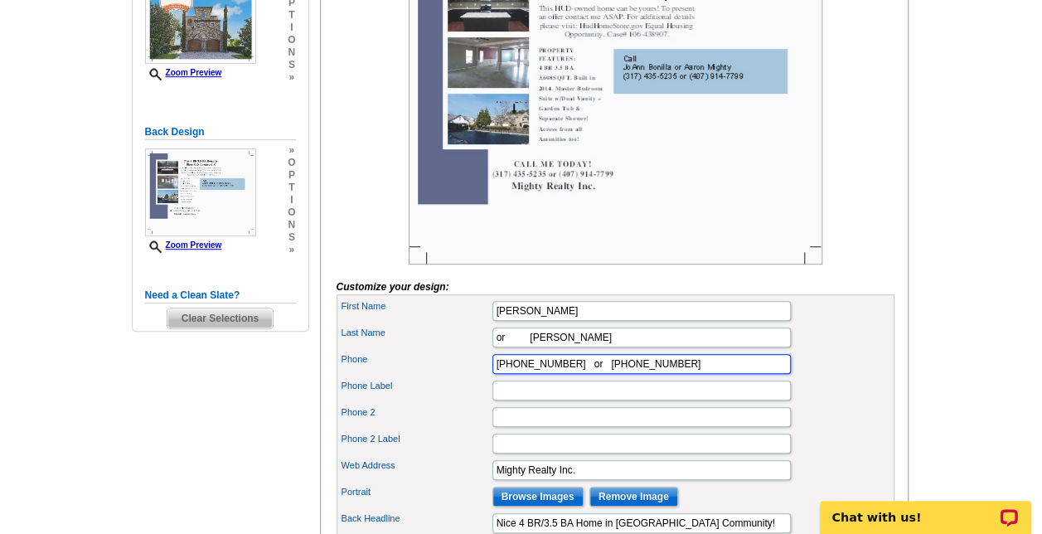
click at [572, 374] on input "[PHONE_NUMBER] or [PHONE_NUMBER]" at bounding box center [642, 364] width 299 height 20
type input "[PHONE_NUMBER] or [PHONE_NUMBER]"
click at [446, 367] on label "Phone" at bounding box center [416, 359] width 149 height 14
click at [493, 374] on input "[PHONE_NUMBER] or [PHONE_NUMBER]" at bounding box center [642, 364] width 299 height 20
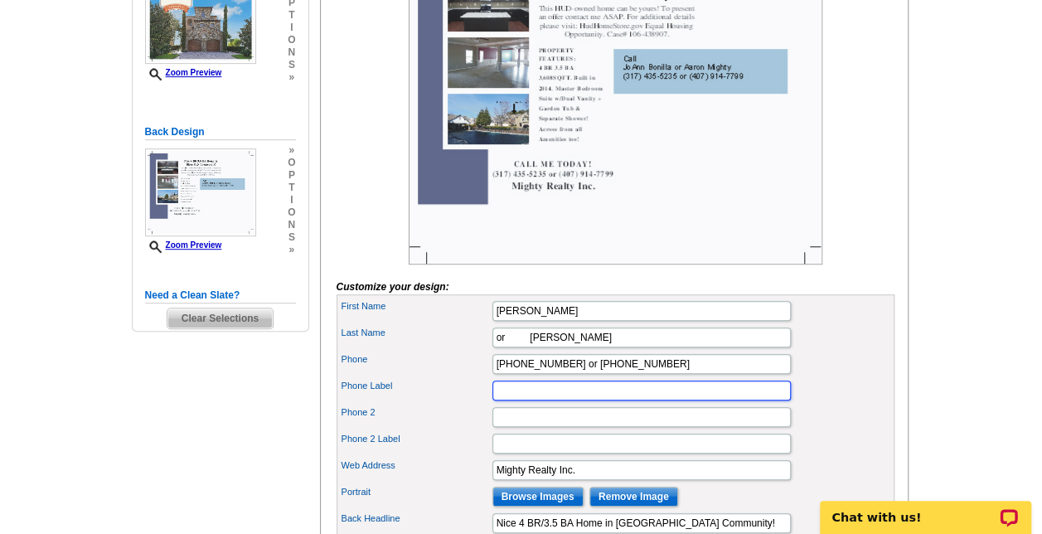
click at [517, 401] on input "Phone Label" at bounding box center [642, 391] width 299 height 20
type input "Welcome to Mighty Realty"
click at [430, 340] on label "Last Name" at bounding box center [416, 333] width 149 height 14
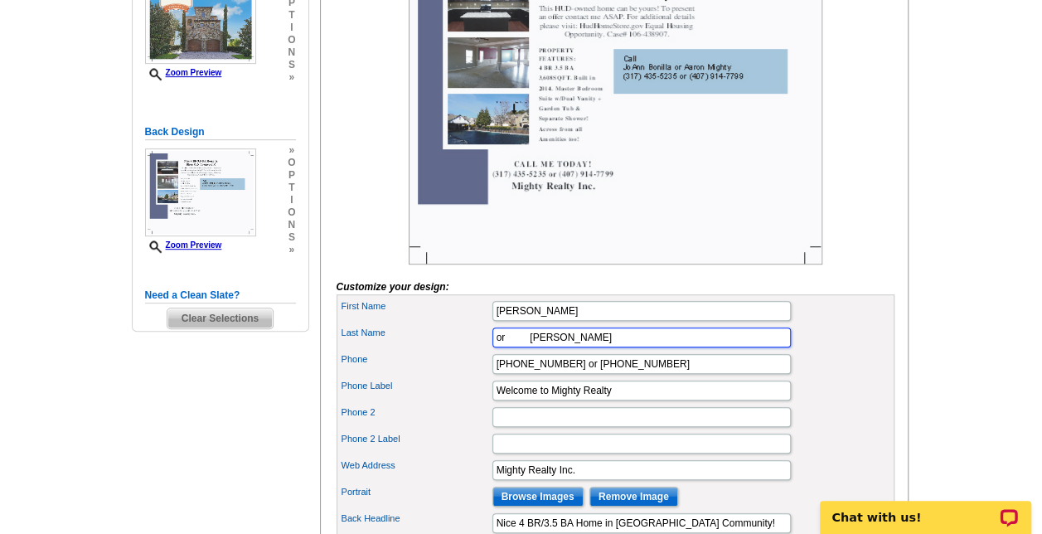
click at [493, 347] on input "or [PERSON_NAME]" at bounding box center [642, 338] width 299 height 20
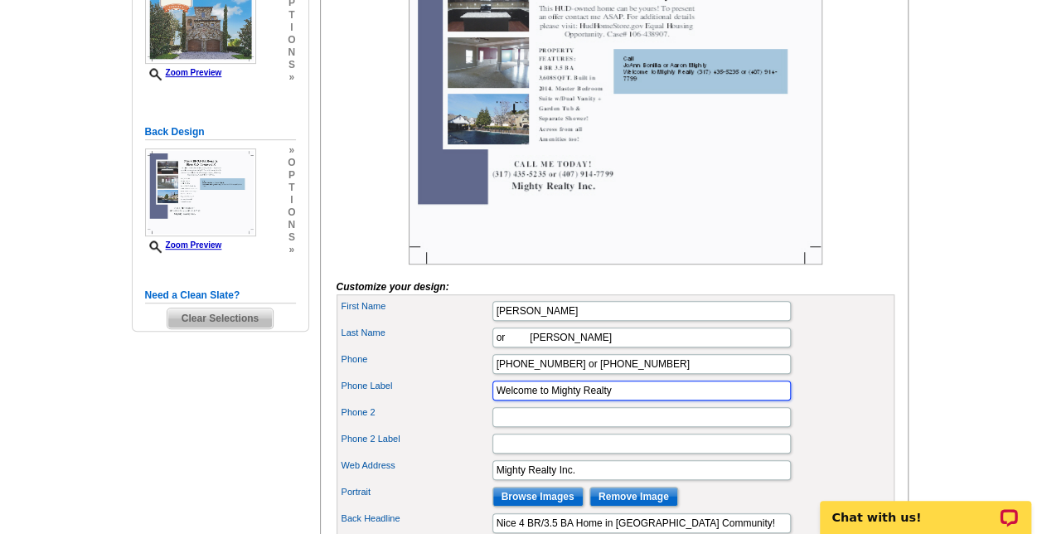
drag, startPoint x: 625, startPoint y: 410, endPoint x: 478, endPoint y: 401, distance: 147.9
click at [458, 393] on label "Phone Label" at bounding box center [416, 386] width 149 height 14
click at [493, 401] on input "Phone Label" at bounding box center [642, 391] width 299 height 20
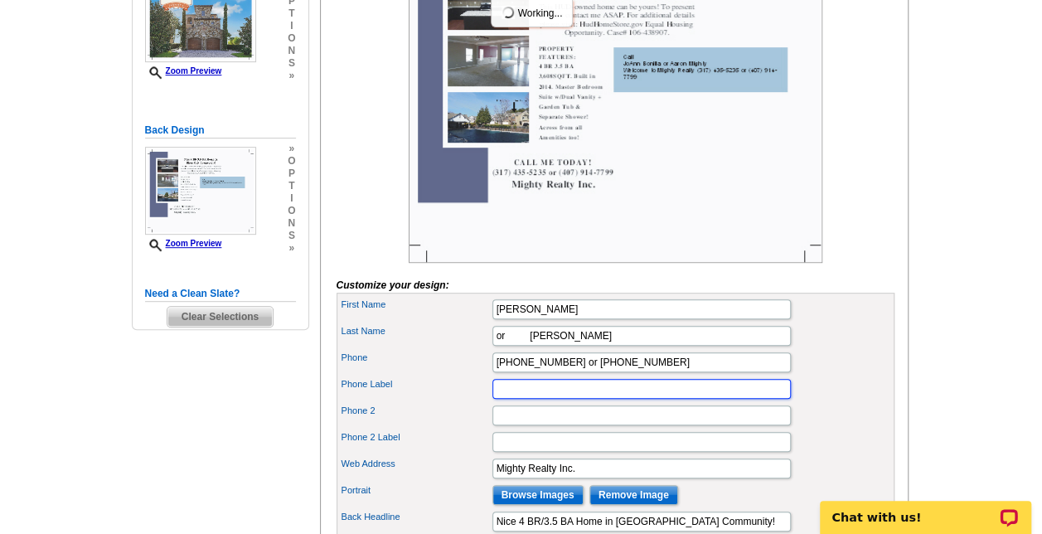
scroll to position [352, 0]
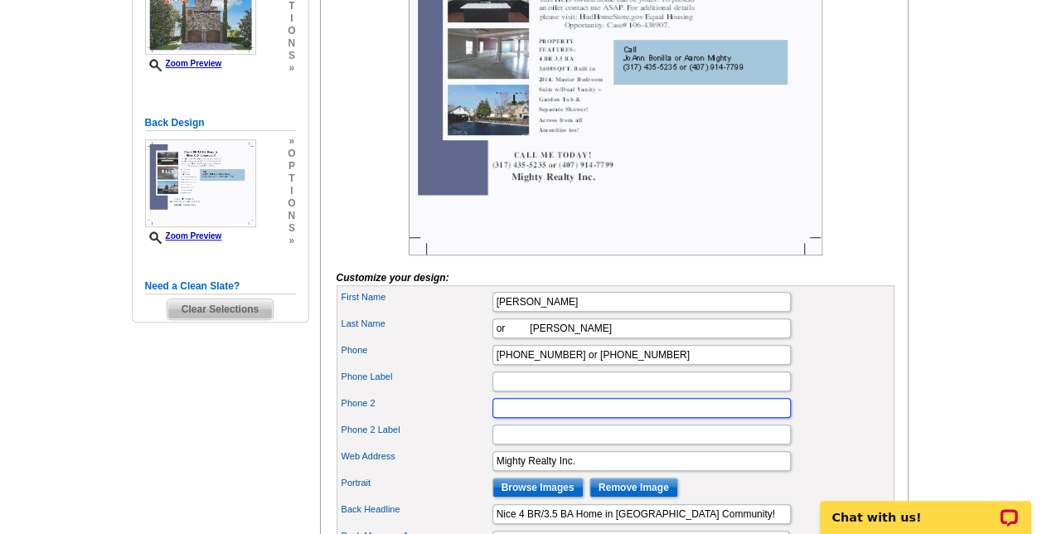
click at [521, 418] on input "Phone 2" at bounding box center [642, 408] width 299 height 20
click at [411, 368] on div "Phone [PHONE_NUMBER] or [PHONE_NUMBER]" at bounding box center [615, 355] width 551 height 27
click at [573, 418] on input "Welcome to Mighty" at bounding box center [642, 408] width 299 height 20
type input "Welcome to [PERSON_NAME]"
